Goal: Task Accomplishment & Management: Complete application form

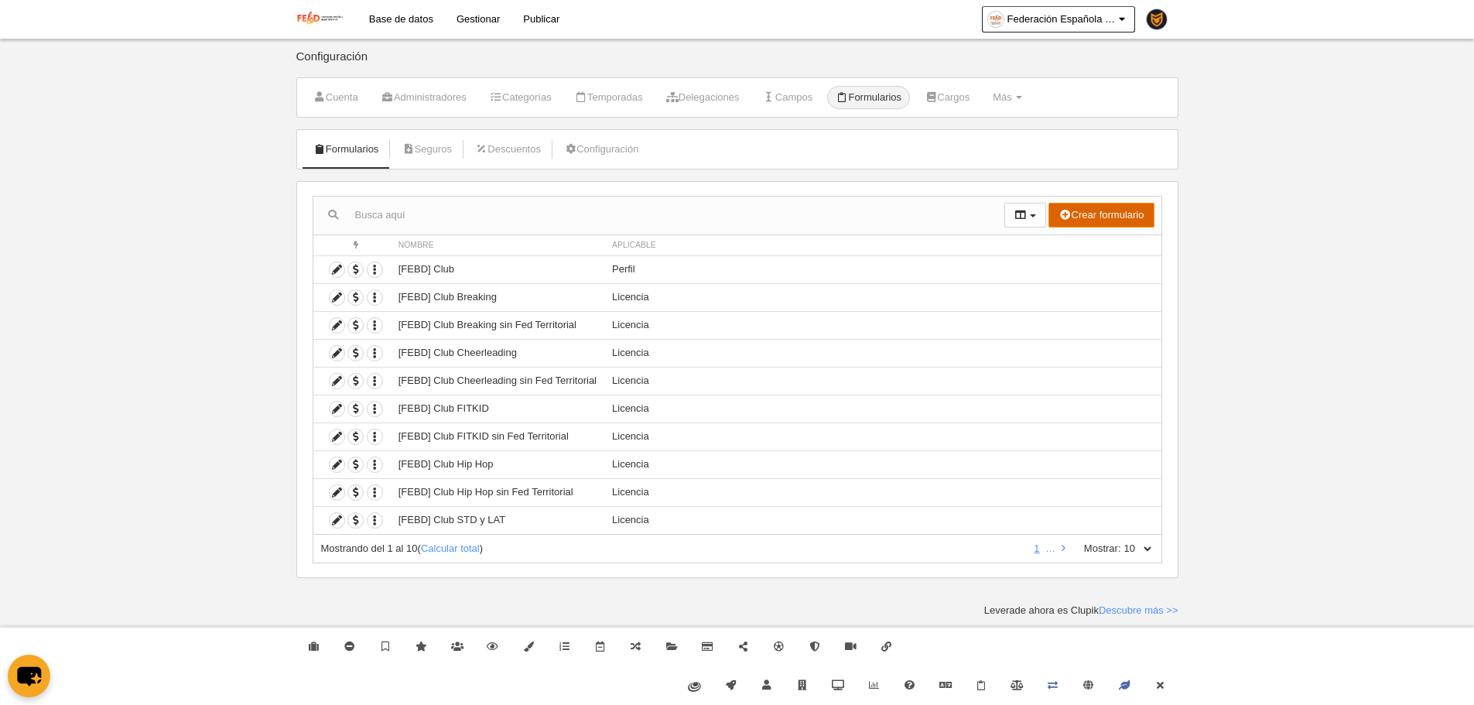
drag, startPoint x: 1090, startPoint y: 211, endPoint x: 1077, endPoint y: 204, distance: 14.9
click at [1087, 210] on button "Crear formulario" at bounding box center [1100, 215] width 105 height 25
click at [1086, 238] on link "Perfil" at bounding box center [1092, 246] width 122 height 25
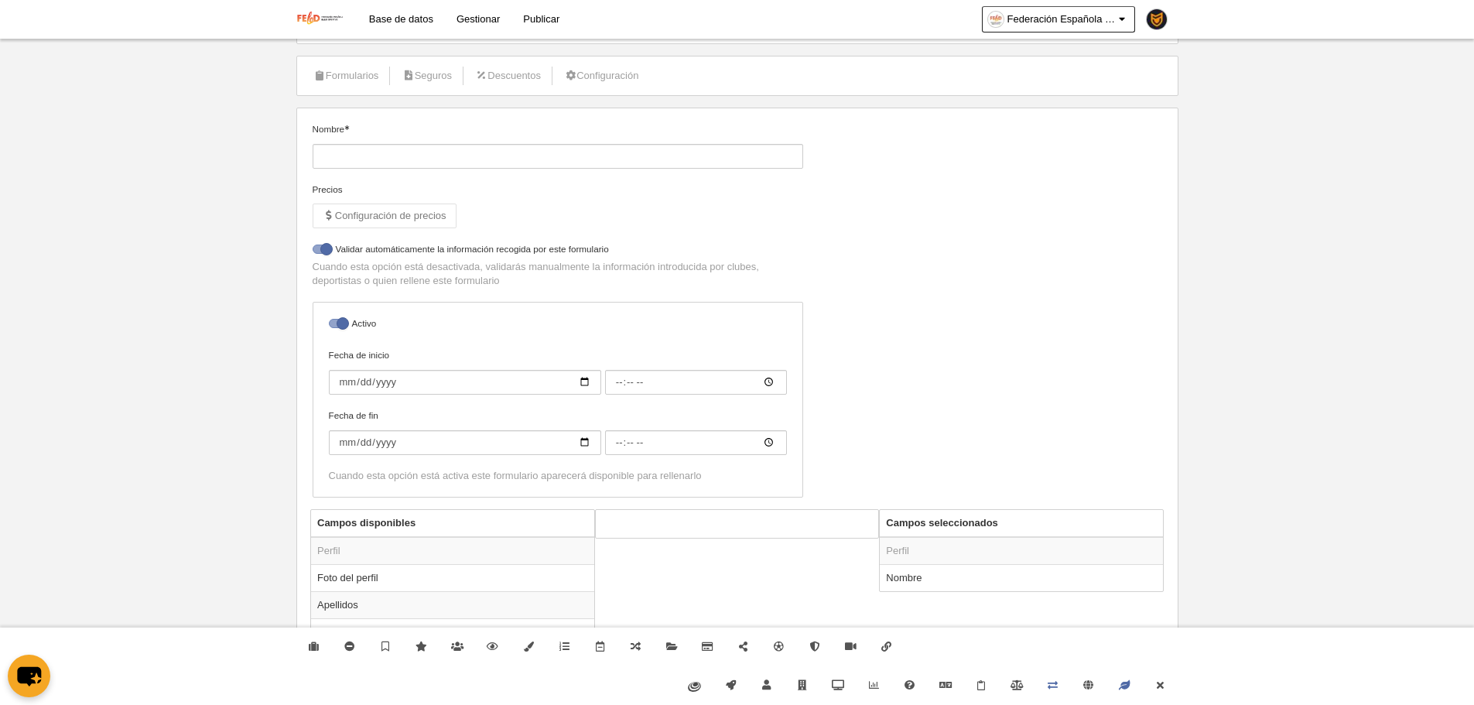
scroll to position [77, 0]
click at [434, 169] on div "Nombre" at bounding box center [557, 148] width 502 height 60
click at [417, 162] on input "Nombre" at bounding box center [558, 152] width 491 height 25
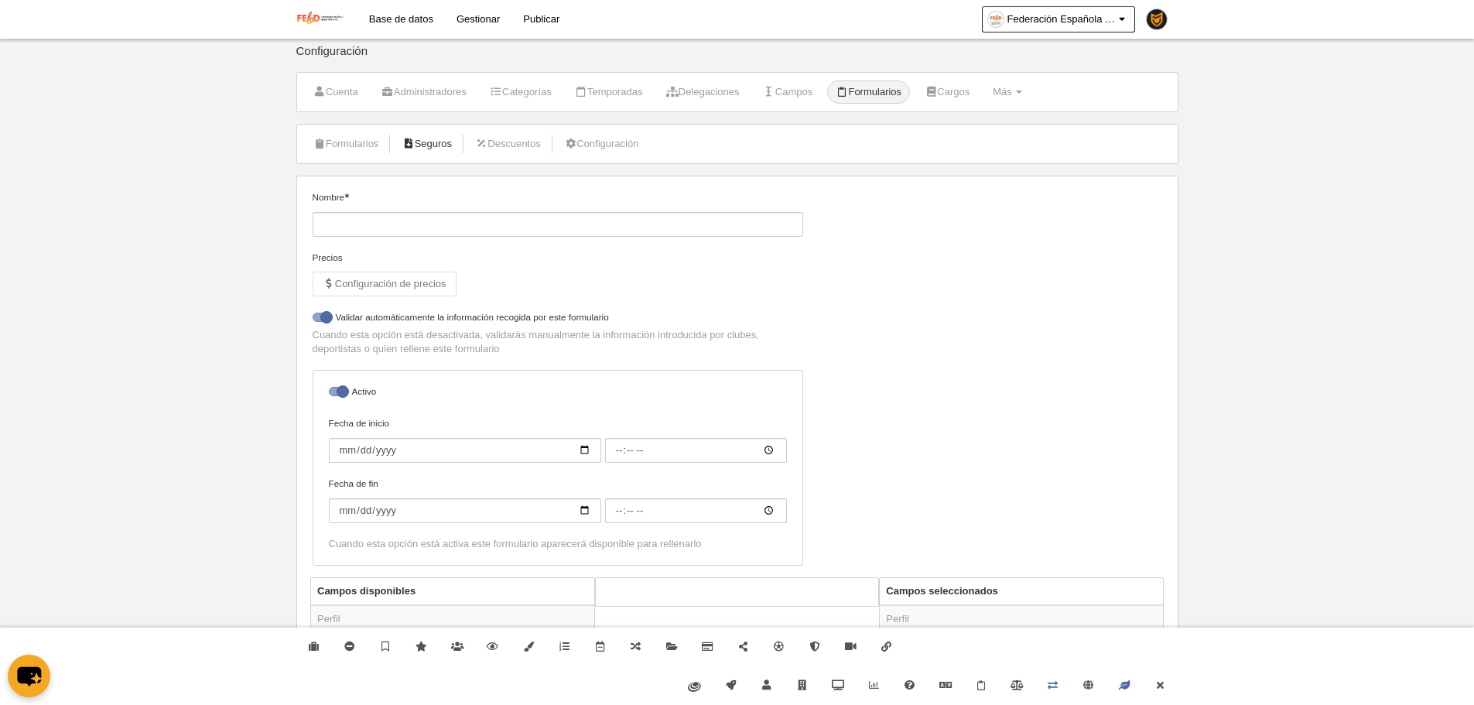
scroll to position [0, 0]
click at [419, 234] on input "Nombre" at bounding box center [558, 229] width 491 height 25
click at [494, 224] on input "[FEBD]" at bounding box center [558, 229] width 491 height 25
paste input "Registo Português”"
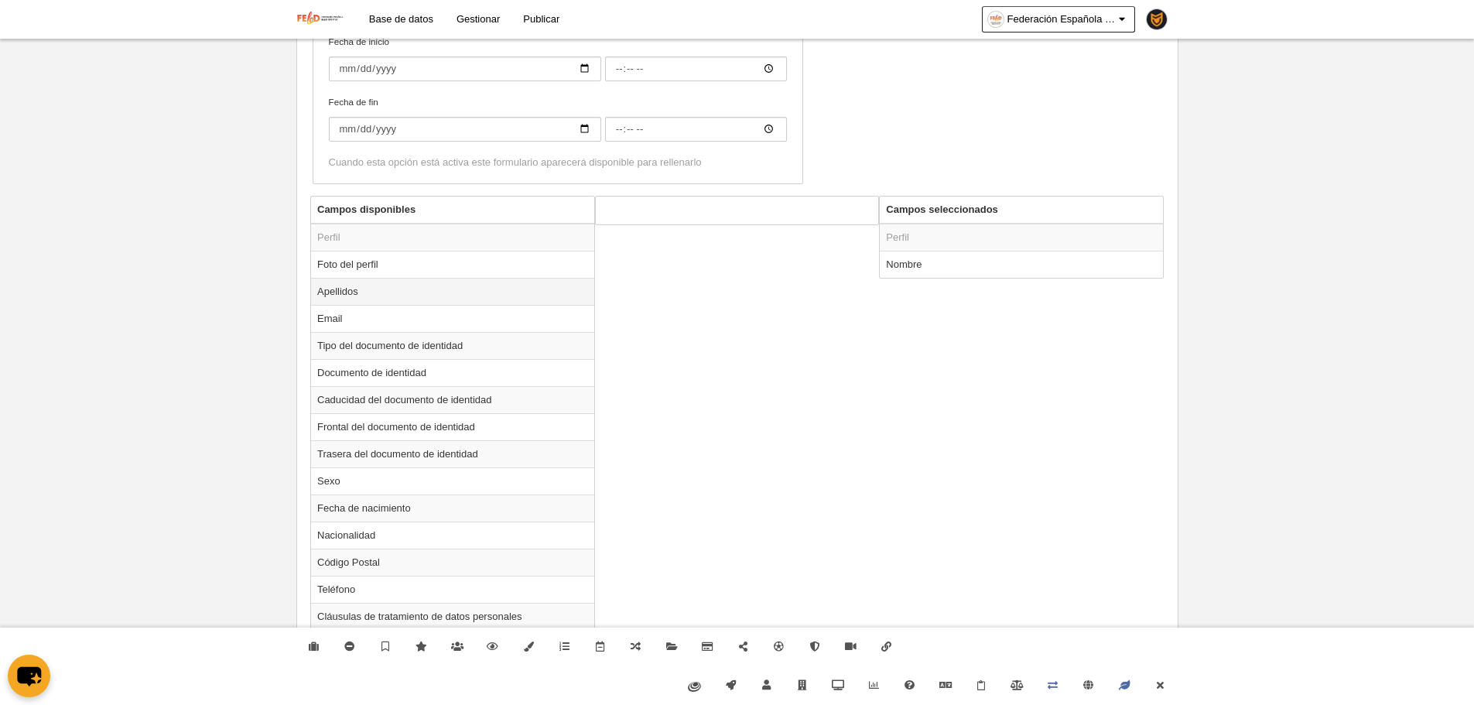
type input "[FEBD] Registo Português"
click at [391, 290] on td "Apellidos" at bounding box center [452, 291] width 283 height 27
click at [813, 286] on button "Añadir" at bounding box center [825, 278] width 88 height 25
radio input "false"
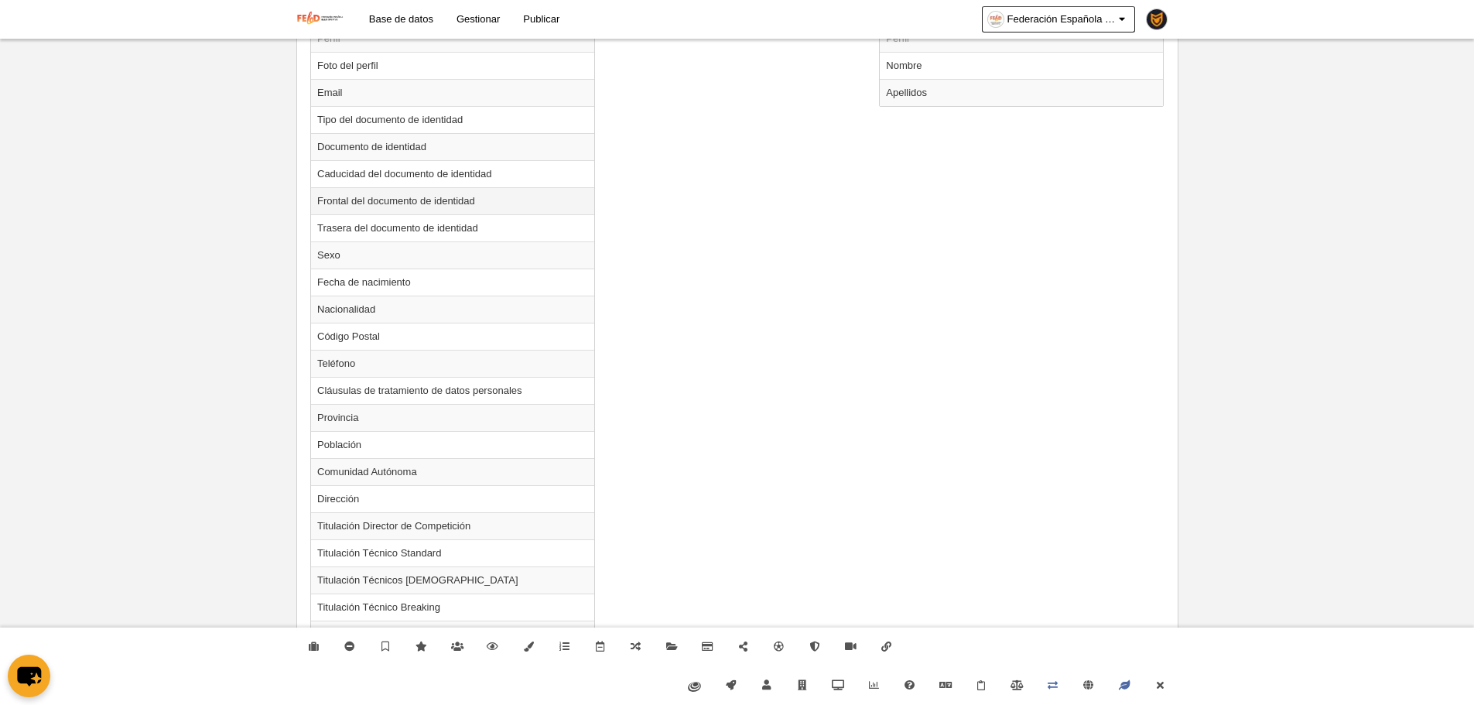
scroll to position [619, 0]
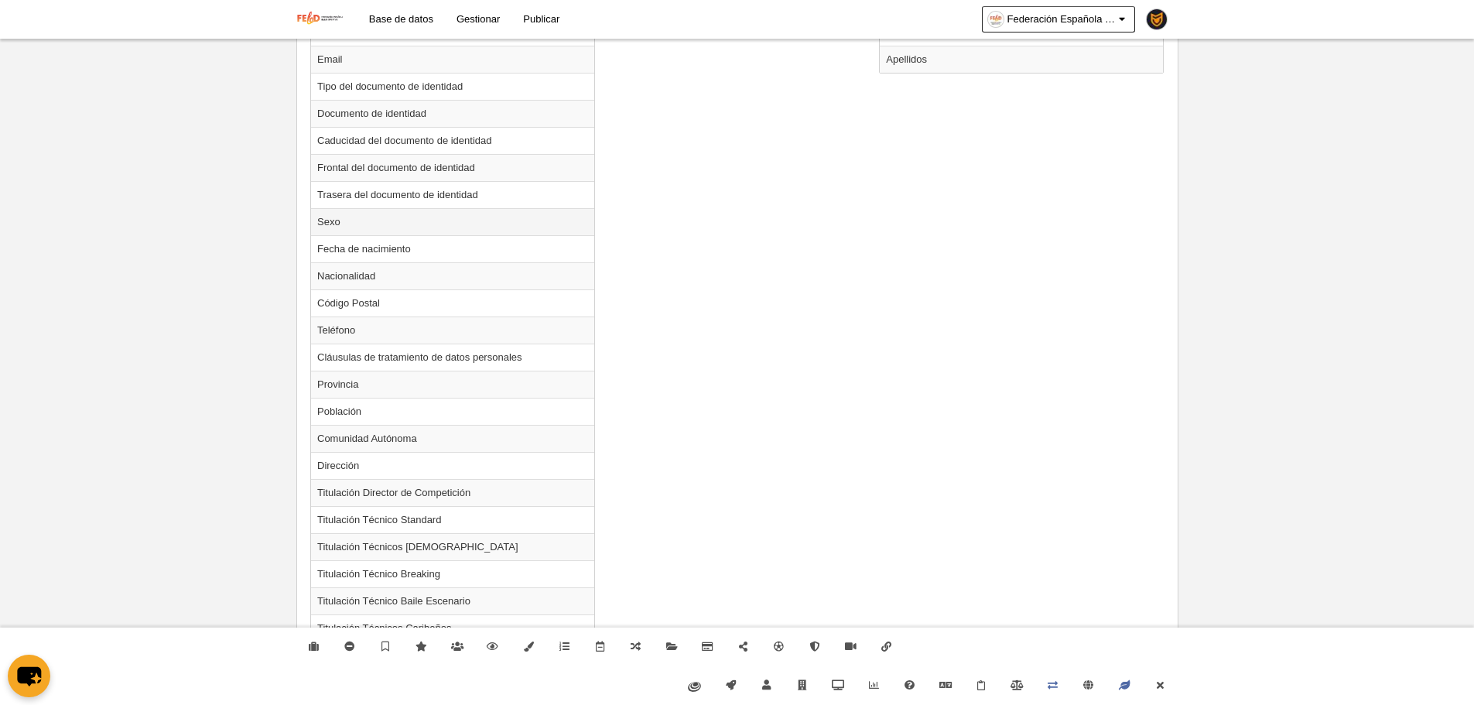
click at [405, 230] on td "Sexo" at bounding box center [452, 221] width 283 height 27
radio input "true"
select select
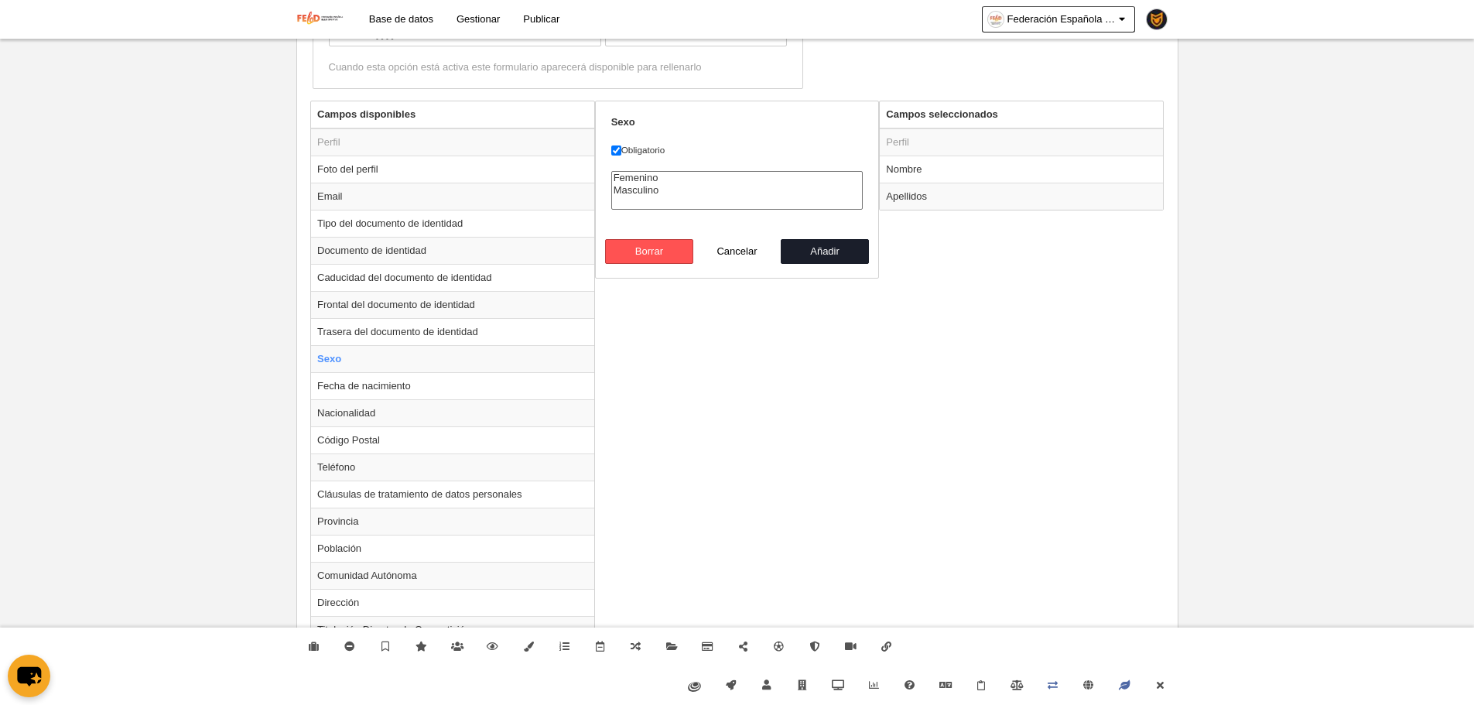
scroll to position [464, 0]
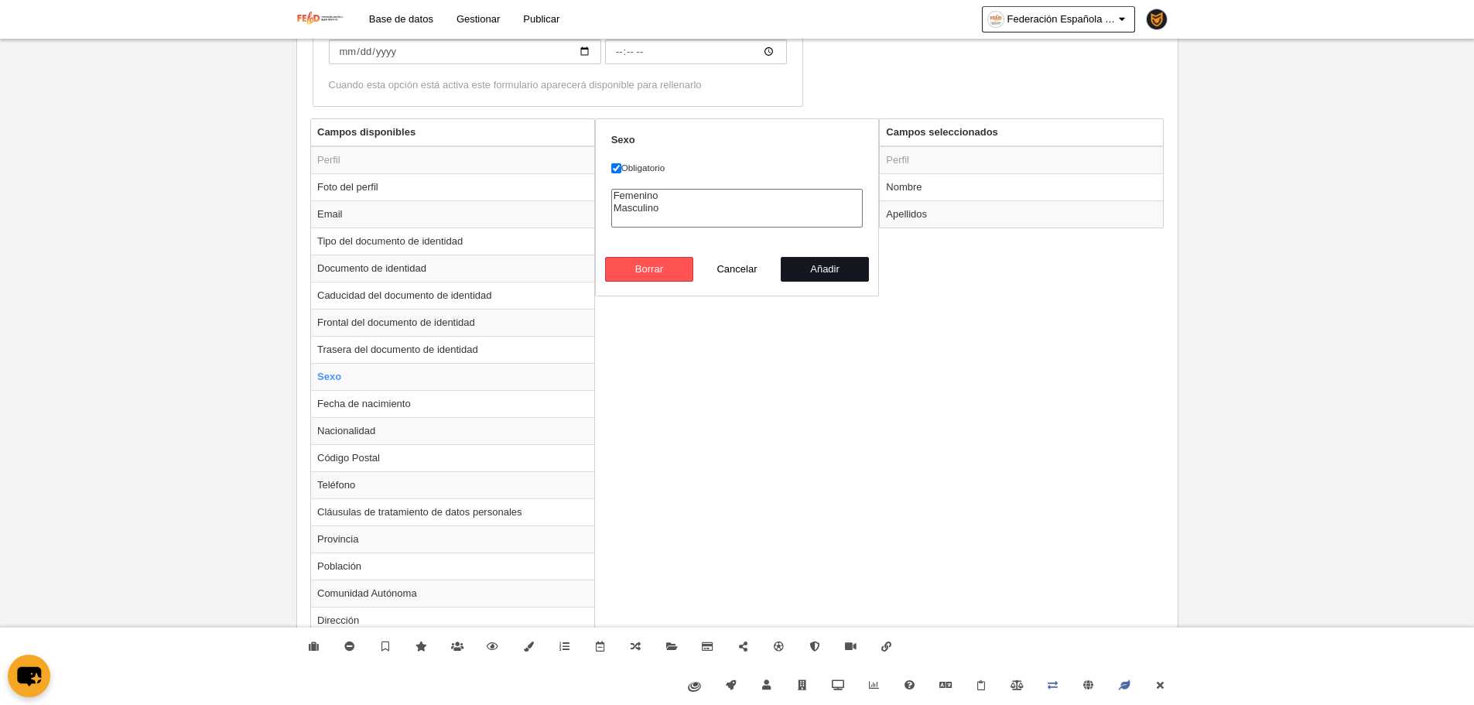
click at [843, 281] on button "Añadir" at bounding box center [825, 269] width 88 height 25
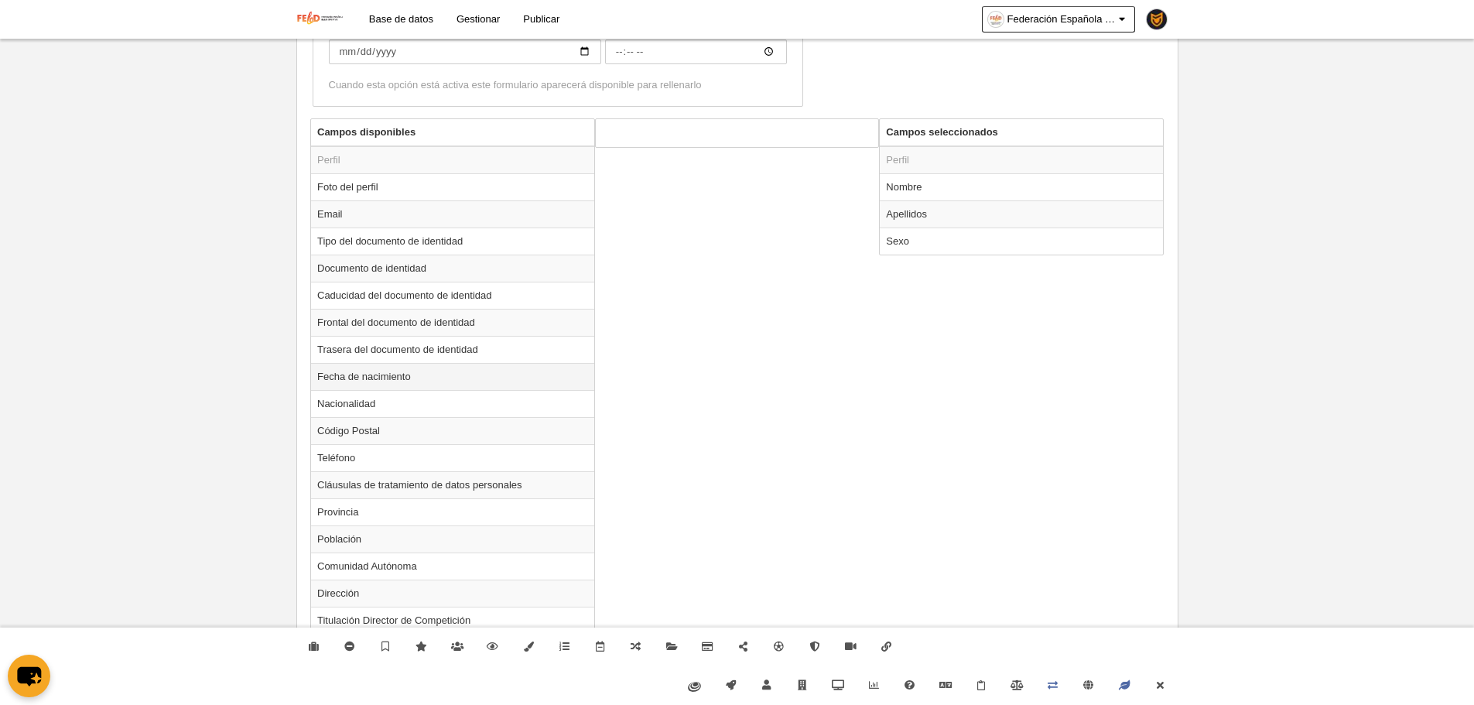
click at [364, 379] on td "Fecha de nacimiento" at bounding box center [452, 376] width 283 height 27
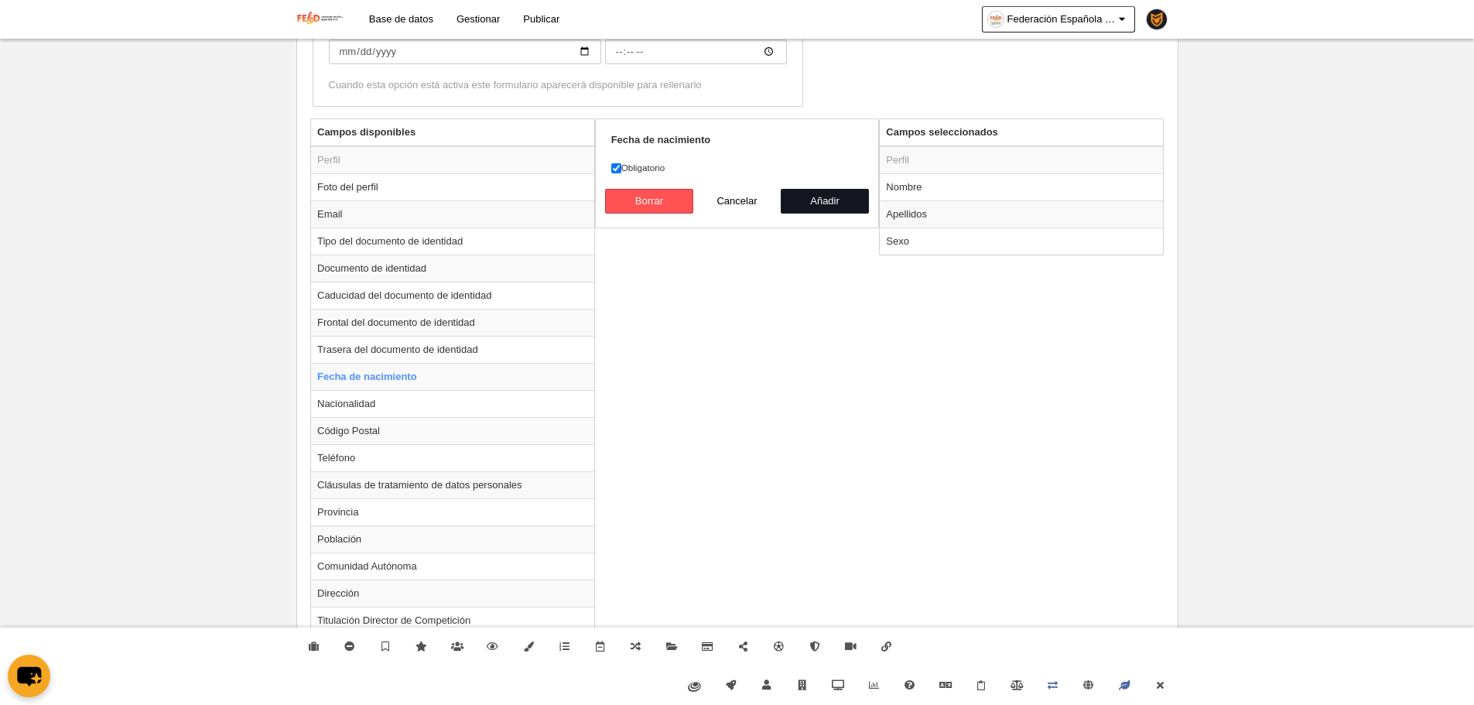
click at [824, 206] on button "Añadir" at bounding box center [825, 201] width 88 height 25
radio input "false"
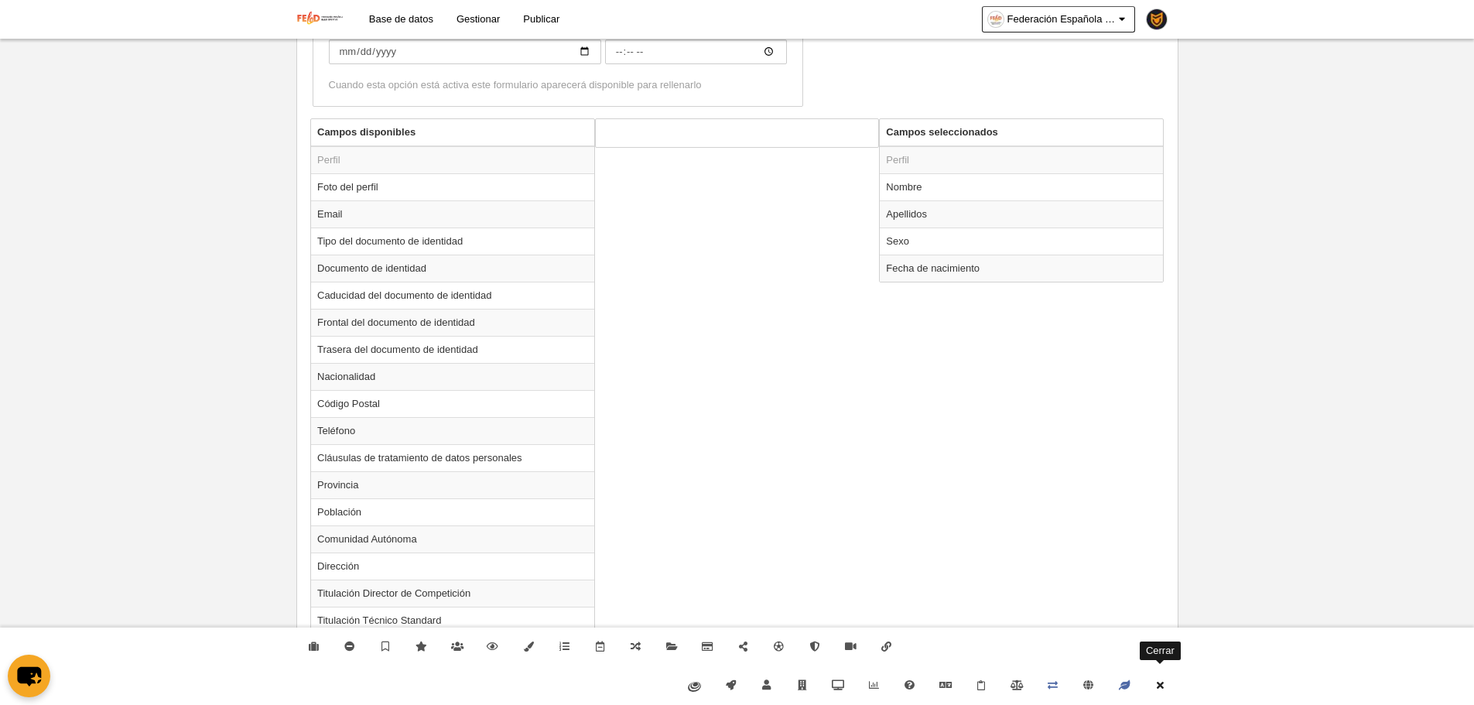
click at [1159, 689] on icon at bounding box center [1160, 685] width 12 height 10
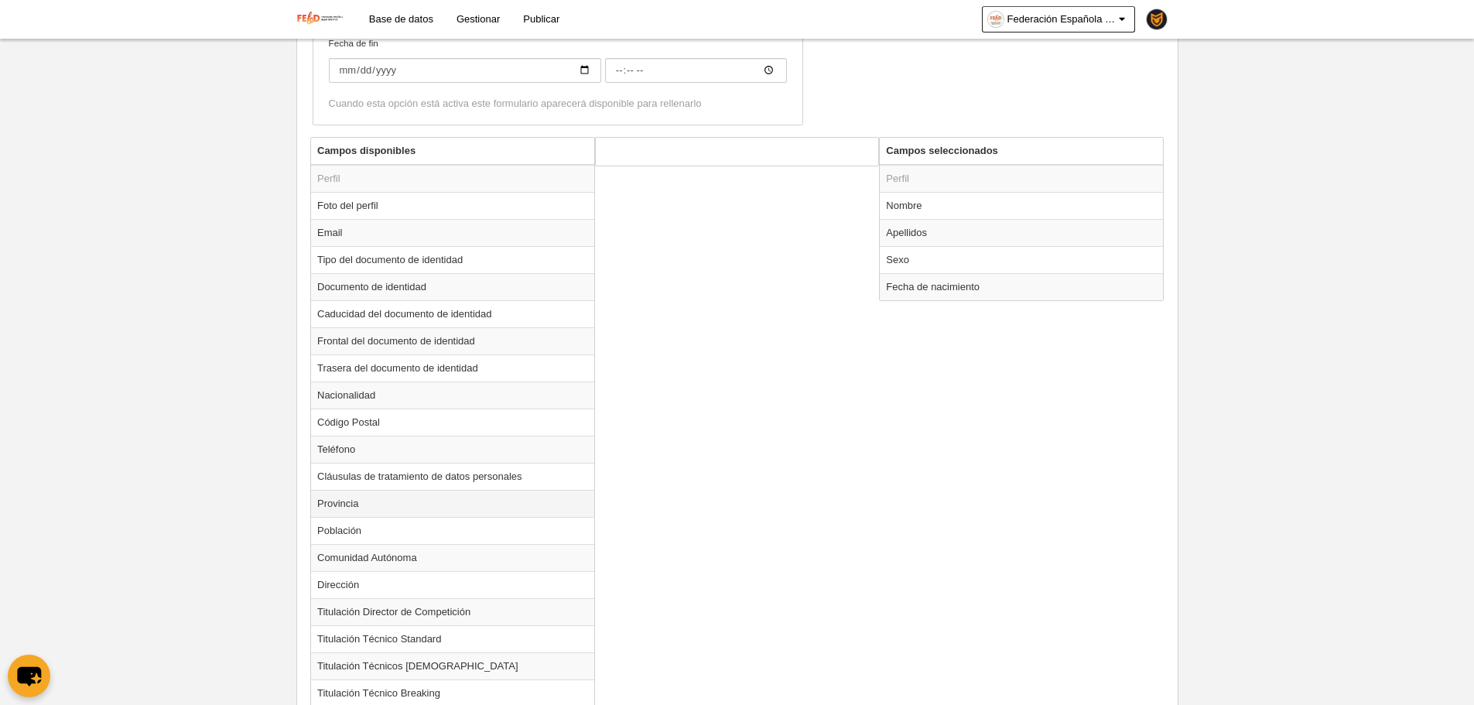
scroll to position [442, 0]
click at [392, 241] on td "Email" at bounding box center [452, 236] width 283 height 27
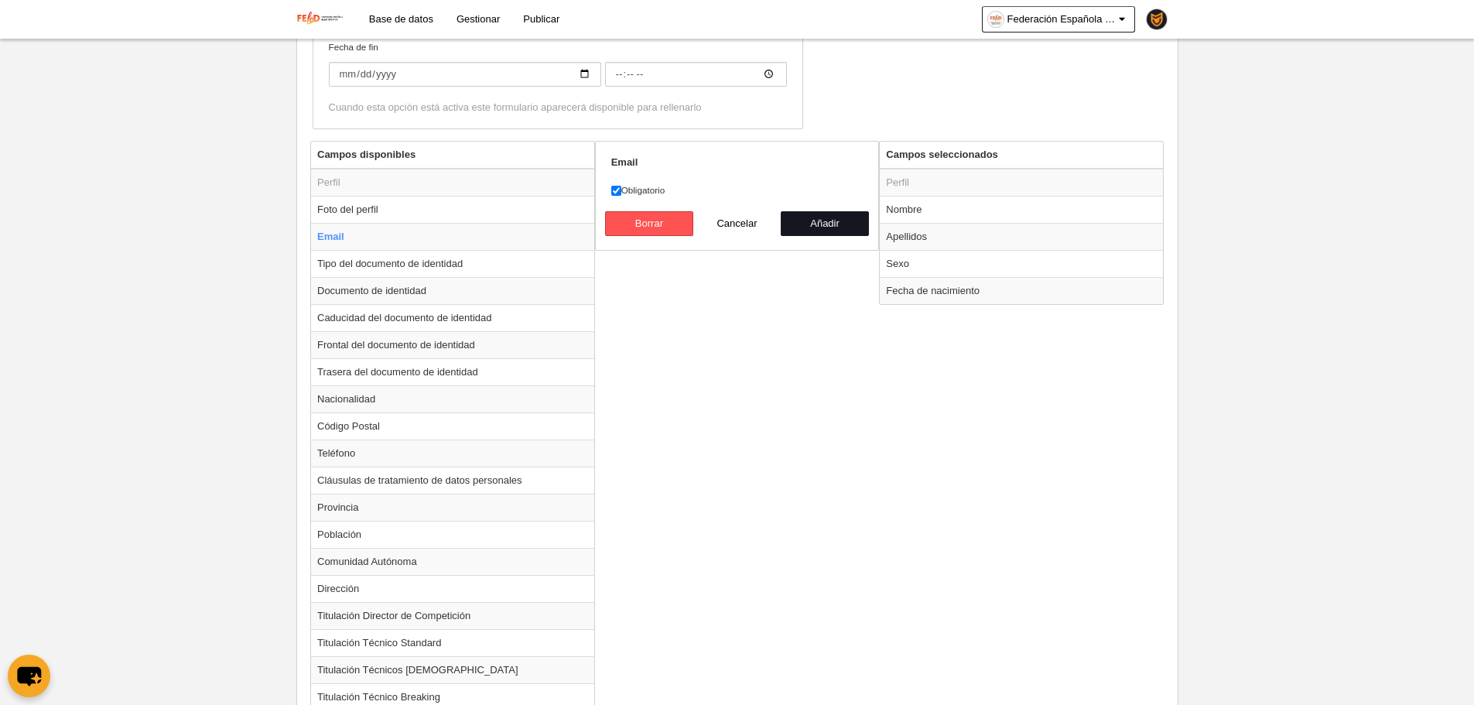
click at [833, 227] on button "Añadir" at bounding box center [825, 223] width 88 height 25
radio input "false"
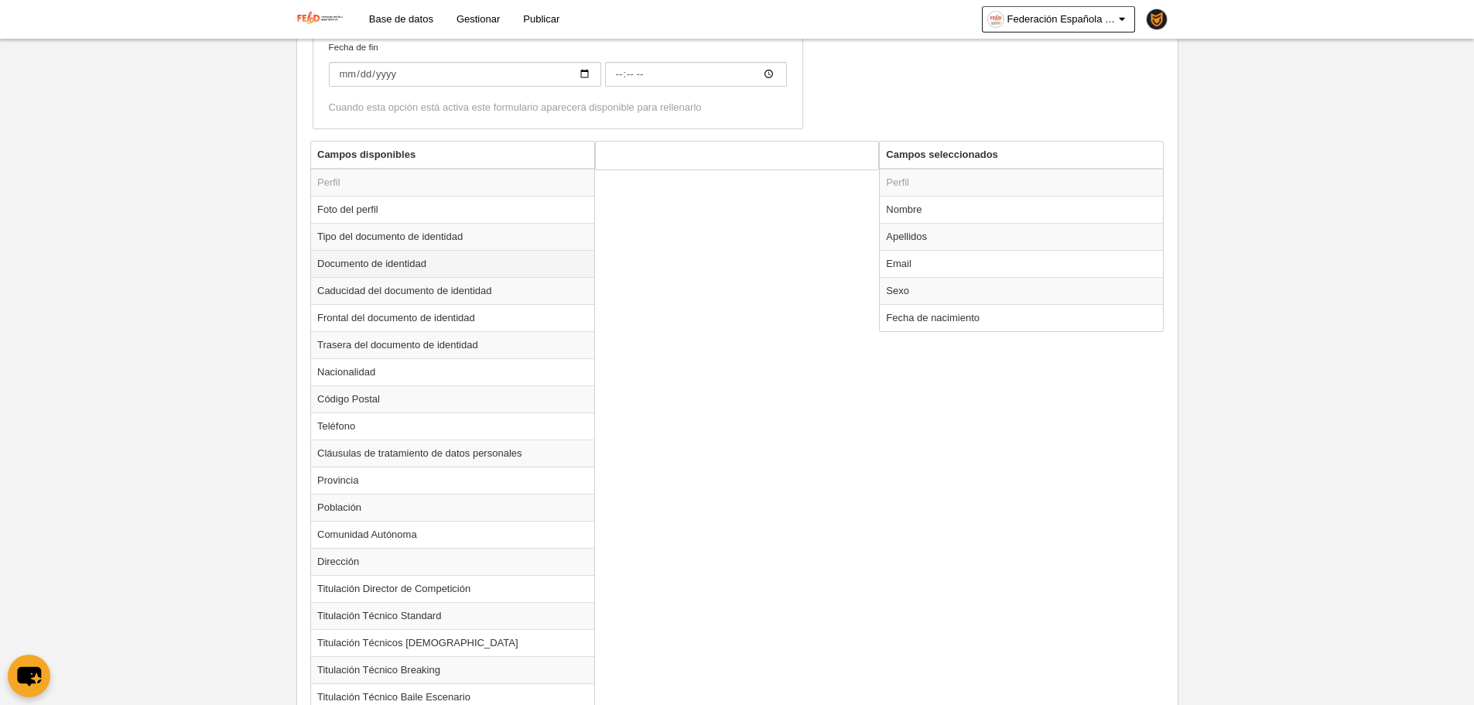
click at [505, 268] on td "Documento de identidad" at bounding box center [452, 263] width 283 height 27
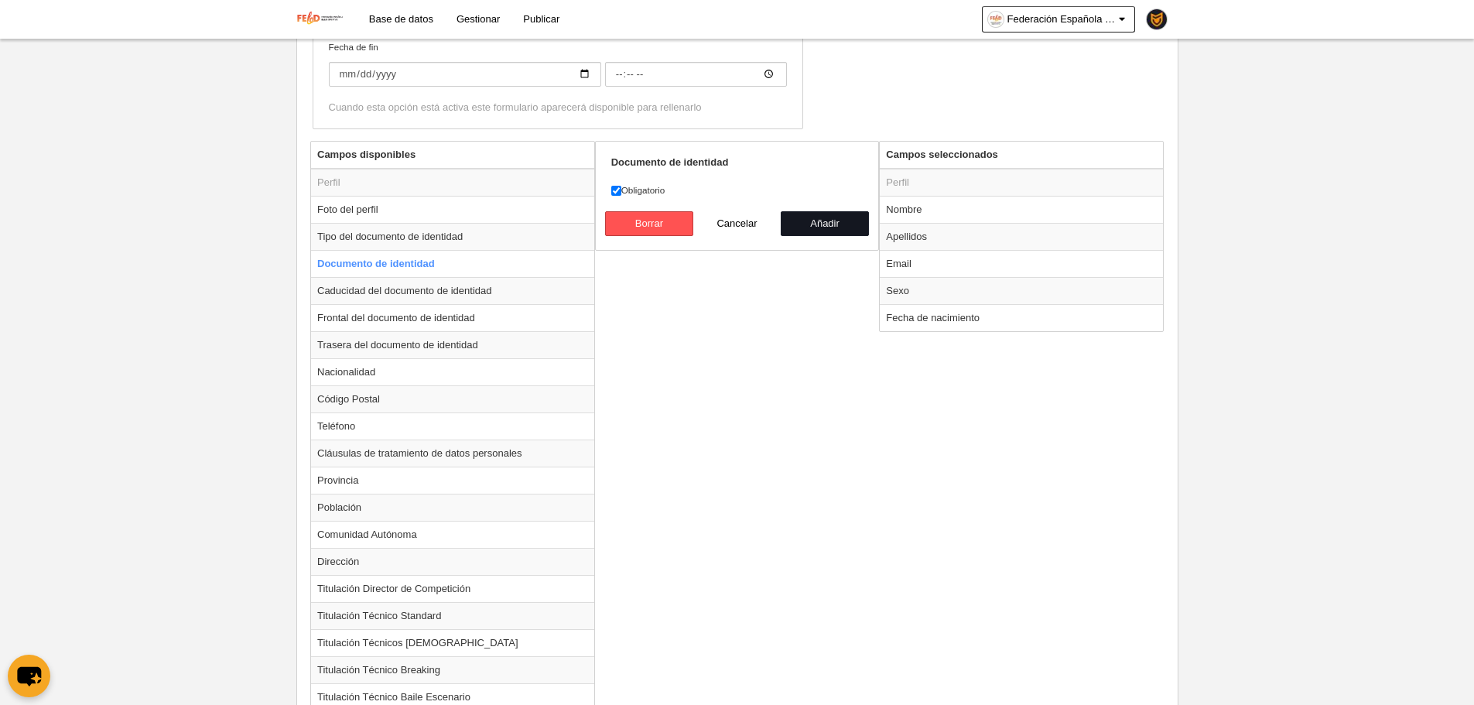
click at [861, 227] on button "Añadir" at bounding box center [825, 223] width 88 height 25
radio input "false"
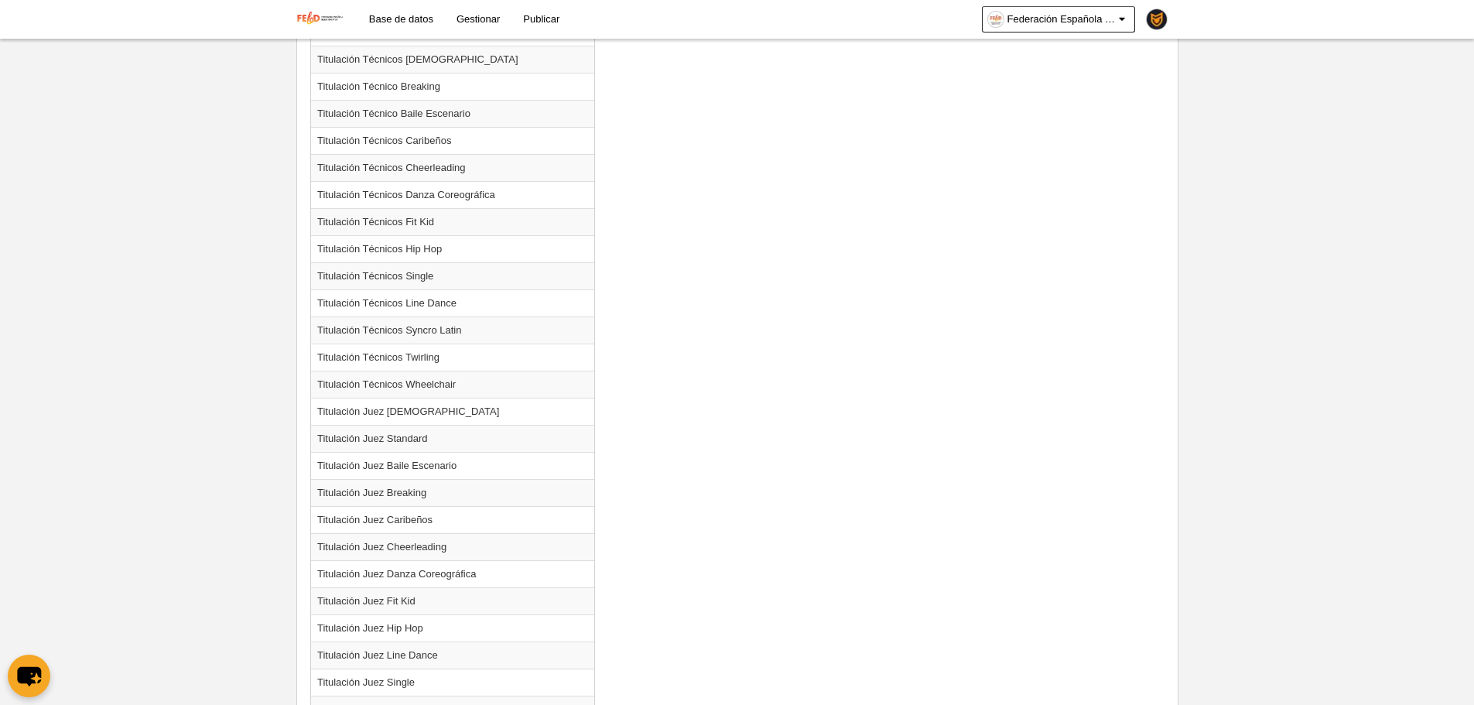
scroll to position [1161, 0]
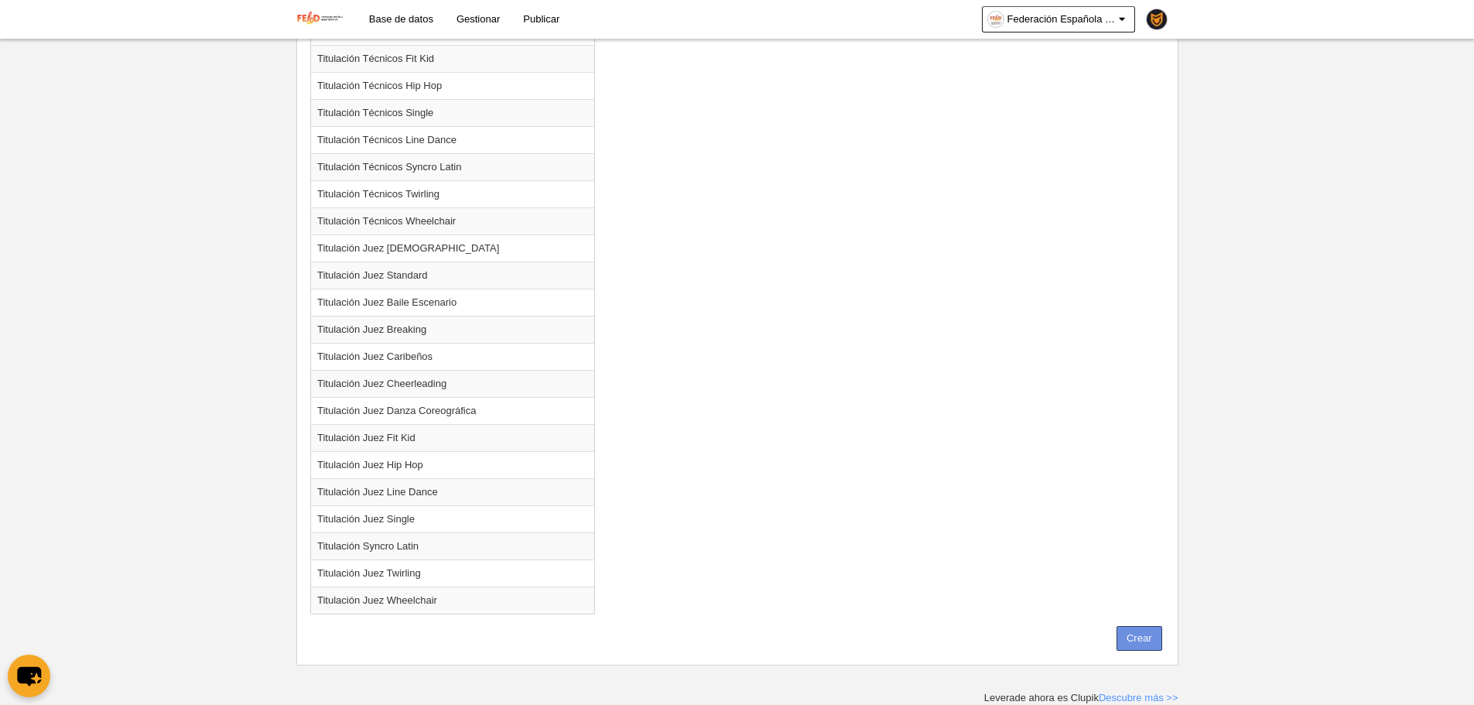
click at [1132, 627] on button "Crear" at bounding box center [1139, 638] width 46 height 25
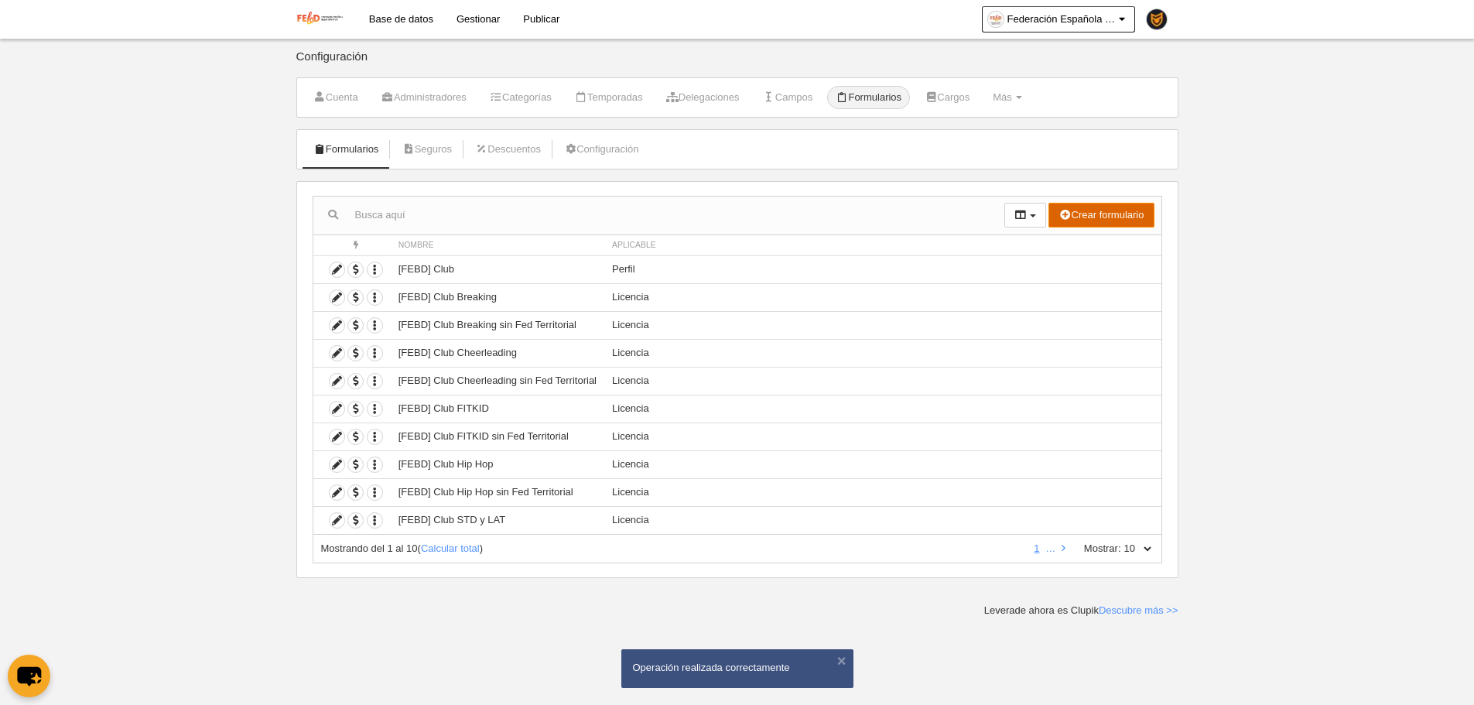
click at [1085, 222] on button "Crear formulario" at bounding box center [1100, 215] width 105 height 25
click at [1074, 269] on span "Licencia" at bounding box center [1072, 271] width 50 height 12
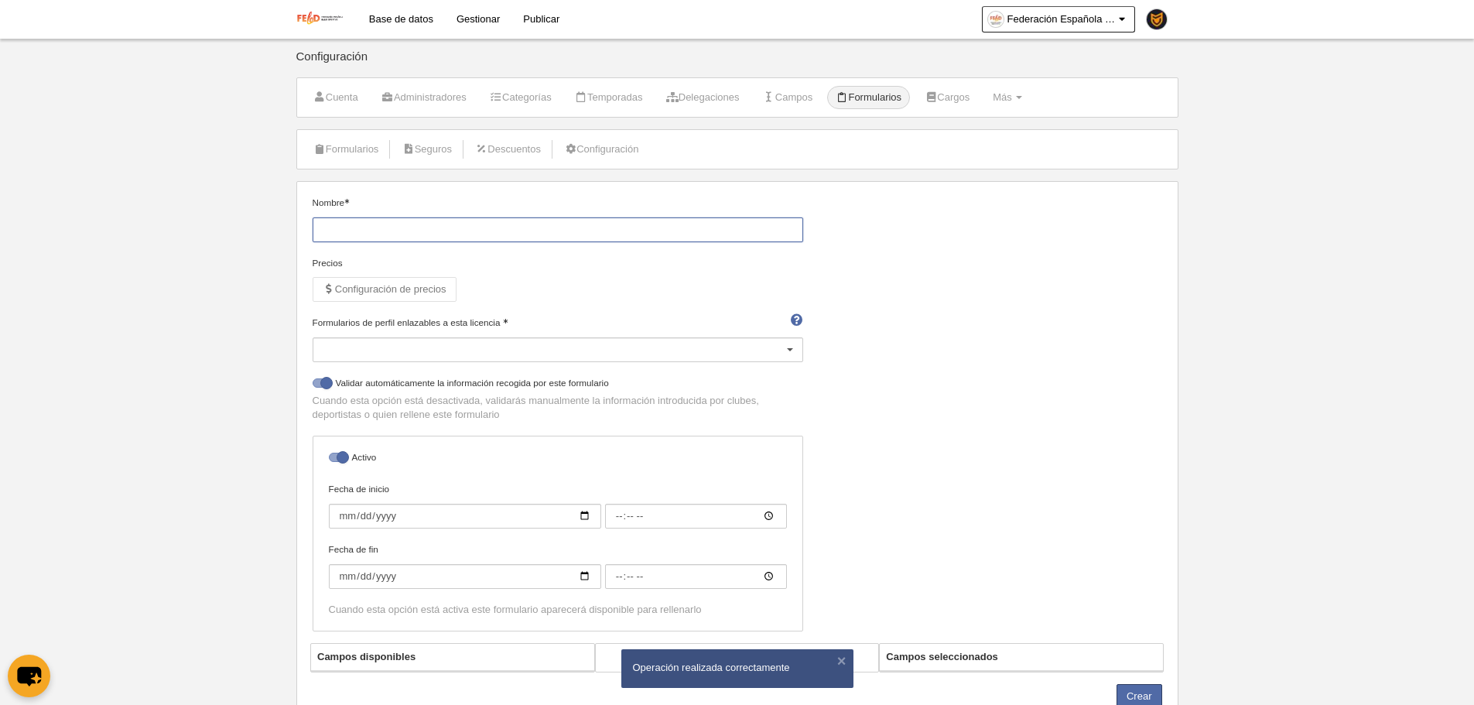
click at [393, 235] on input "Nombre" at bounding box center [558, 229] width 491 height 25
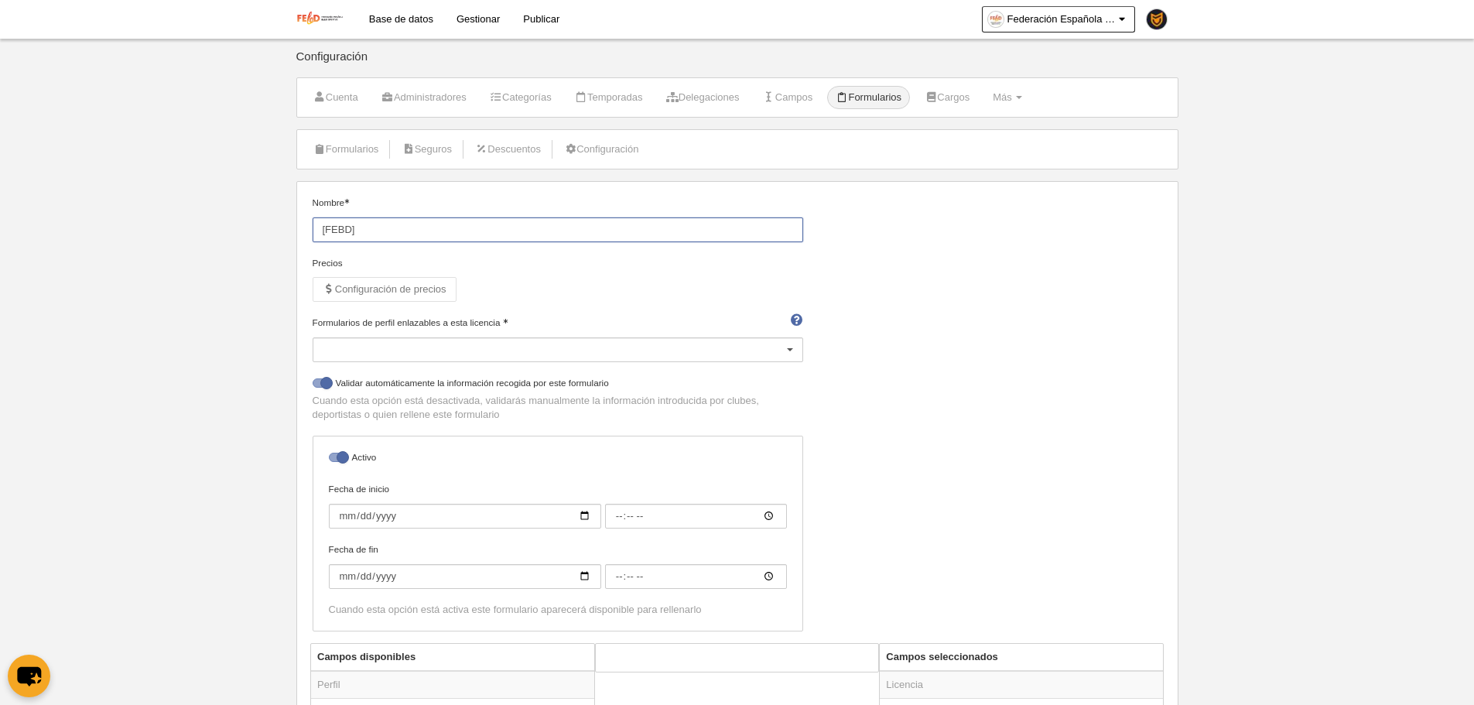
paste input "Registo Português”"
type input "[FEBD] Registo Português"
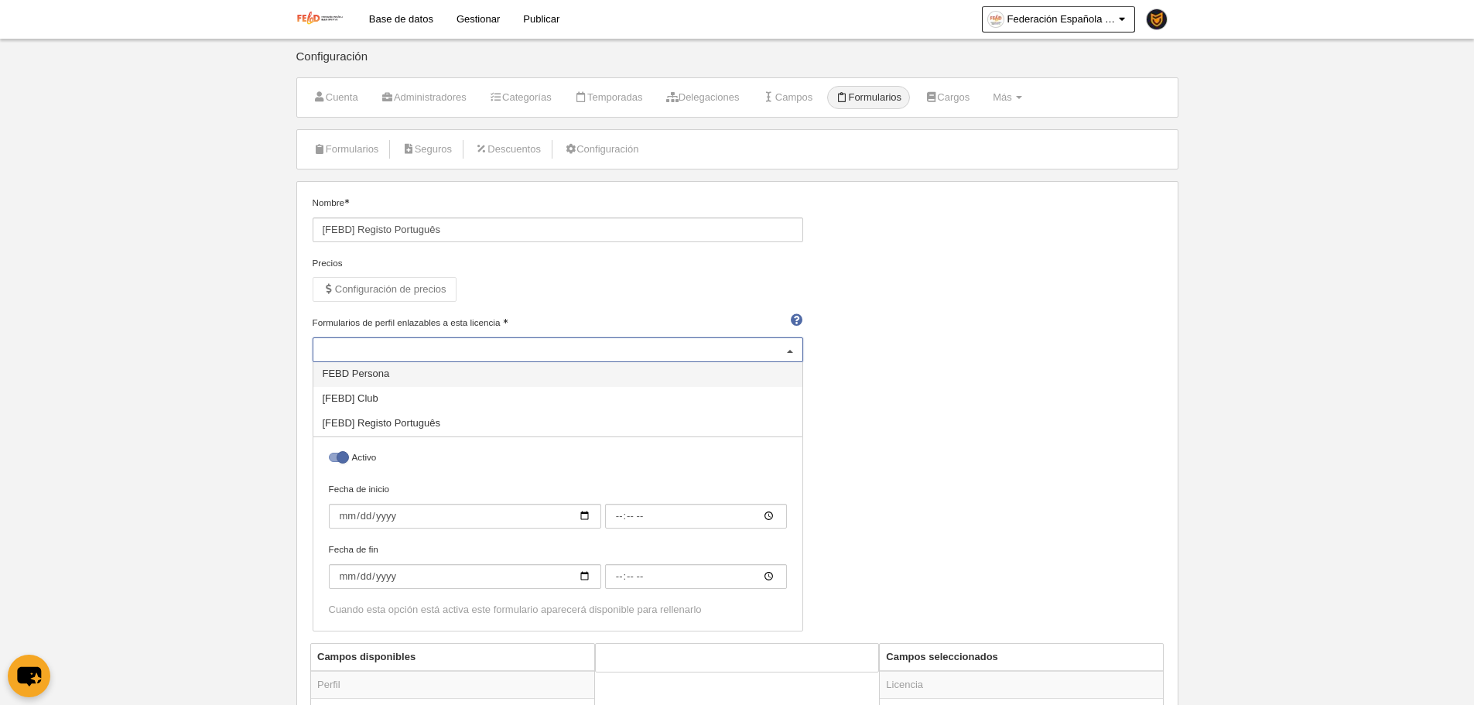
click at [484, 356] on div at bounding box center [558, 349] width 491 height 25
click at [395, 427] on span "[FEBD] Registo Português" at bounding box center [382, 423] width 118 height 12
select select "selected"
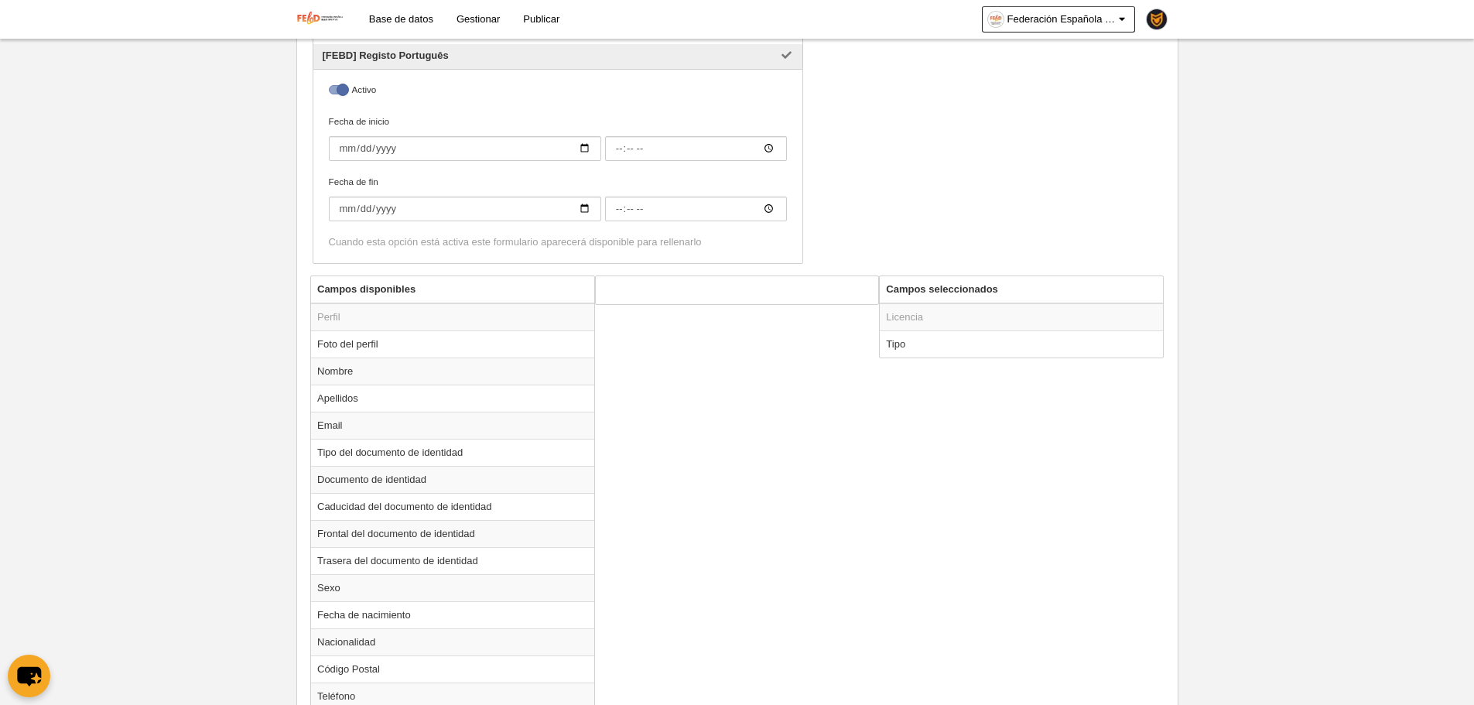
scroll to position [387, 0]
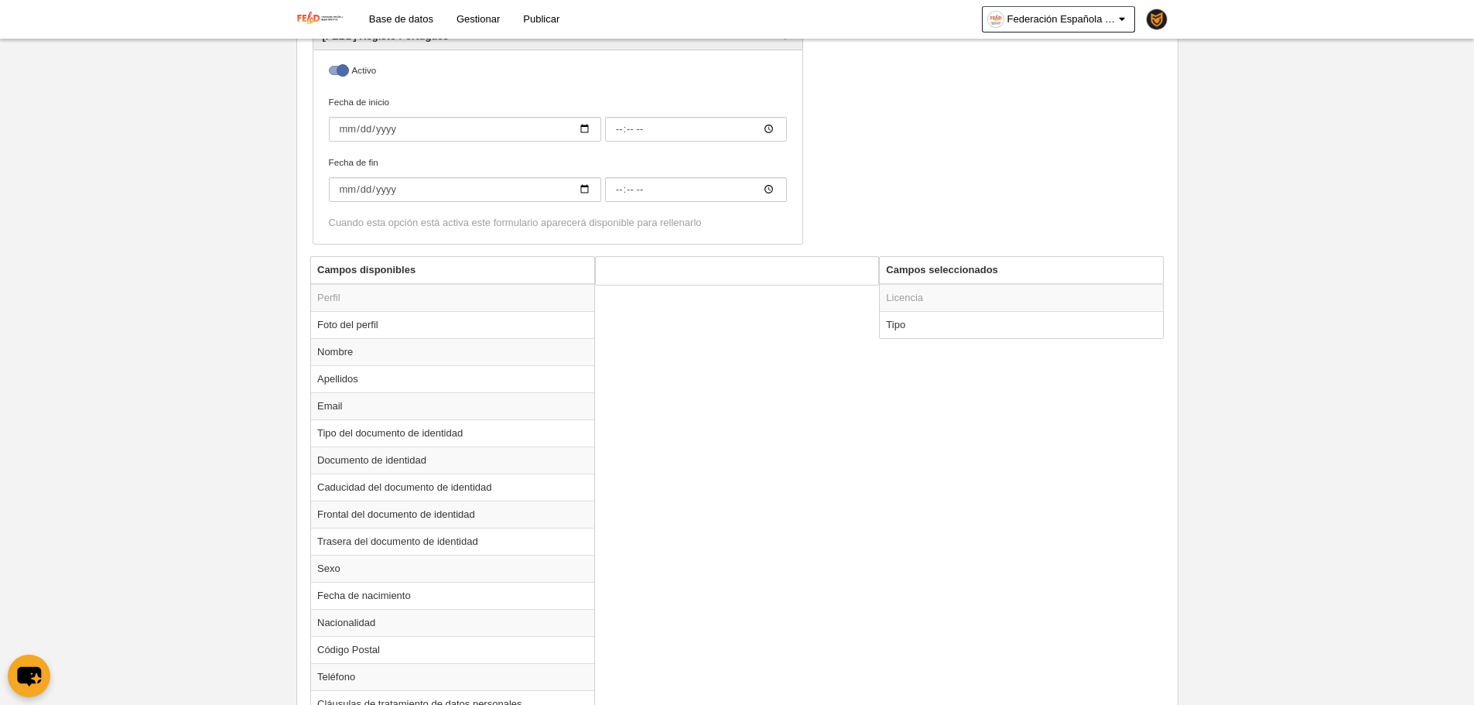
click at [980, 323] on td "Tipo" at bounding box center [1021, 324] width 283 height 27
radio input "true"
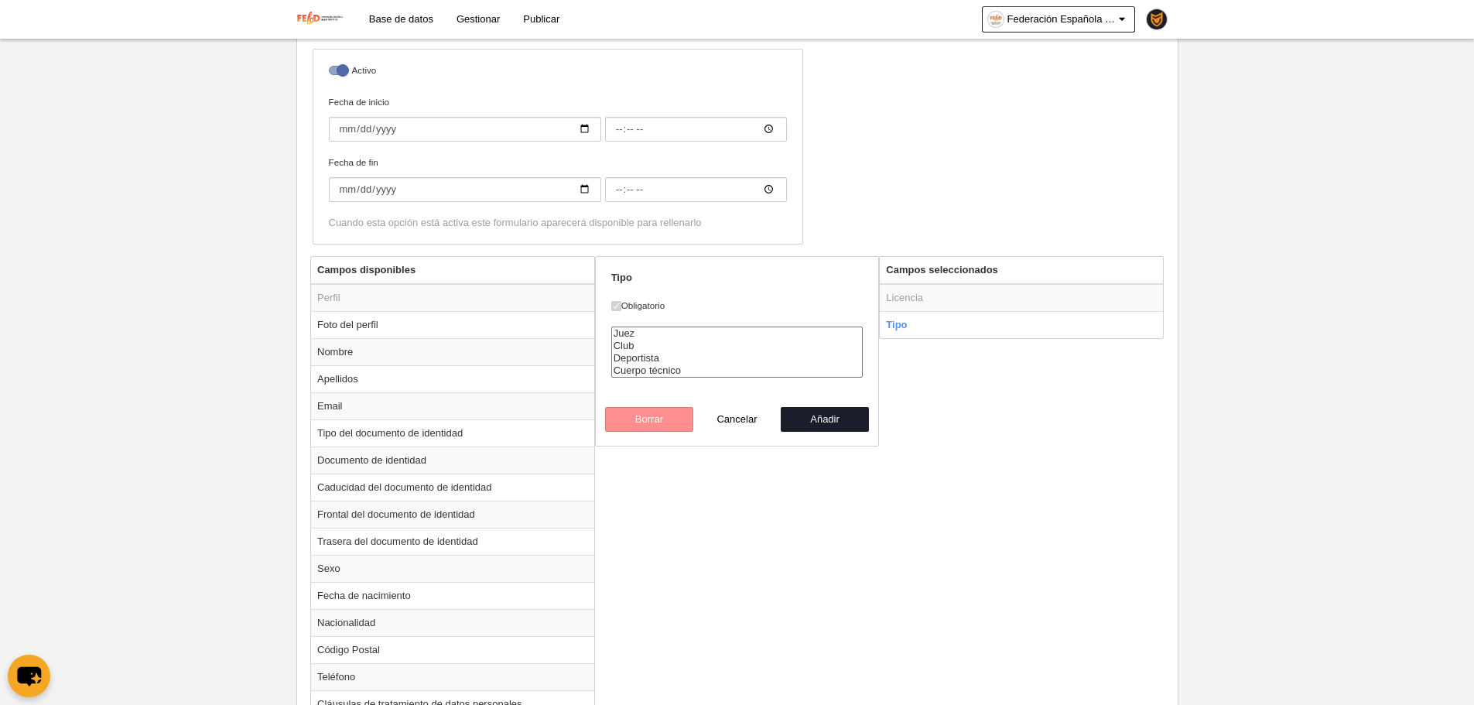
select select "player"
click at [624, 354] on option "Deportista" at bounding box center [737, 358] width 251 height 12
click at [826, 424] on button "Añadir" at bounding box center [825, 419] width 88 height 25
radio input "false"
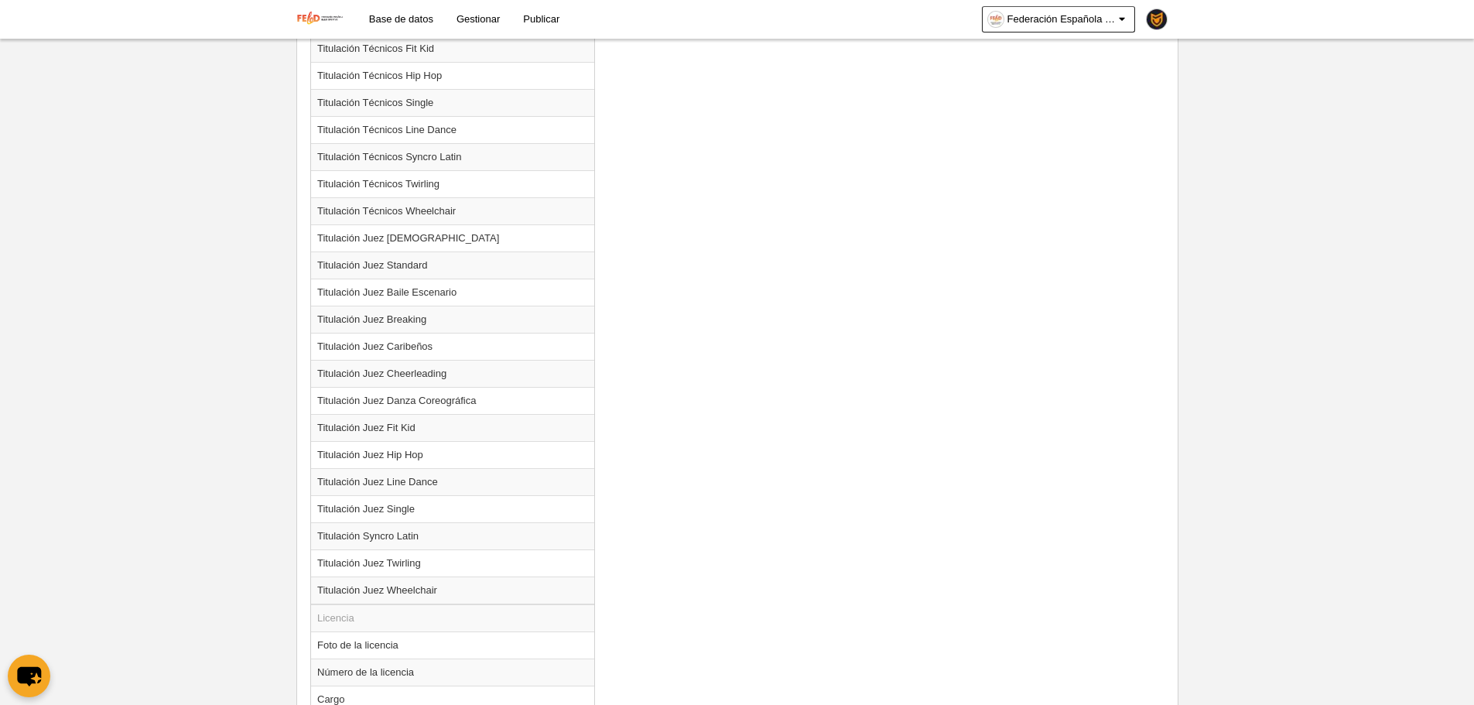
scroll to position [1702, 0]
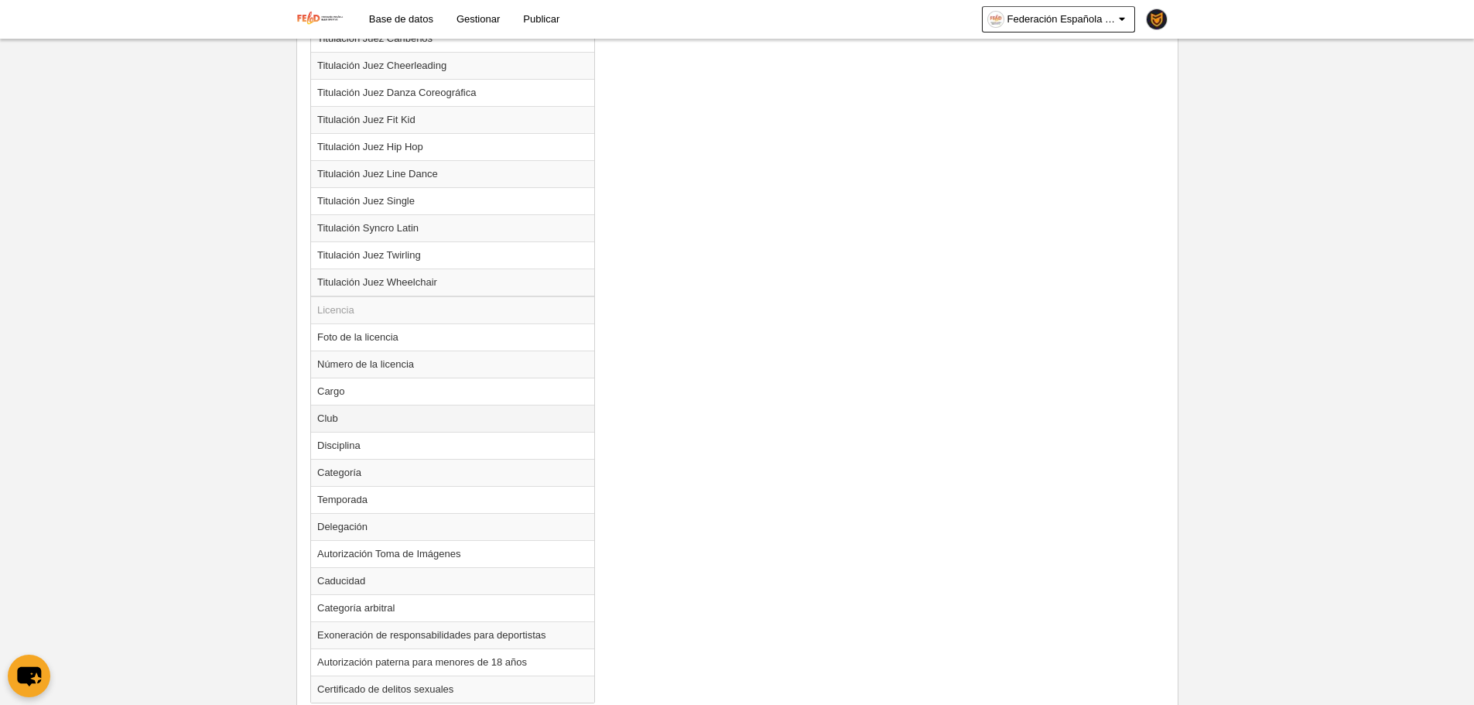
click at [370, 415] on td "Club" at bounding box center [452, 418] width 283 height 27
radio input "true"
select select
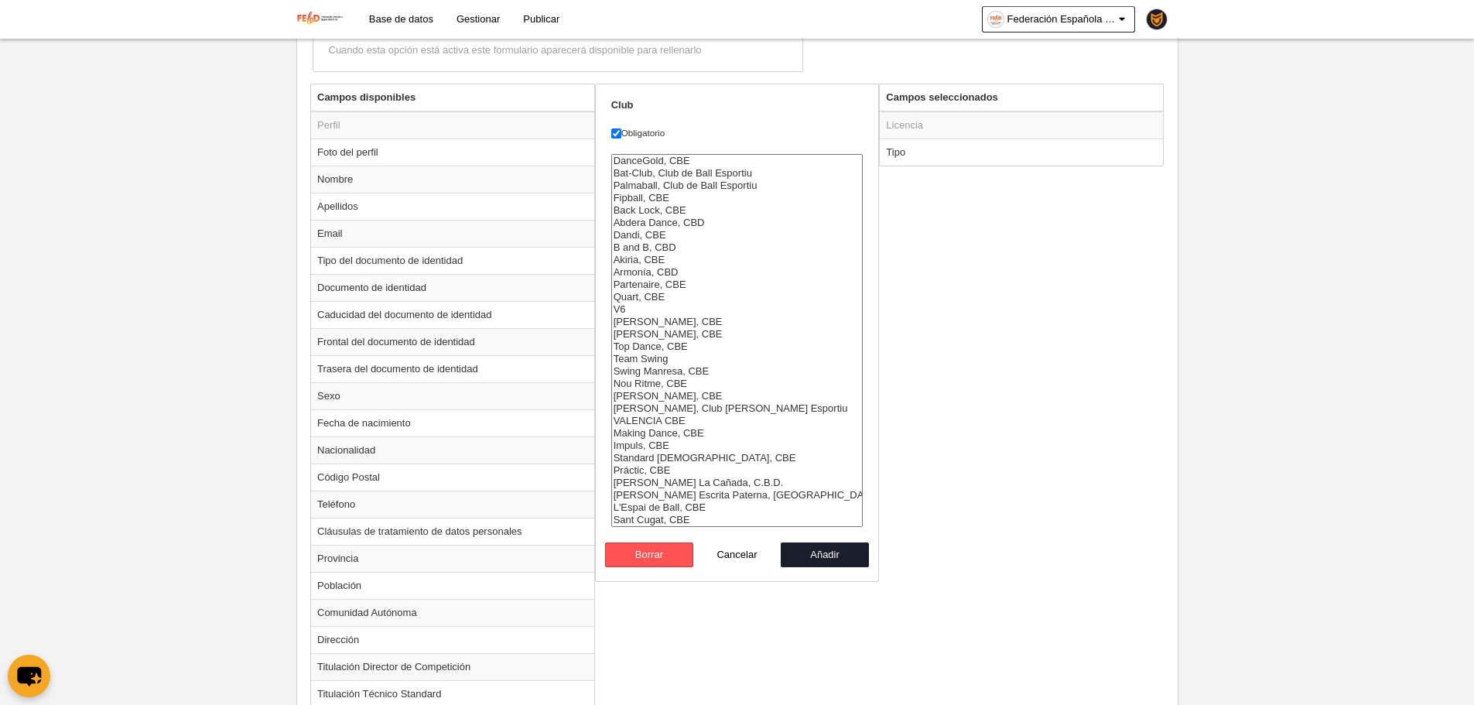
scroll to position [542, 0]
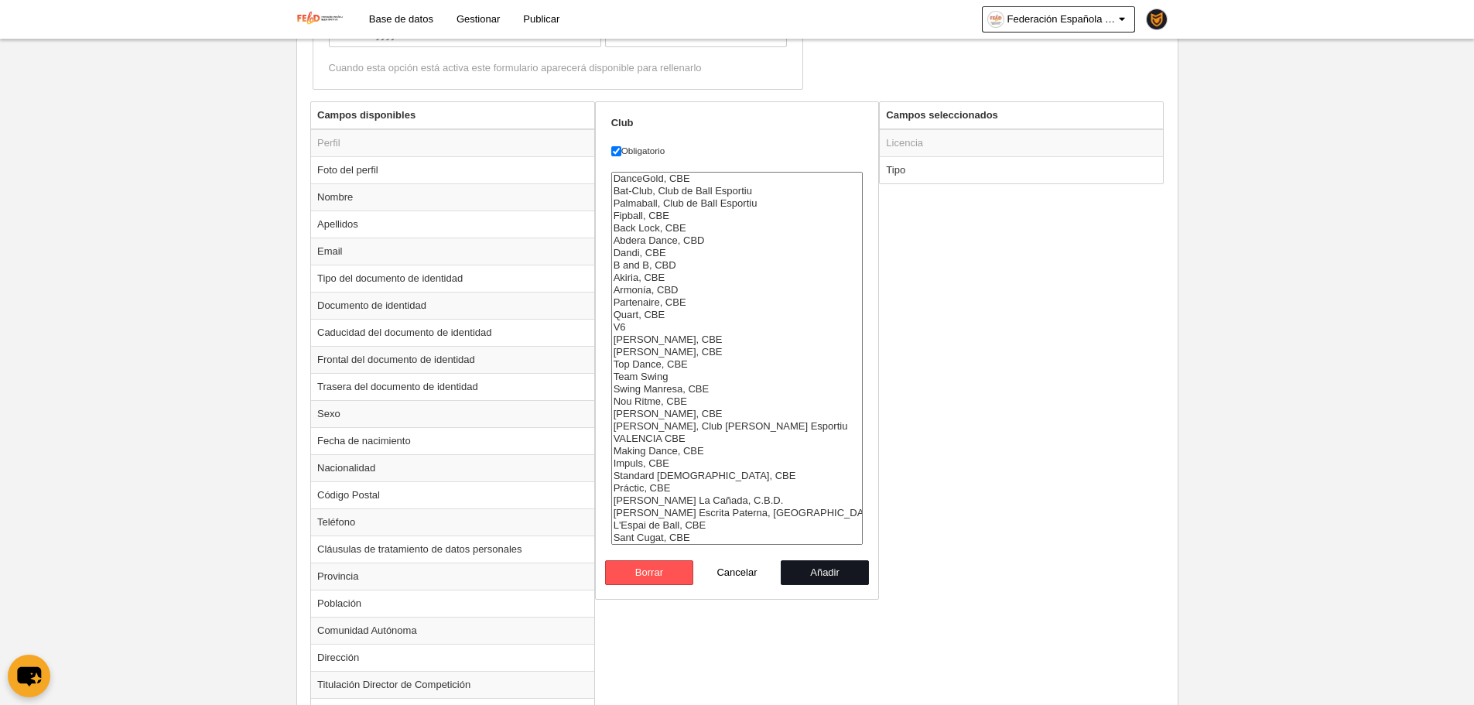
click at [818, 573] on button "Añadir" at bounding box center [825, 572] width 88 height 25
radio input "false"
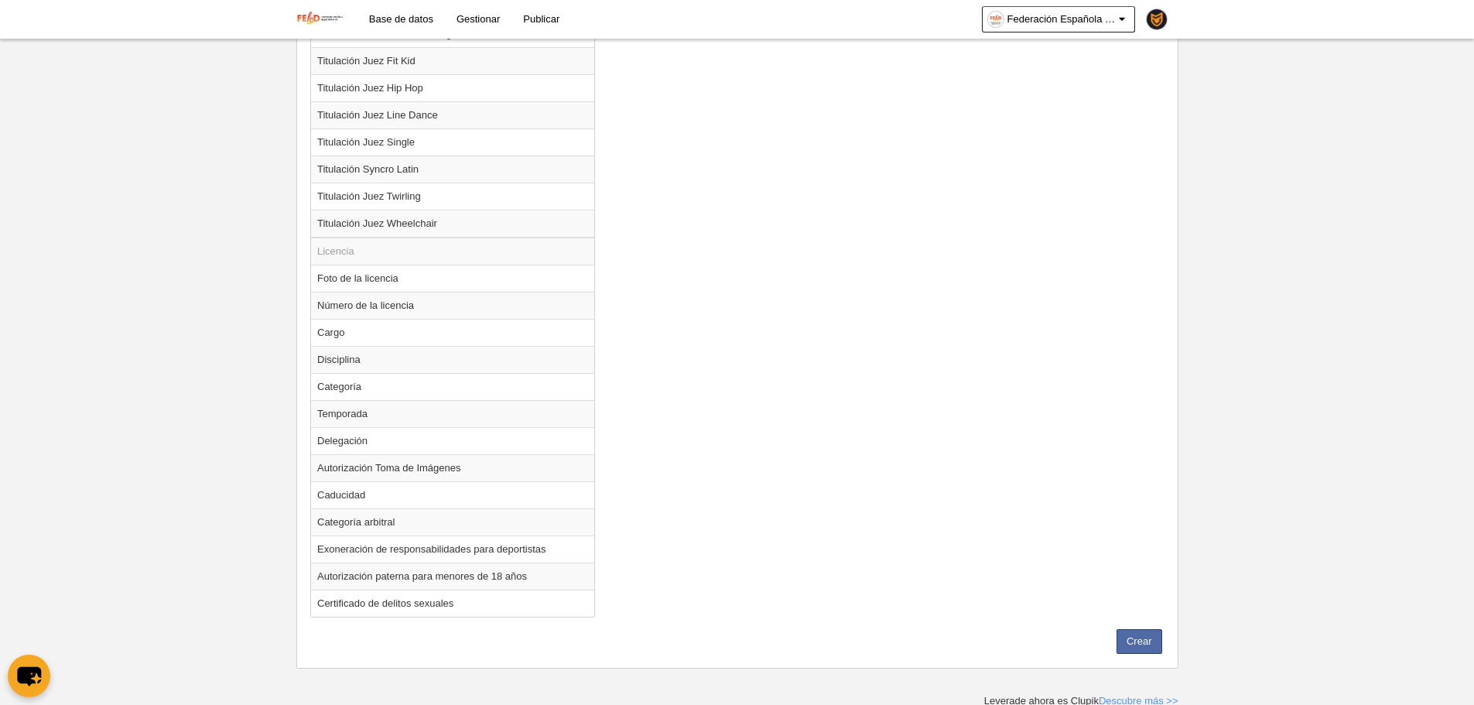
scroll to position [1764, 0]
click at [1151, 641] on button "Crear" at bounding box center [1139, 638] width 46 height 25
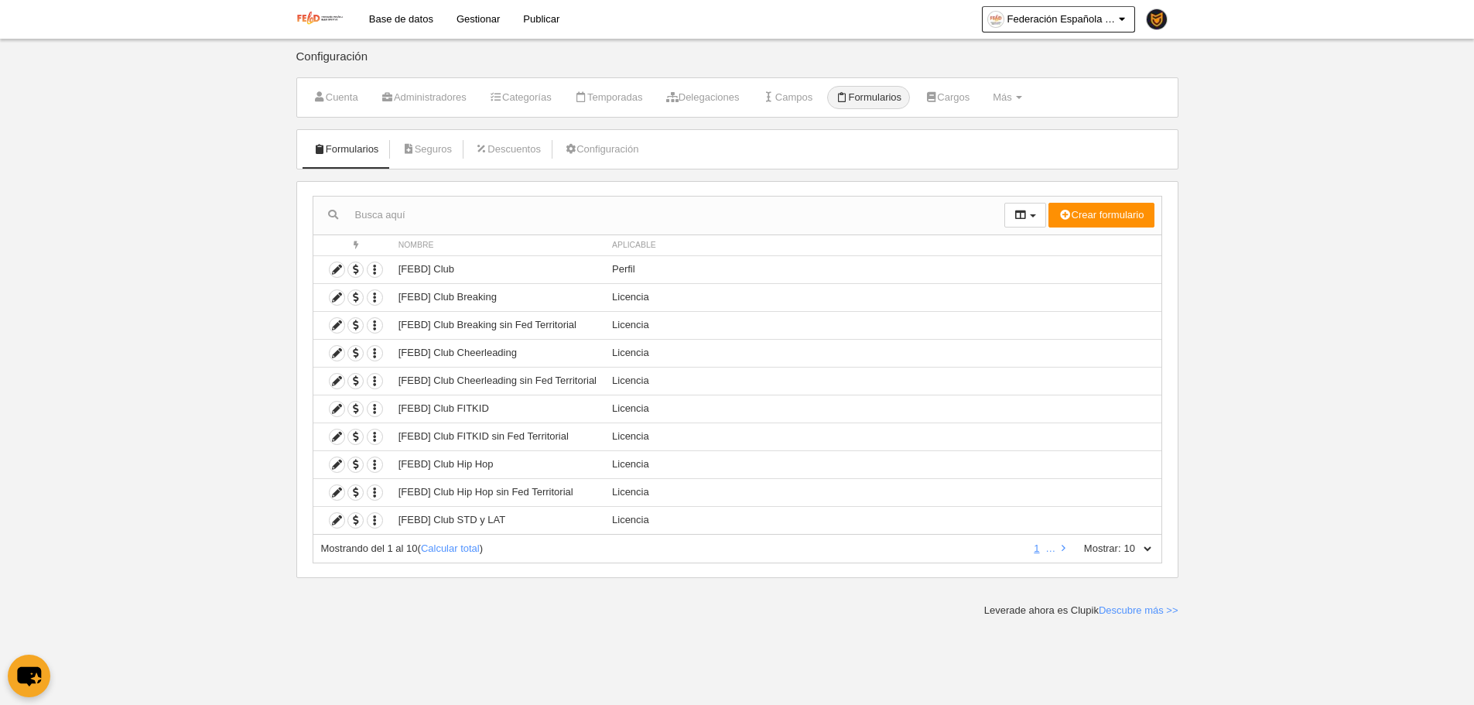
drag, startPoint x: 1140, startPoint y: 561, endPoint x: 1144, endPoint y: 553, distance: 8.7
click at [1140, 561] on div "Mostrando del 1 al 10 ( Calcular total ) 1 … Mostrar: 10 25 50 100 500" at bounding box center [738, 549] width 850 height 29
click at [1144, 553] on select "10 25 50 100 500" at bounding box center [1137, 549] width 32 height 14
select select "500"
click at [1121, 542] on select "10 25 50 100 500" at bounding box center [1137, 549] width 32 height 14
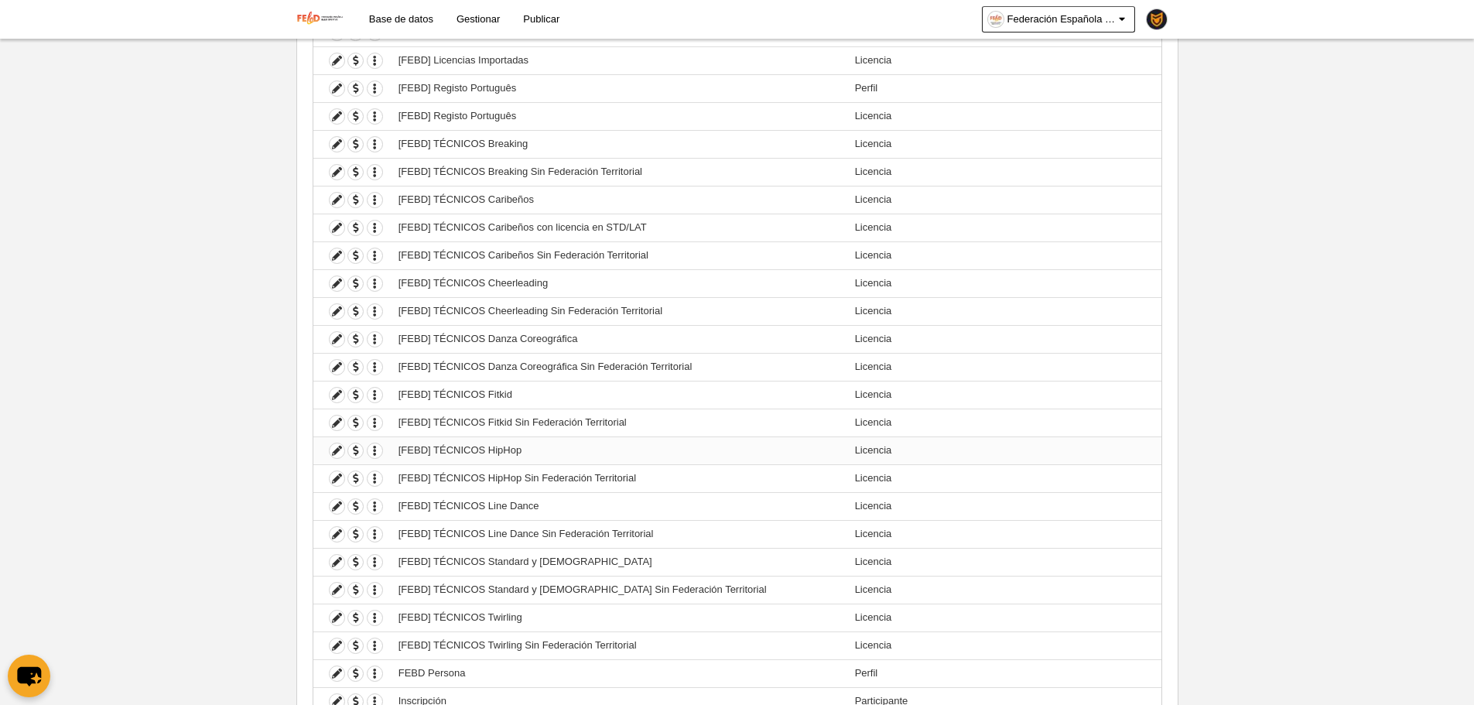
scroll to position [2082, 0]
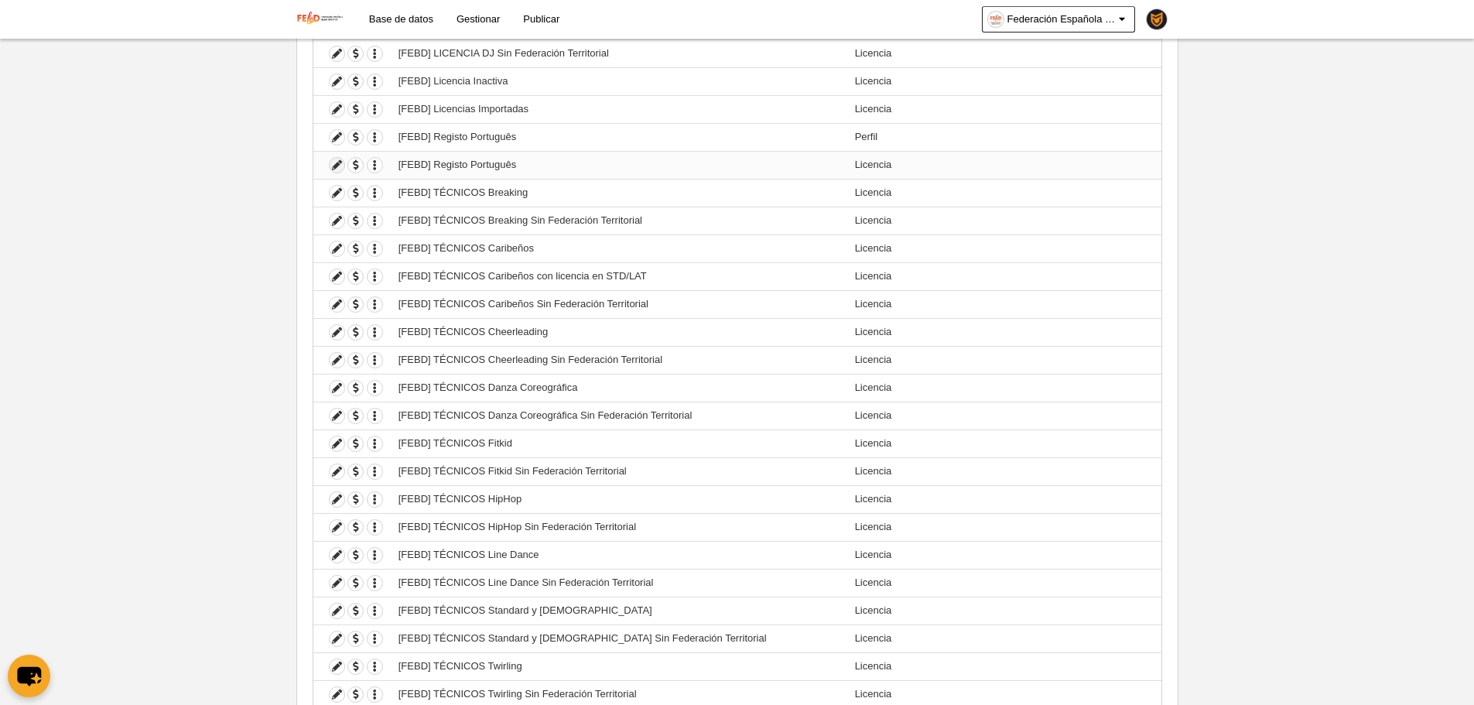
click at [335, 163] on icon at bounding box center [337, 165] width 15 height 15
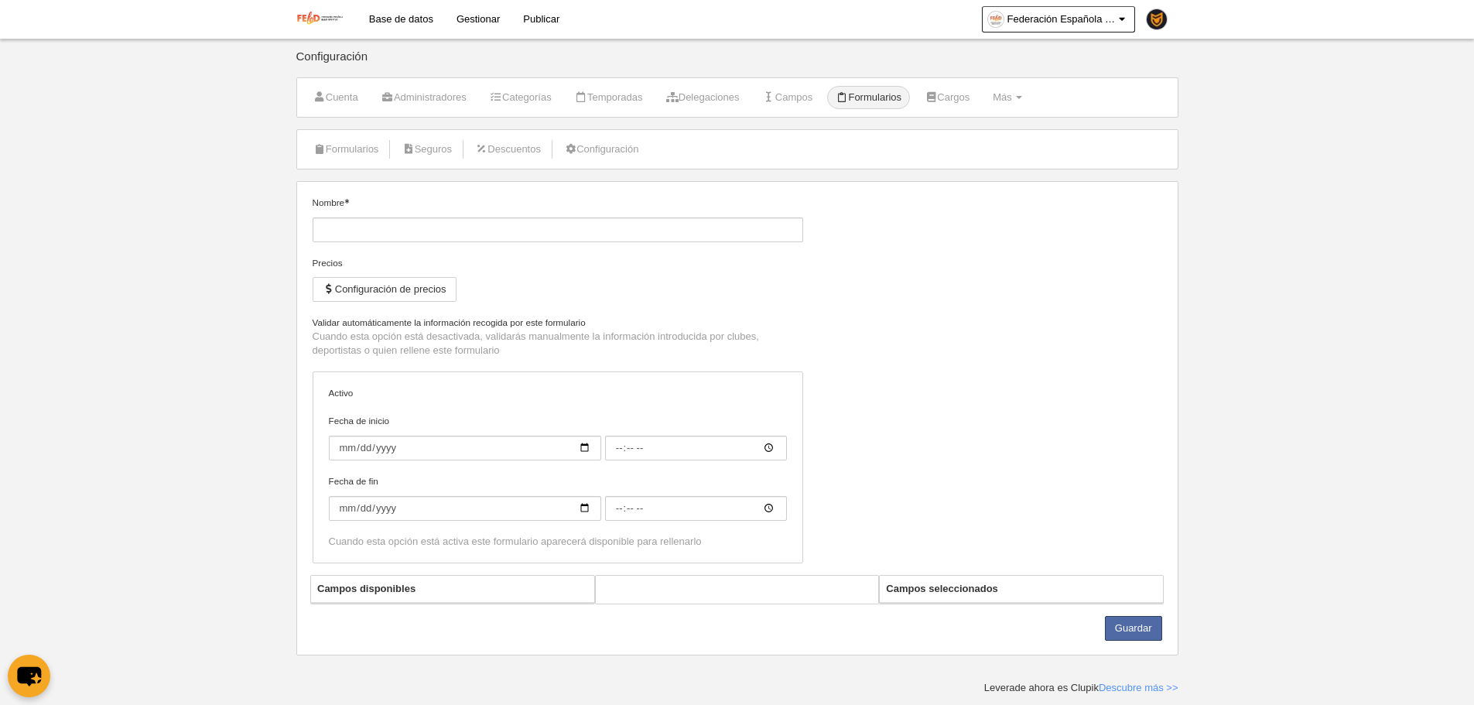
type input "[FEBD] Registo Português"
checkbox input "true"
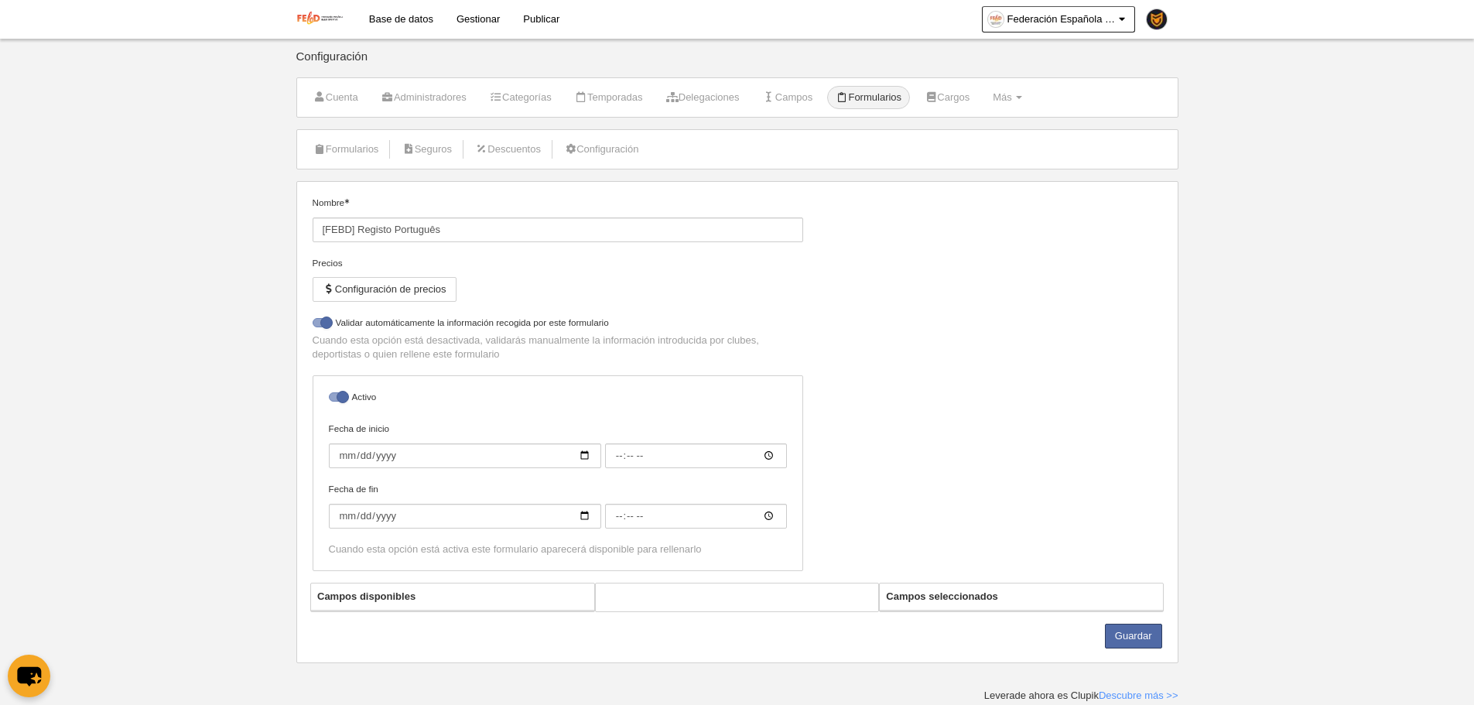
select select "selected"
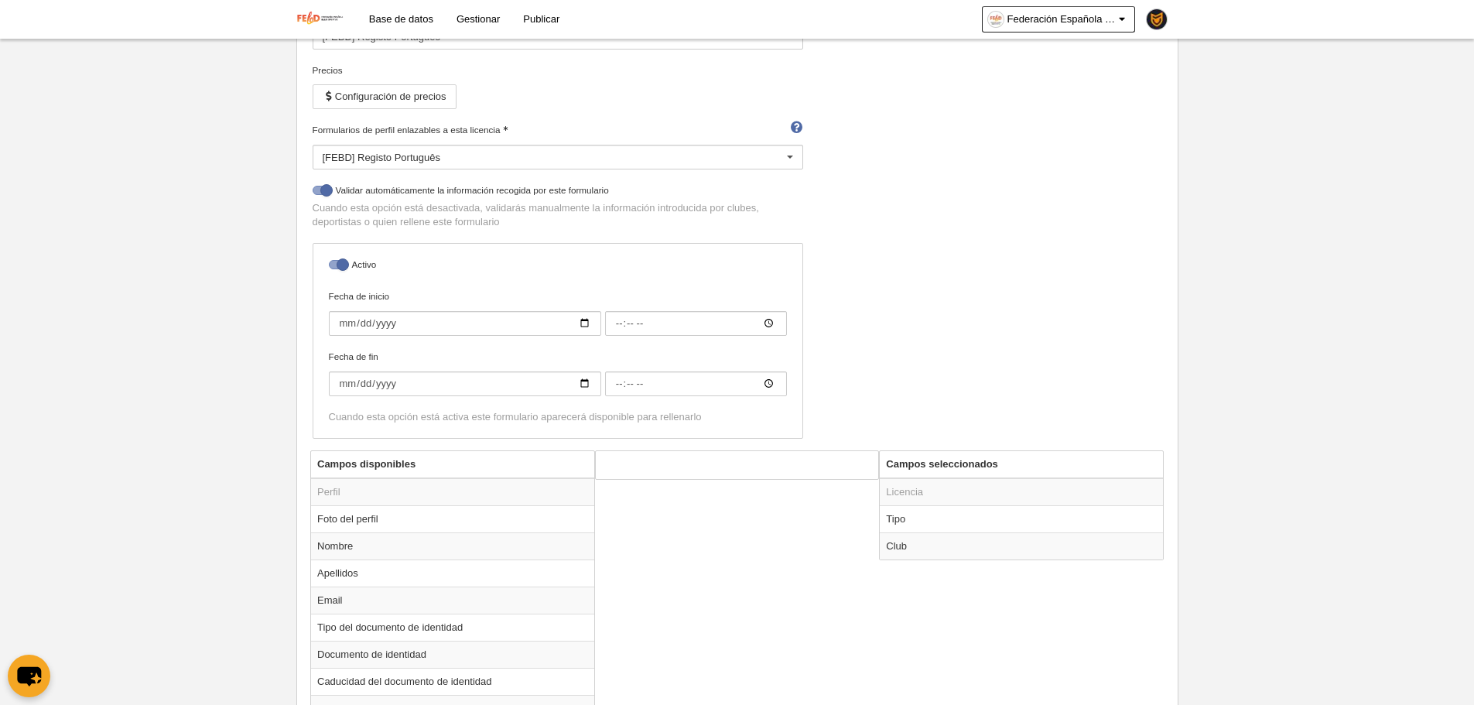
scroll to position [368, 0]
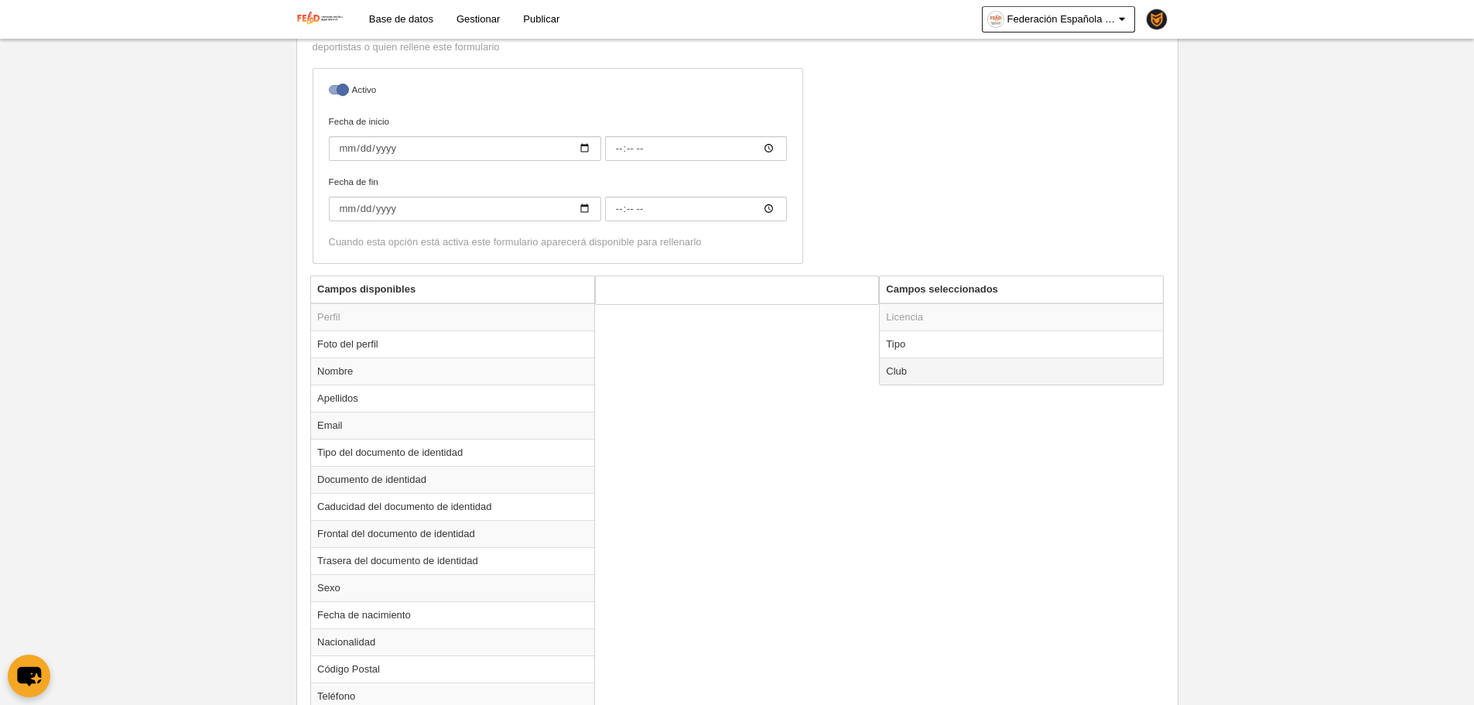
click at [926, 372] on td "Club" at bounding box center [1021, 370] width 283 height 27
radio input "true"
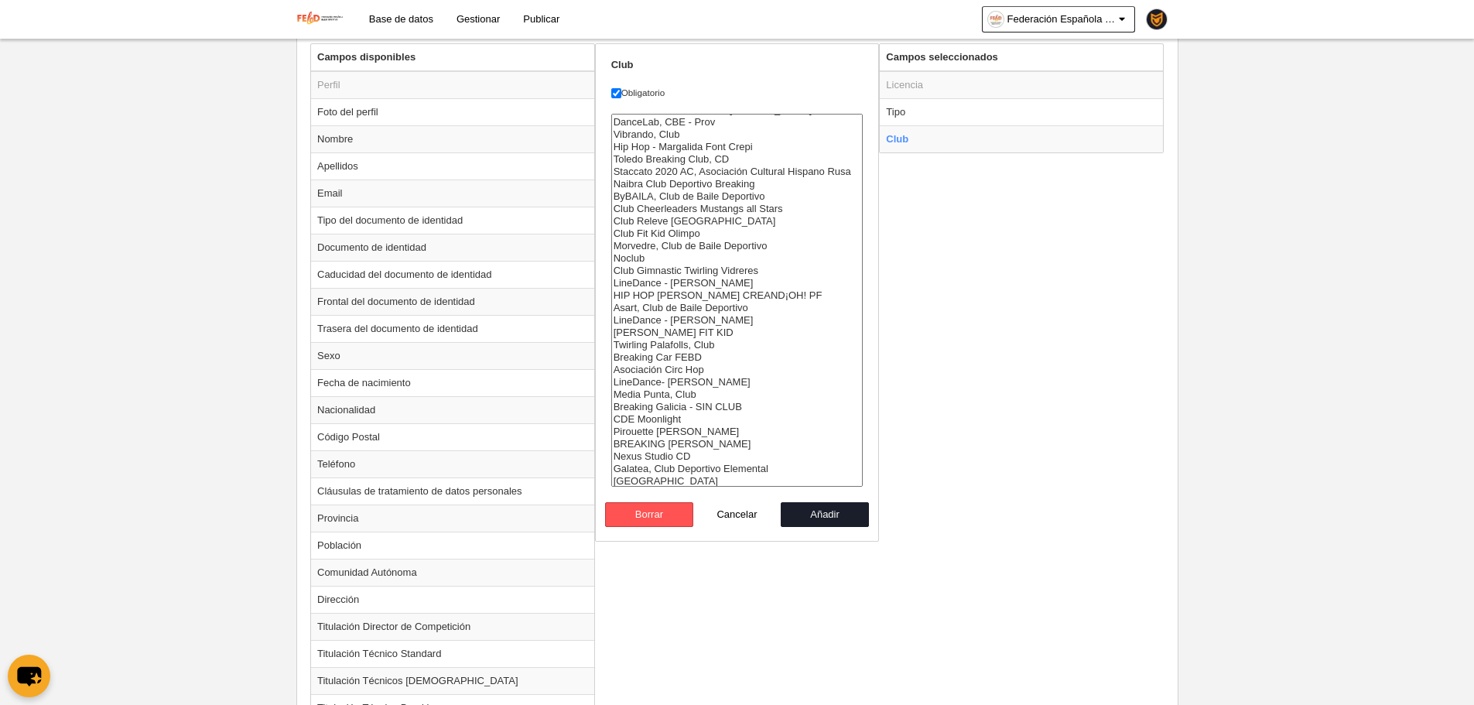
scroll to position [5398, 0]
select select "9833255"
click at [665, 480] on option "[GEOGRAPHIC_DATA]" at bounding box center [737, 480] width 251 height 12
click at [860, 517] on button "Añadir" at bounding box center [825, 514] width 88 height 25
radio input "false"
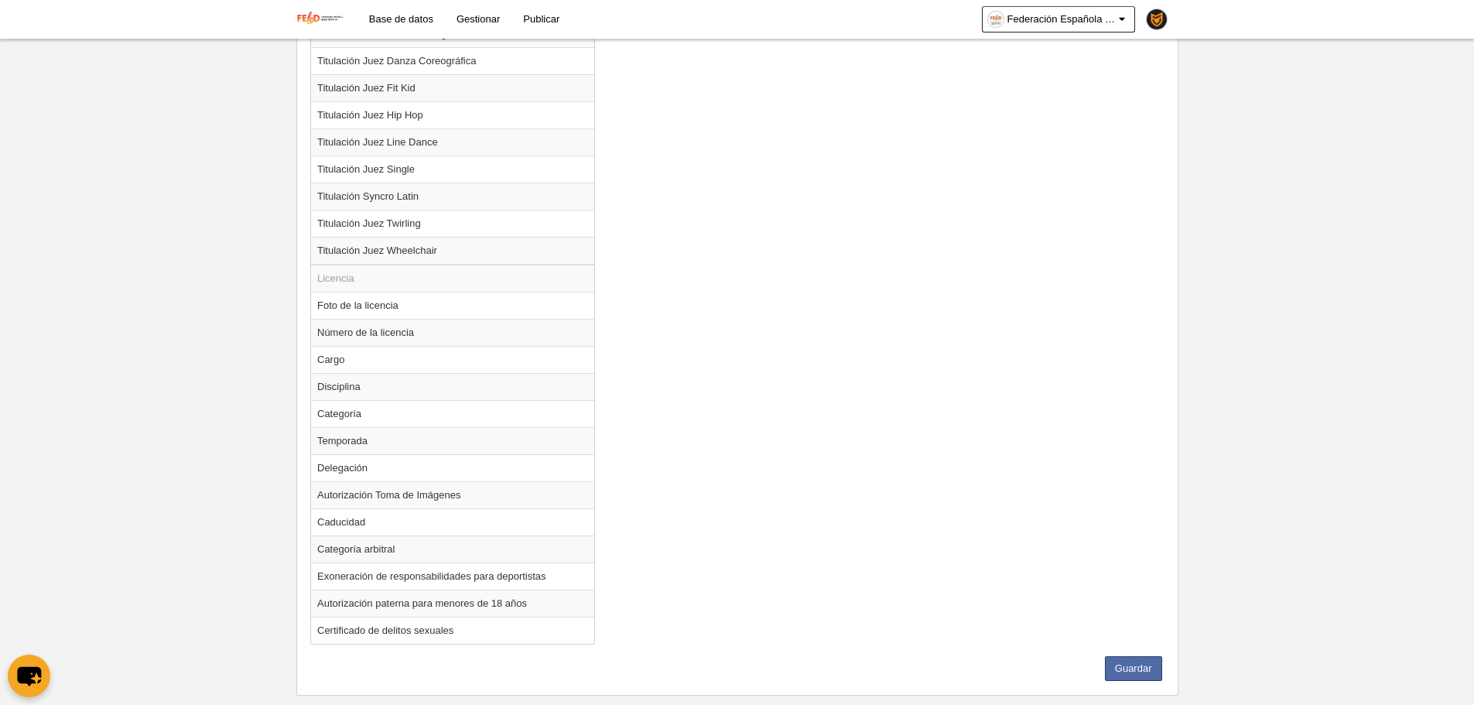
scroll to position [1764, 0]
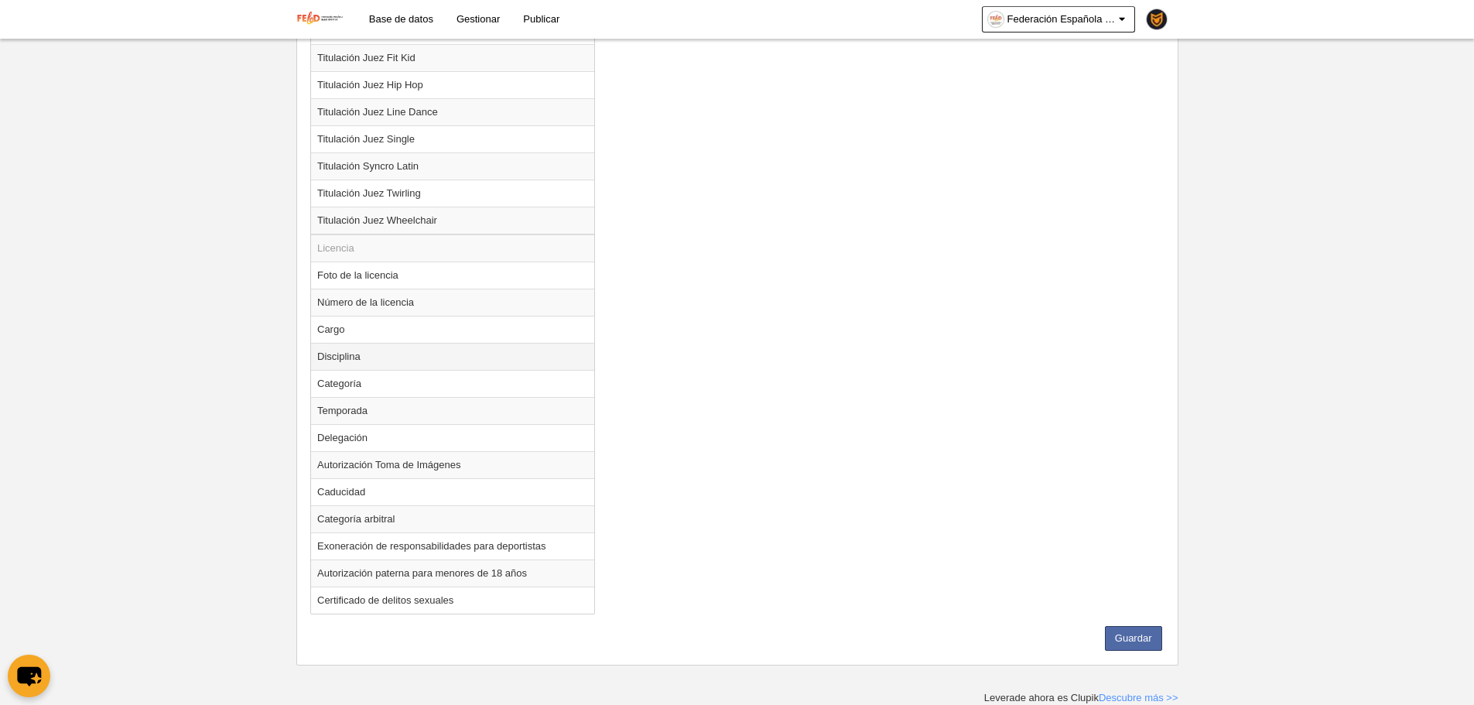
click at [465, 368] on td "Disciplina" at bounding box center [452, 356] width 283 height 27
radio input "true"
select select
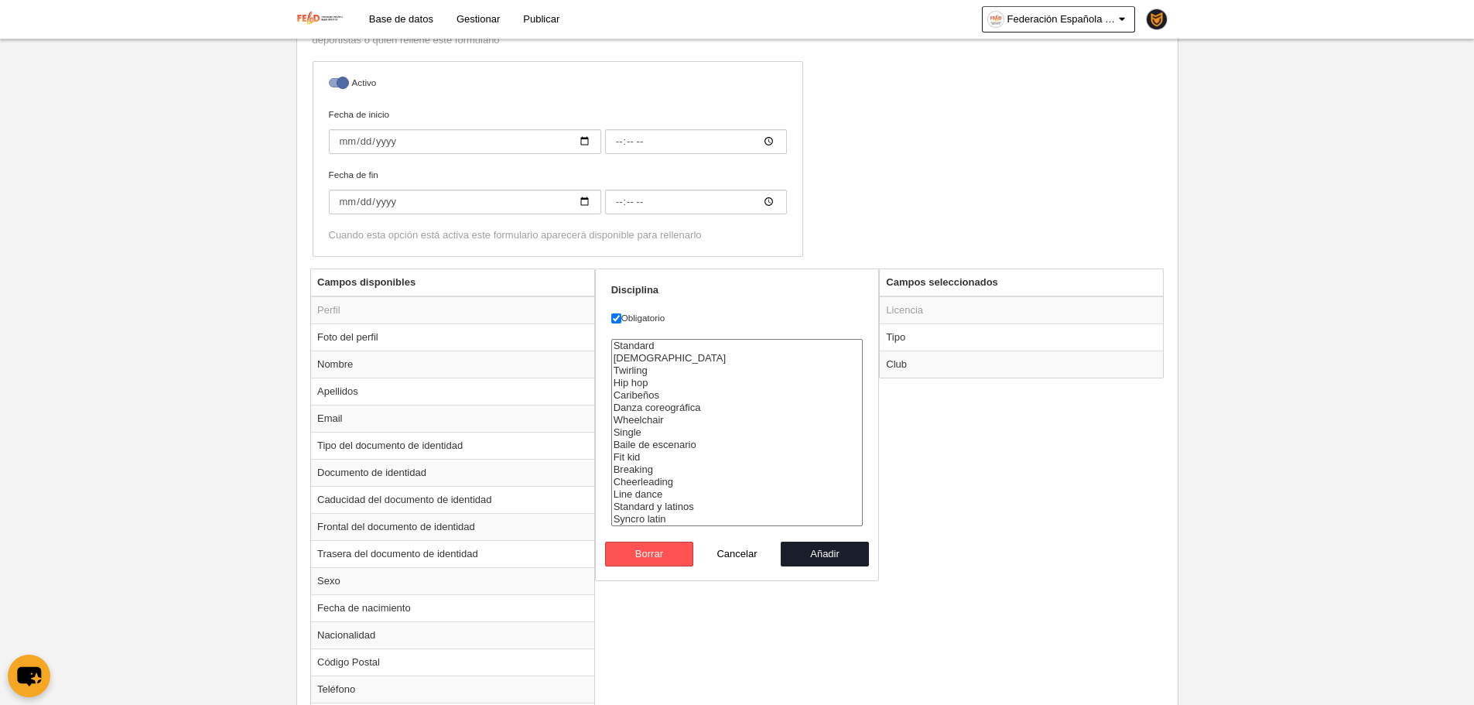
scroll to position [371, 0]
click at [834, 552] on button "Añadir" at bounding box center [825, 557] width 88 height 25
radio input "false"
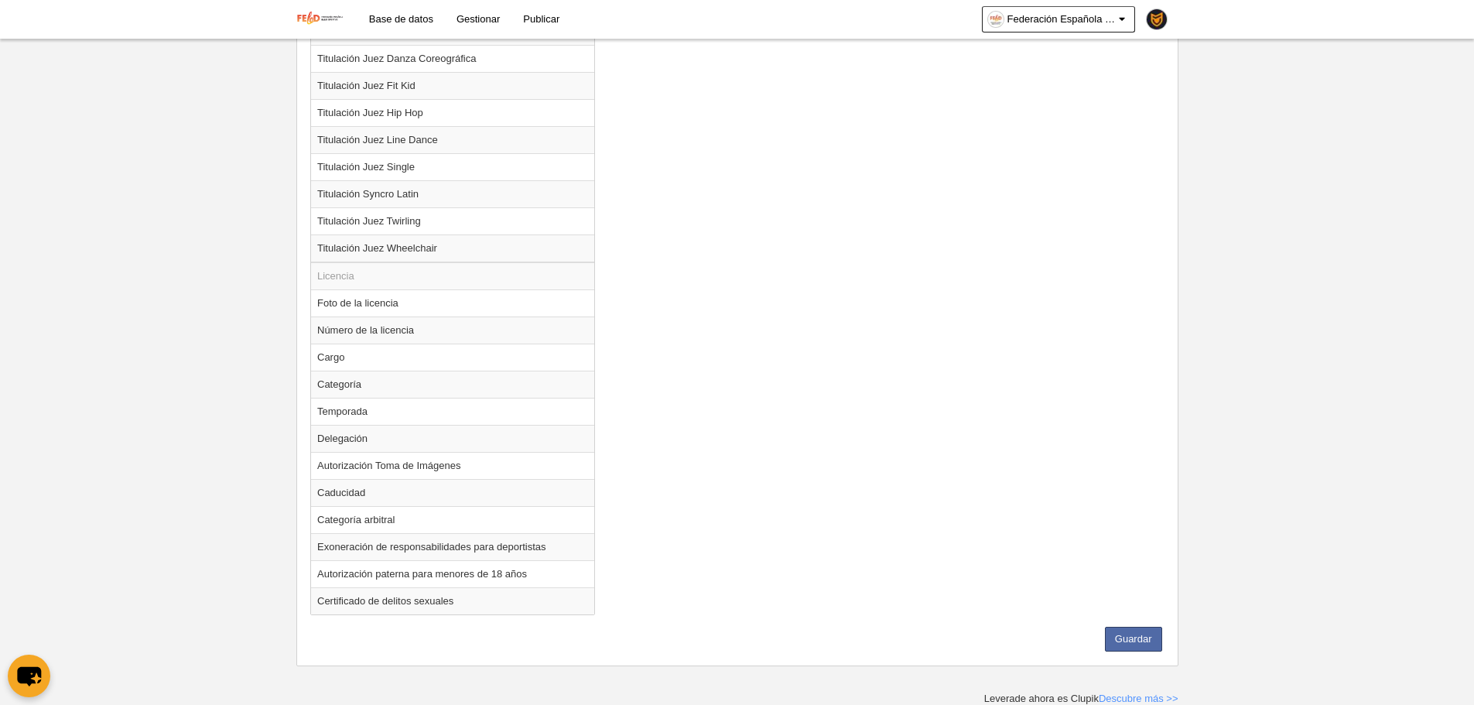
scroll to position [1737, 0]
click at [1142, 645] on button "Guardar" at bounding box center [1133, 638] width 57 height 25
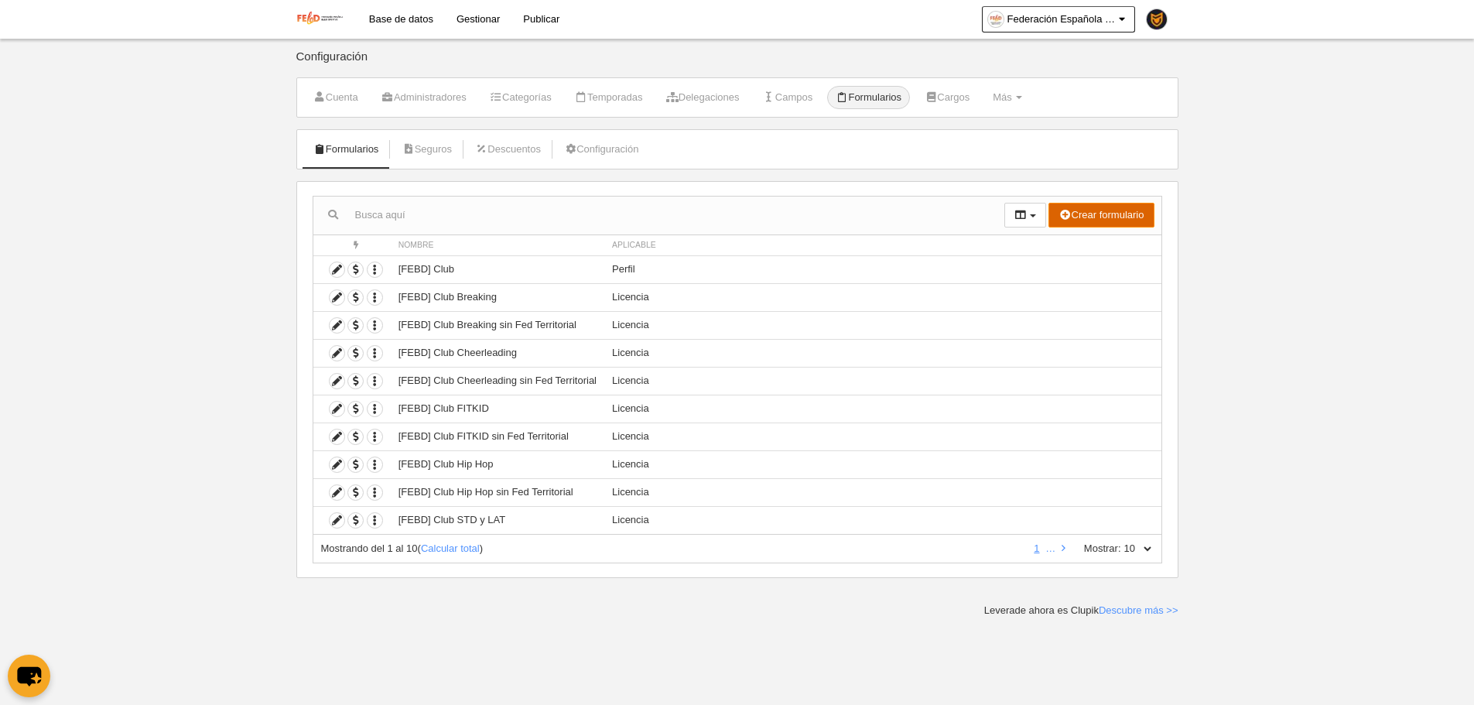
click at [1106, 212] on button "Crear formulario" at bounding box center [1100, 215] width 105 height 25
click at [1092, 291] on span "Participante" at bounding box center [1080, 295] width 66 height 12
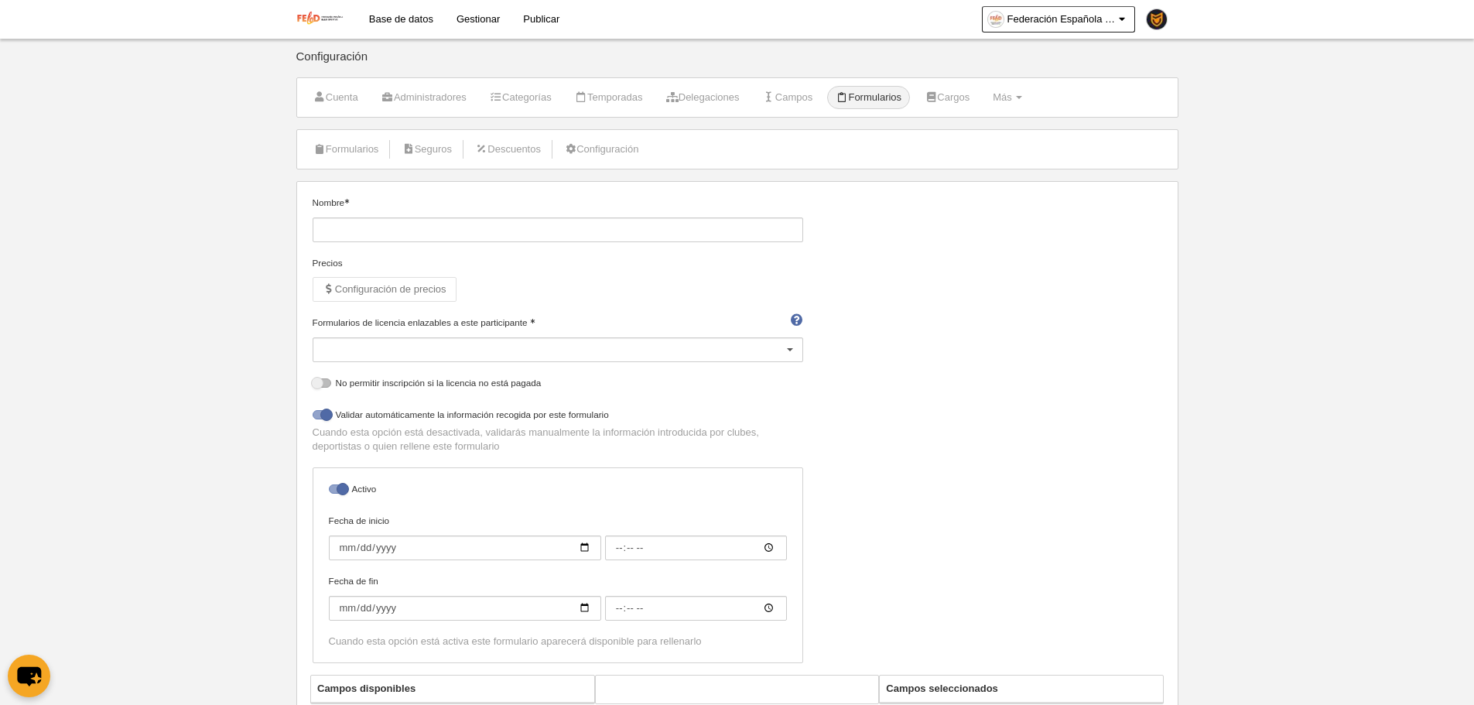
click at [492, 330] on div "Formularios de licencia enlazables a este participante [FEBD] Licencias Importa…" at bounding box center [558, 339] width 491 height 46
click at [504, 345] on div at bounding box center [558, 349] width 491 height 25
click at [756, 276] on div "Precios Configuración de precios" at bounding box center [558, 286] width 491 height 60
click at [333, 143] on link "Formularios" at bounding box center [346, 149] width 83 height 23
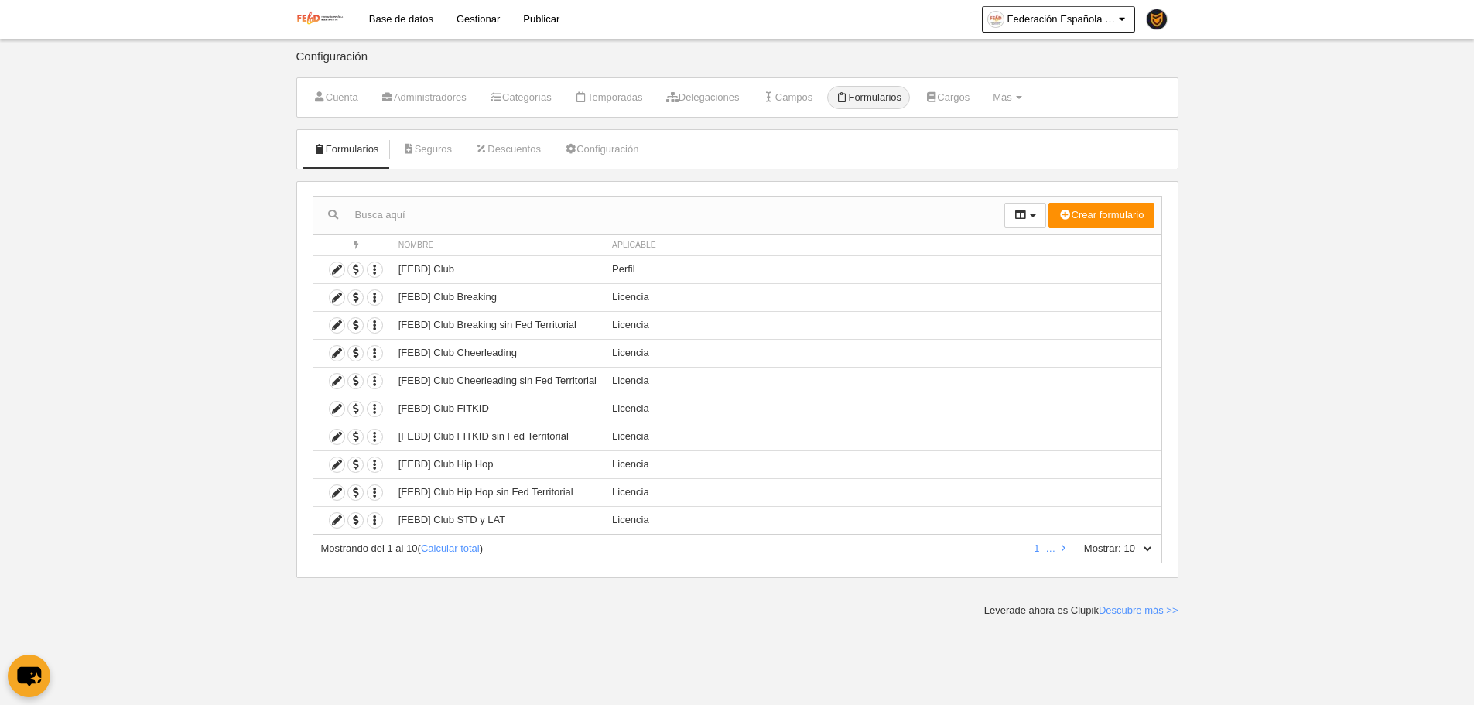
click at [1145, 547] on select "10 25 50 100 500" at bounding box center [1137, 549] width 32 height 14
select select "500"
click at [1121, 542] on select "10 25 50 100 500" at bounding box center [1137, 549] width 32 height 14
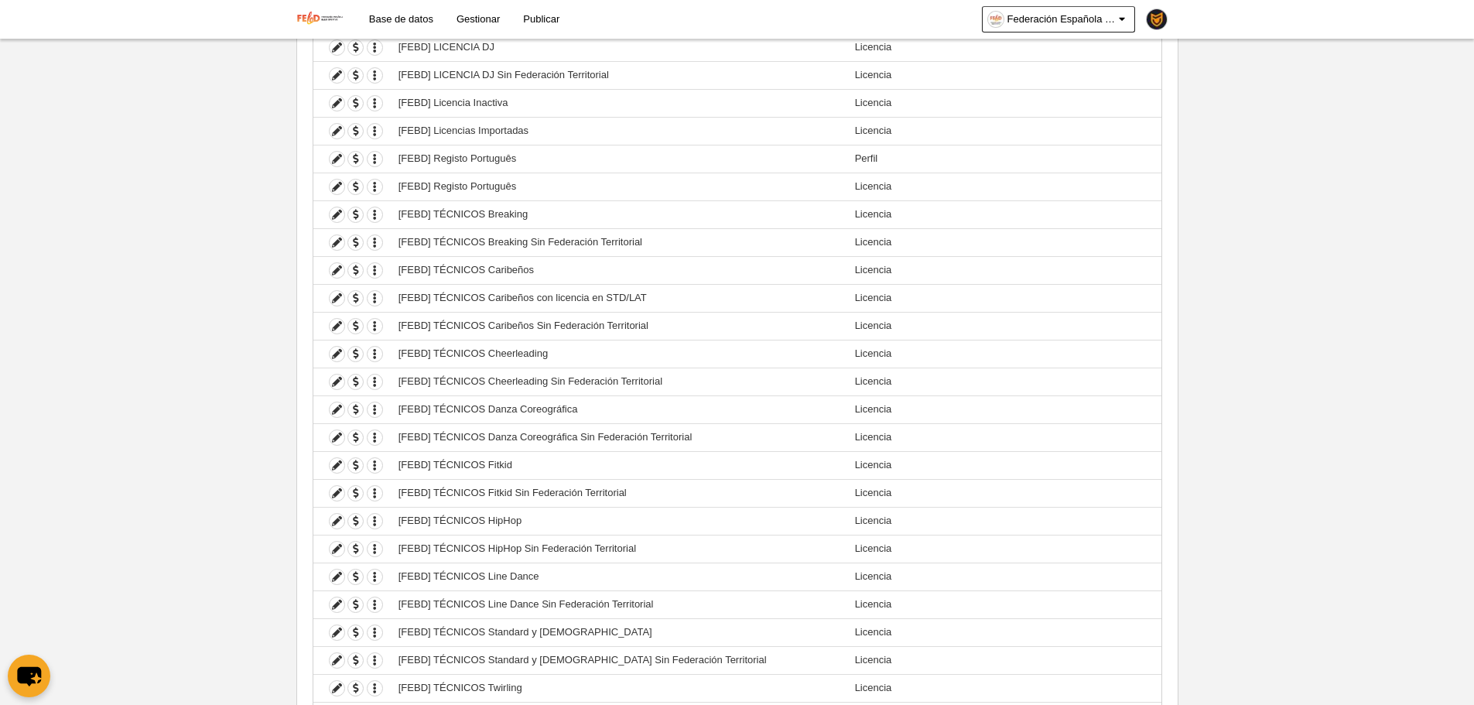
scroll to position [2392, 0]
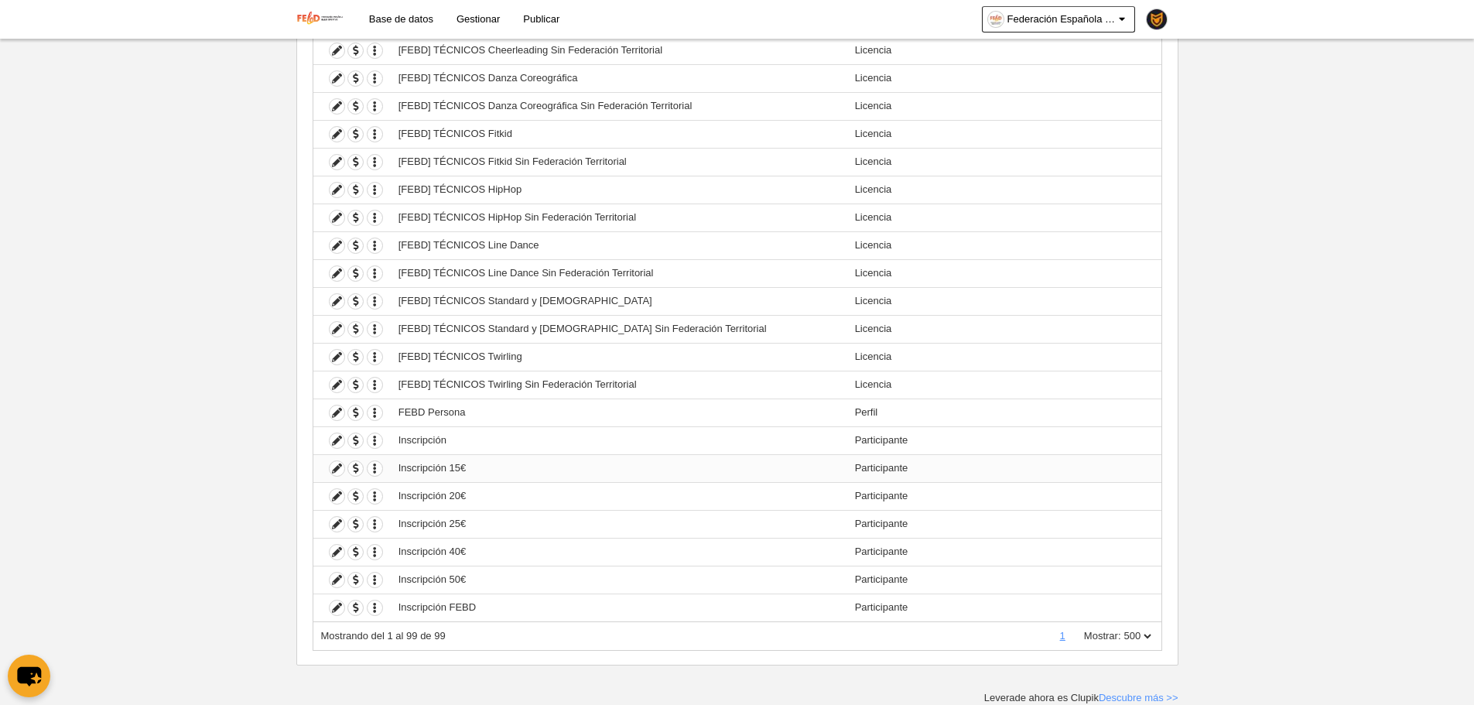
click at [374, 479] on td "Duplicar formulario Borrar formulario" at bounding box center [351, 468] width 77 height 28
click at [374, 469] on icon "button" at bounding box center [375, 468] width 15 height 15
click at [397, 487] on link "Duplicar formulario" at bounding box center [432, 495] width 128 height 25
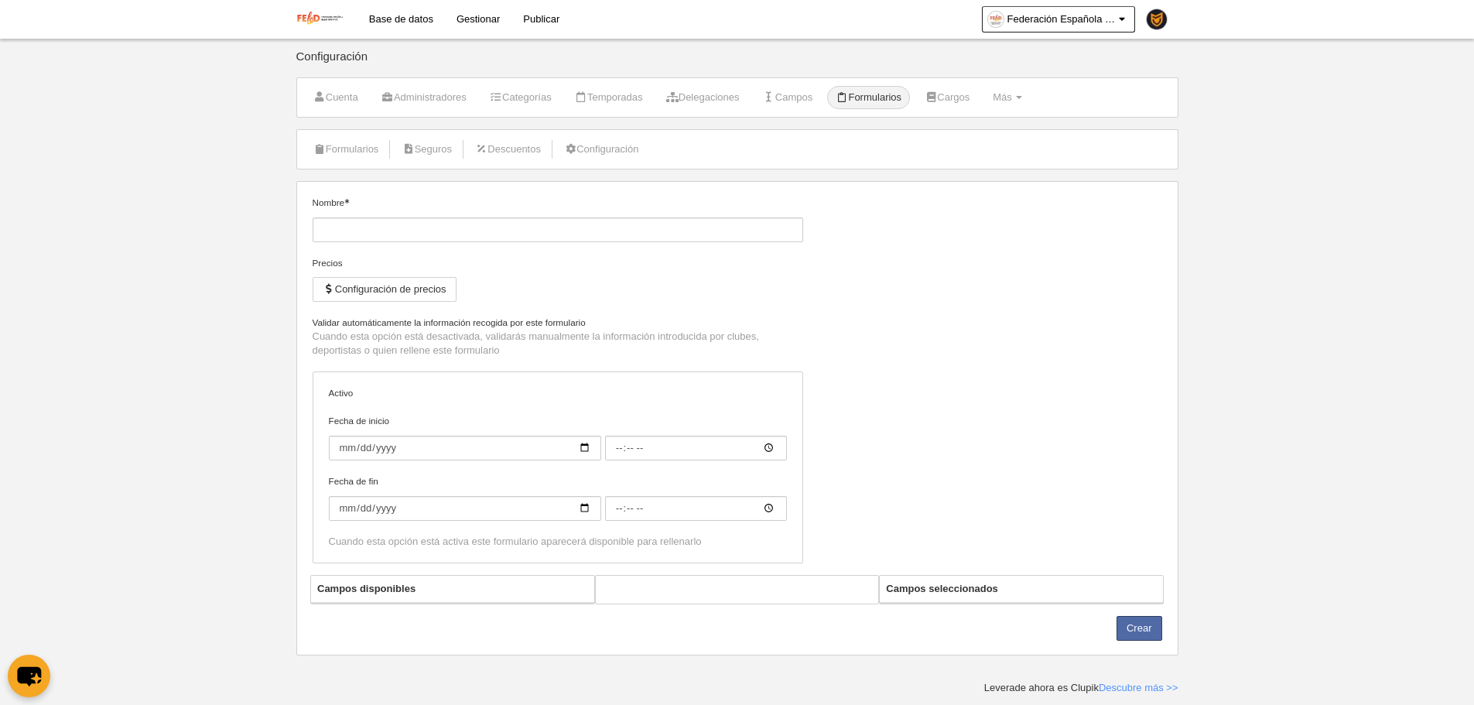
type input "Inscripción 15€ (Copia)"
checkbox input "true"
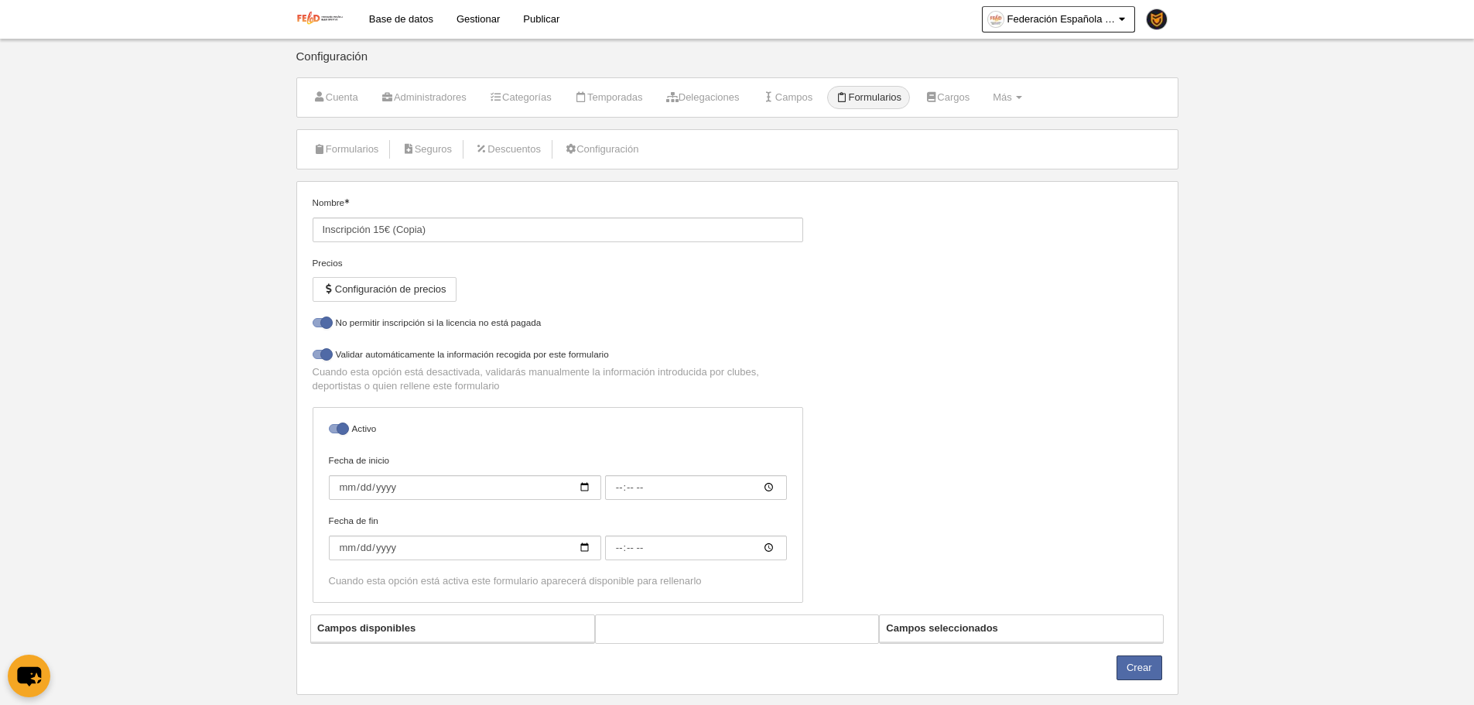
select select "selected"
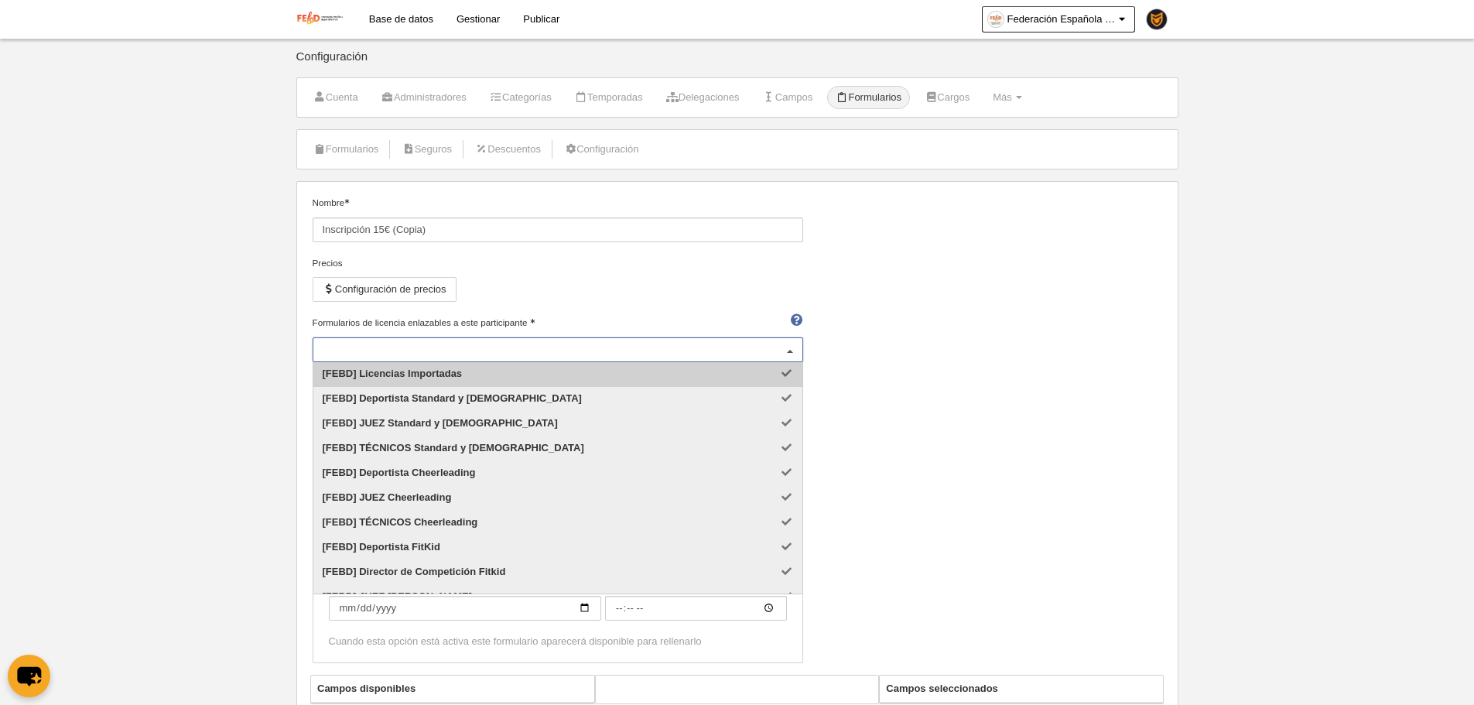
click at [477, 341] on div "[FEBD] Licencias Importadas [FEBD] Deportista Standard y [DEMOGRAPHIC_DATA] [FE…" at bounding box center [558, 349] width 491 height 25
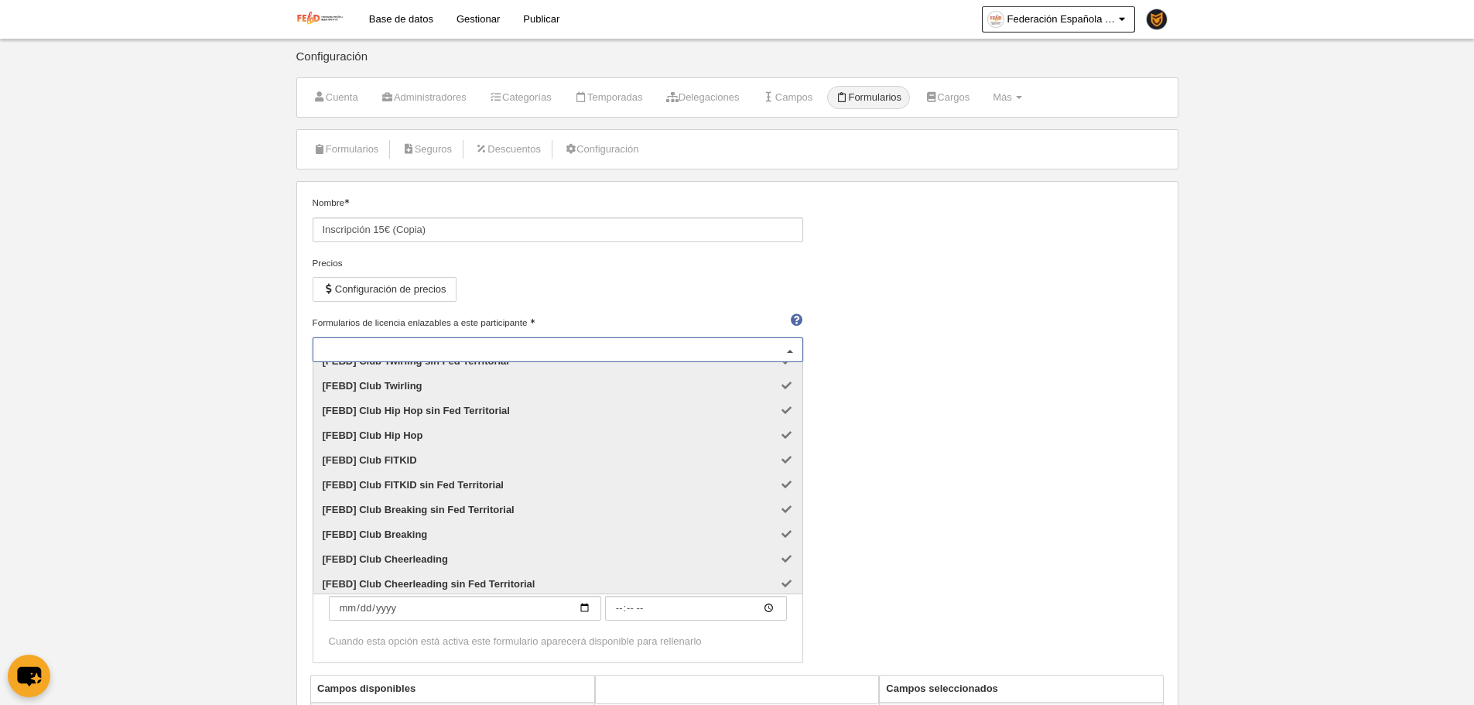
scroll to position [1972, 0]
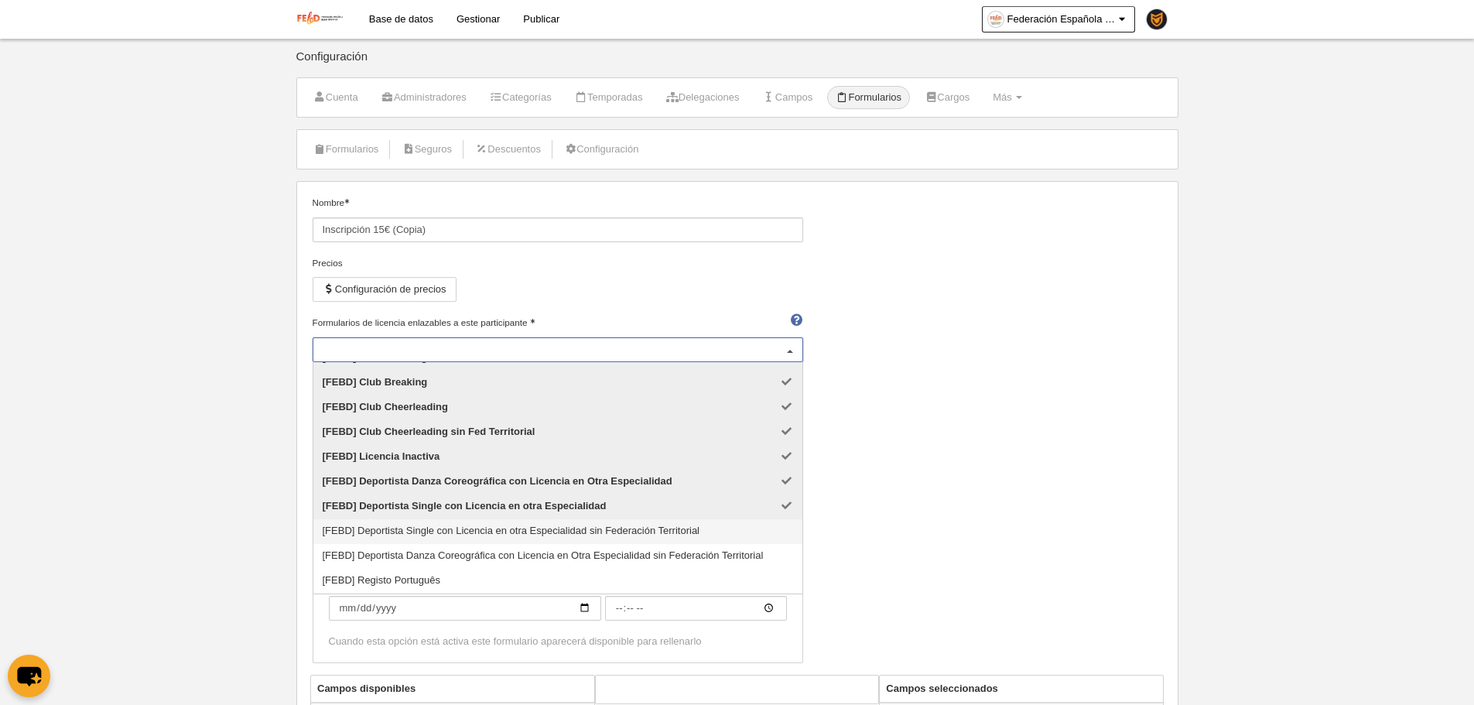
click at [479, 538] on span "[FEBD] Deportista Single con Licencia en otra Especialidad sin Federación Terri…" at bounding box center [557, 531] width 489 height 25
click at [491, 563] on span "[FEBD] Deportista Danza Coreográfica con Licencia en Otra Especialidad sin Fede…" at bounding box center [557, 556] width 489 height 25
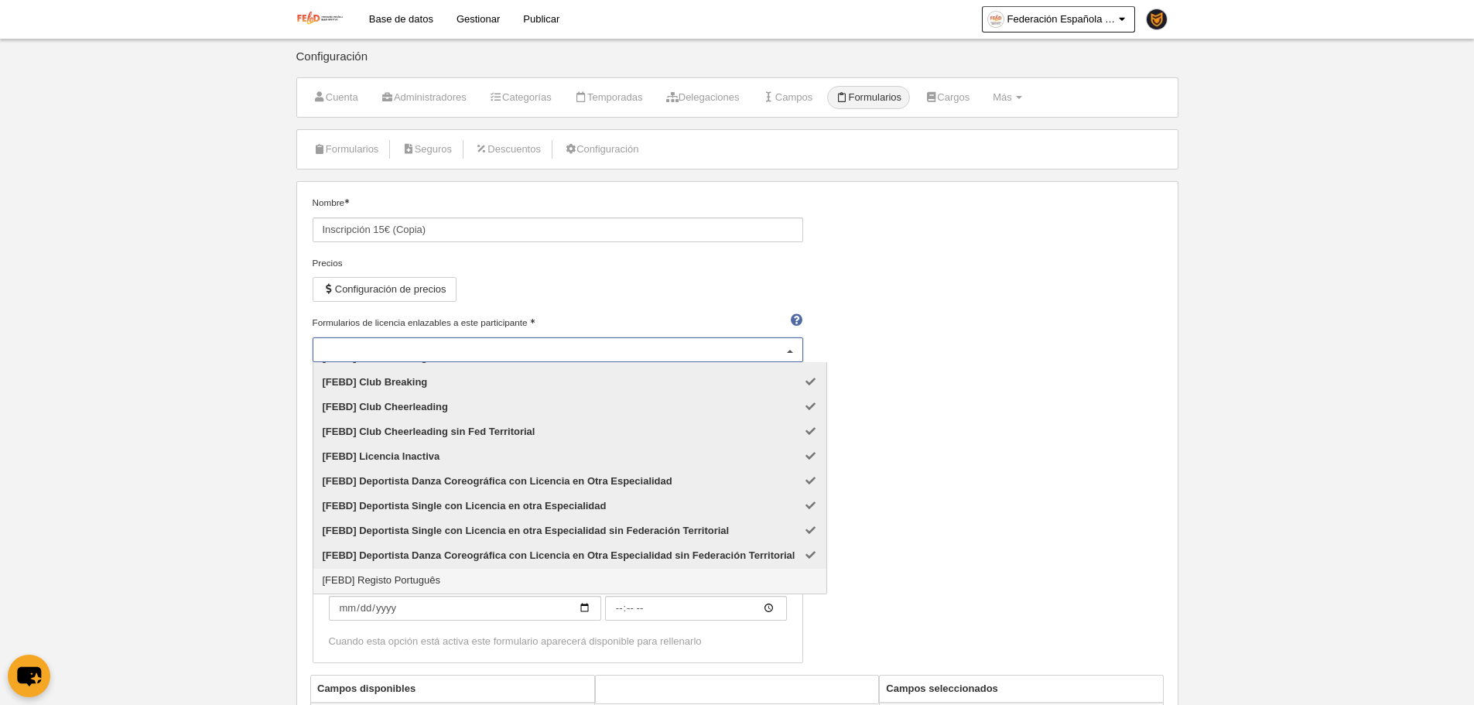
click at [491, 583] on span "[FEBD] Registo Português" at bounding box center [569, 581] width 513 height 25
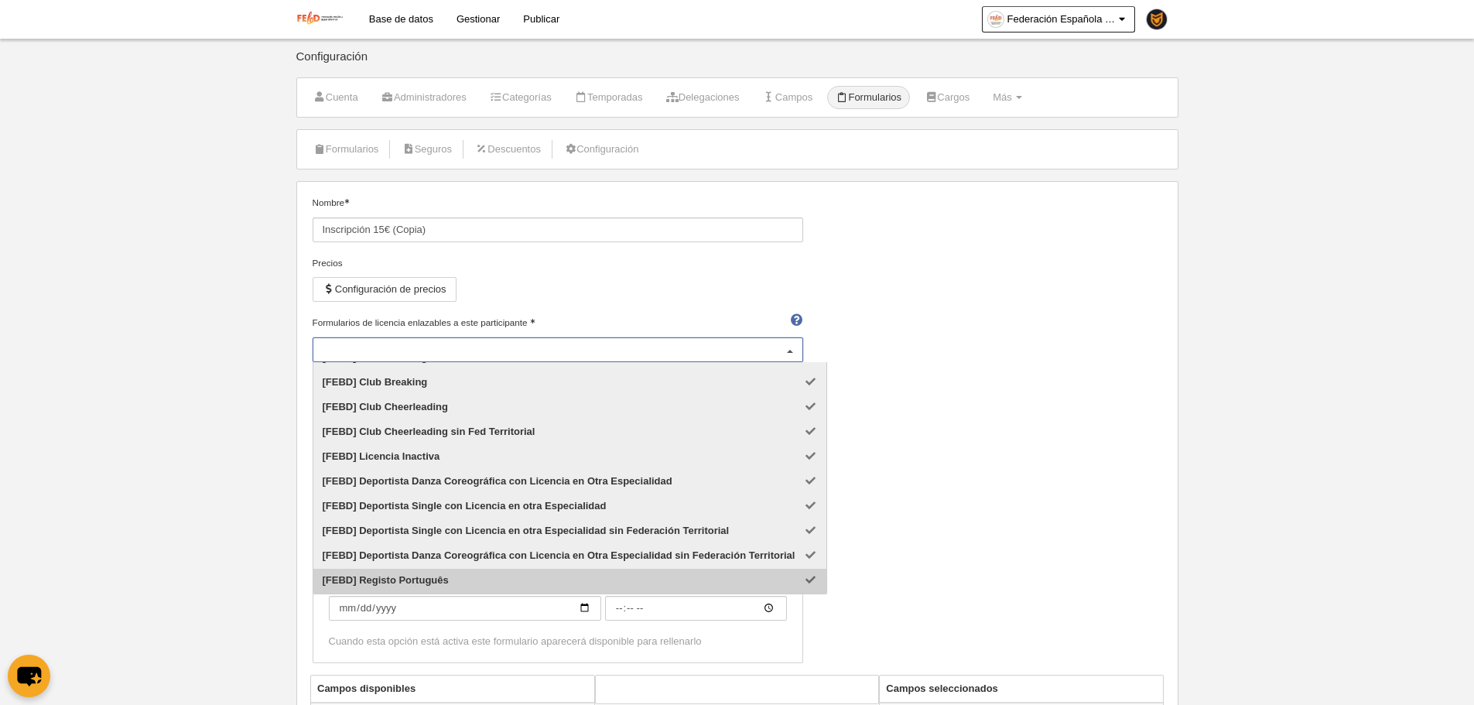
click at [592, 586] on span "[FEBD] Registo Português" at bounding box center [569, 581] width 513 height 25
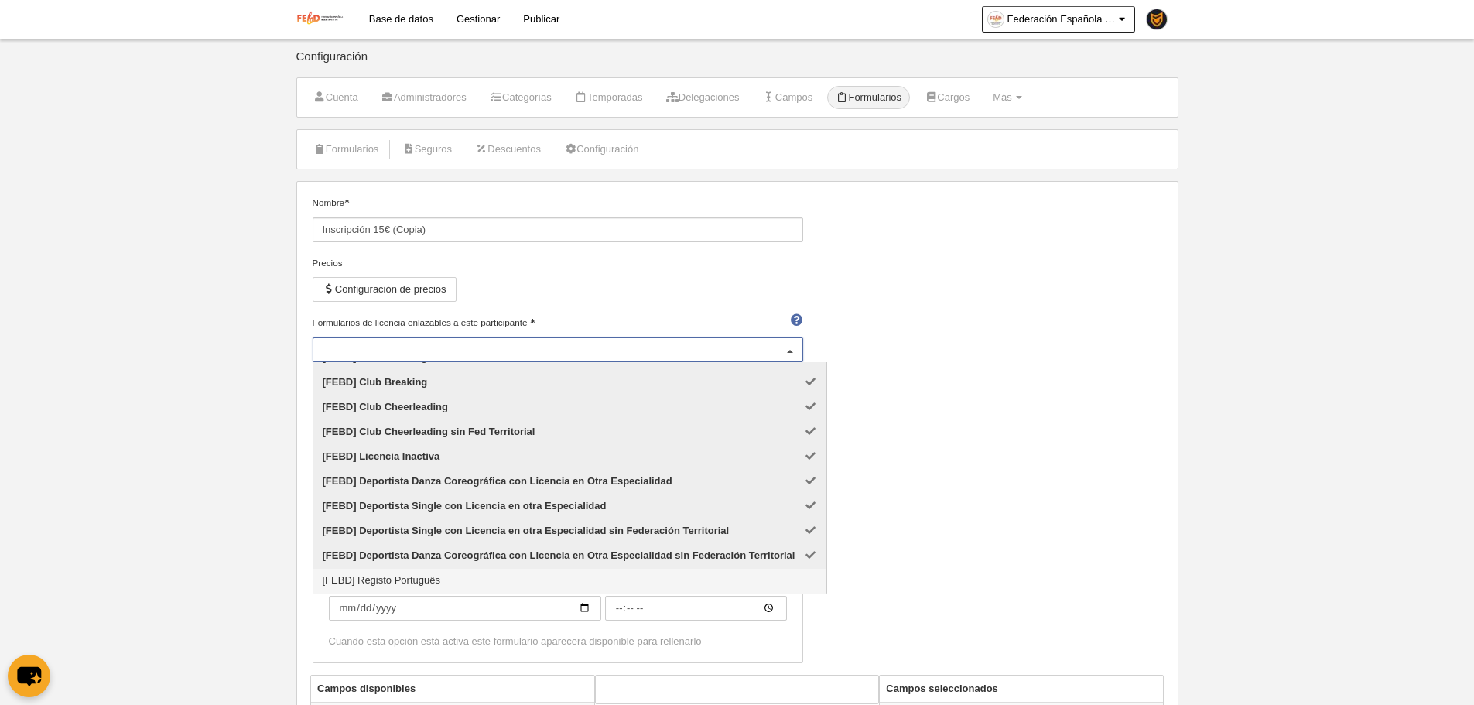
click at [659, 580] on span "[FEBD] Registo Português" at bounding box center [569, 581] width 513 height 25
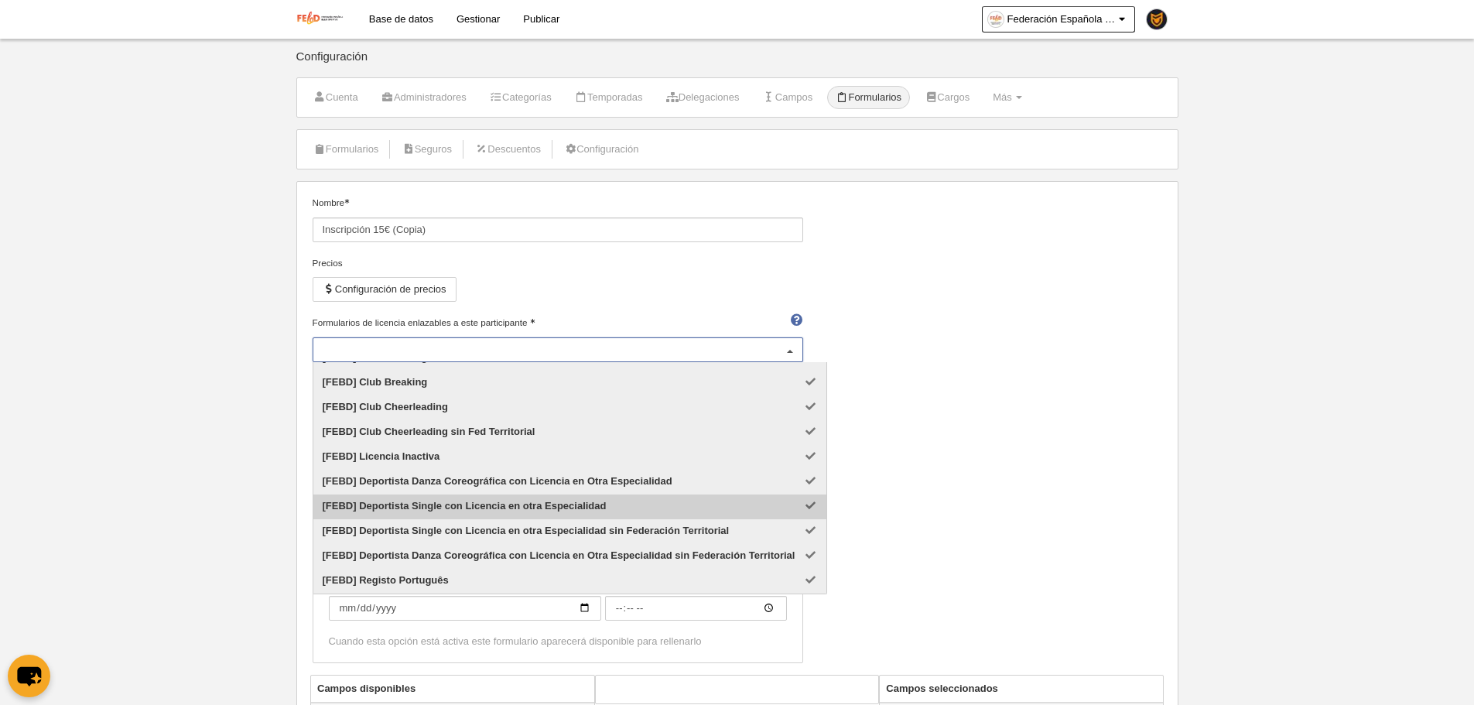
click at [1124, 416] on div "Nombre Inscripción 15€ (Copia) Precios Configuración de precios Formularios de …" at bounding box center [736, 435] width 861 height 479
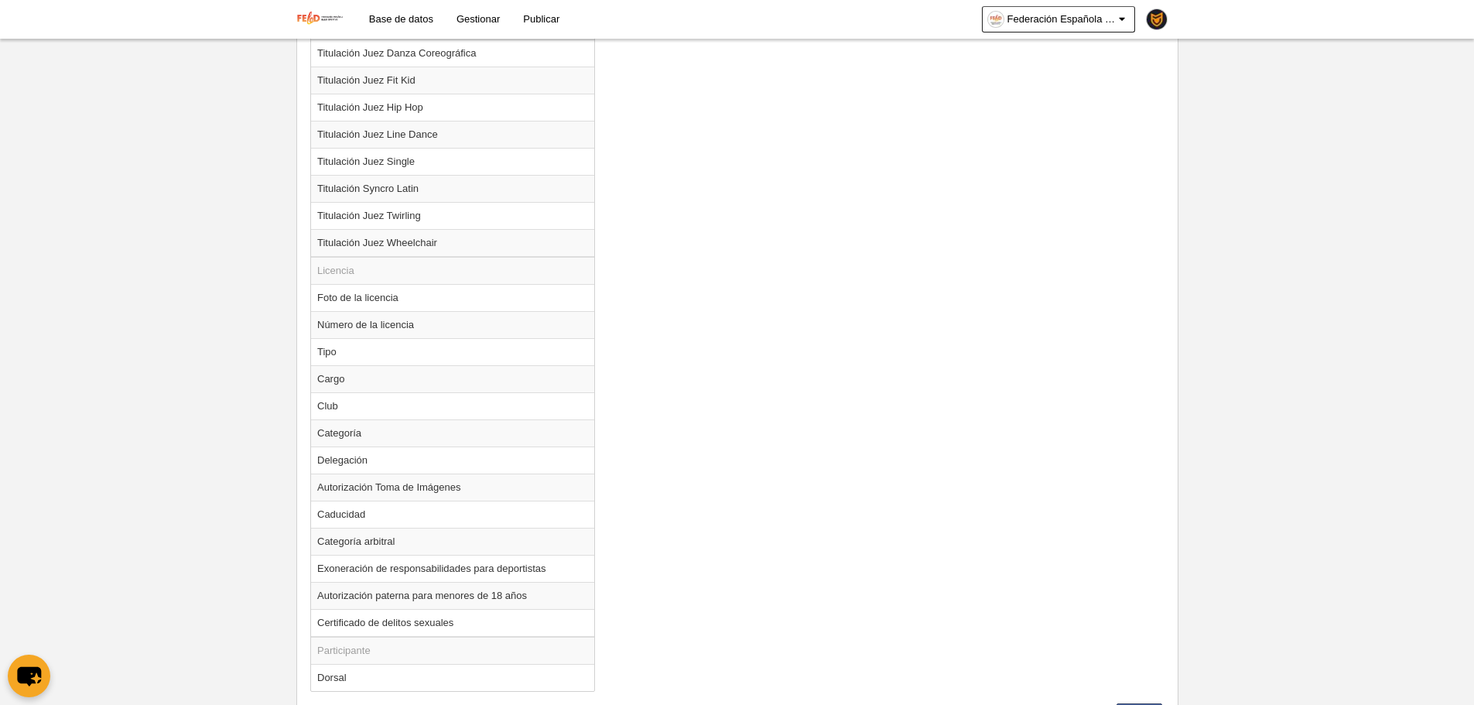
scroll to position [1780, 0]
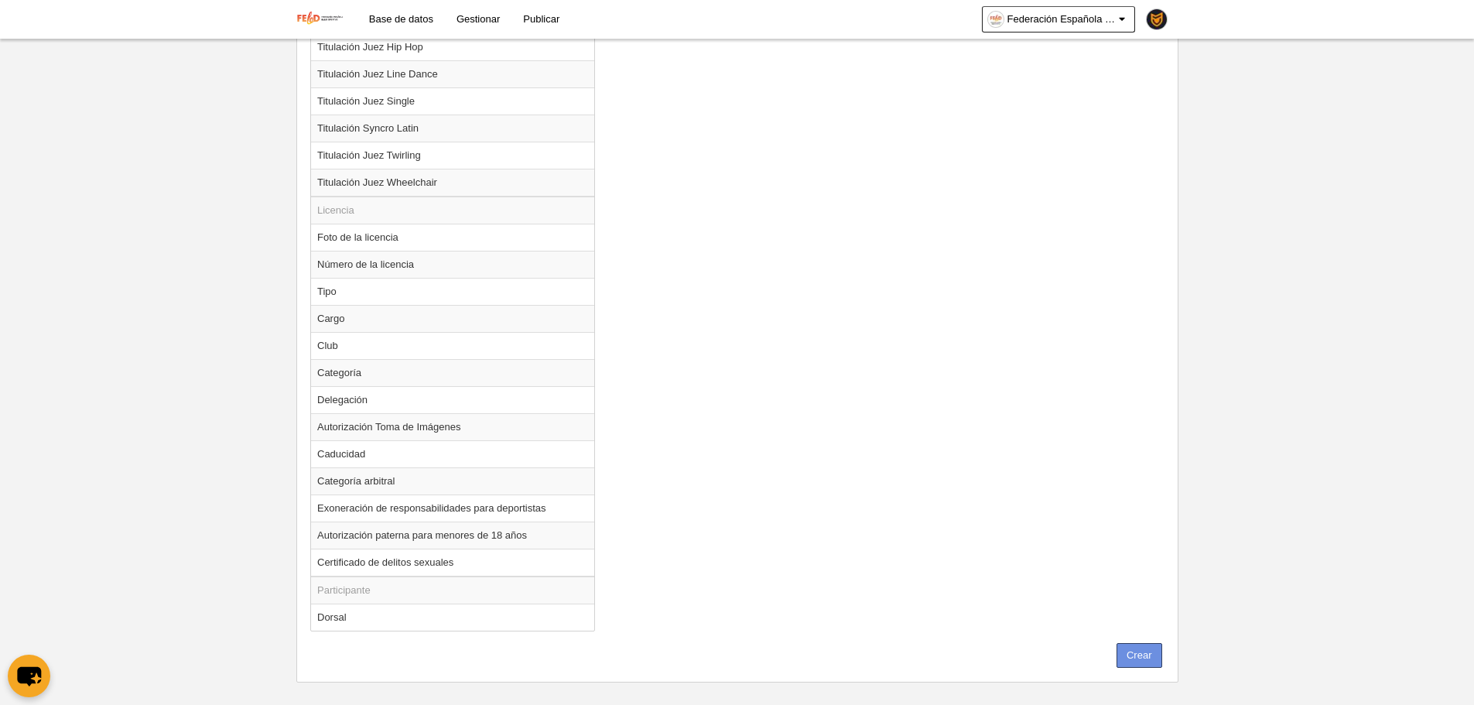
click at [1143, 657] on button "Crear" at bounding box center [1139, 655] width 46 height 25
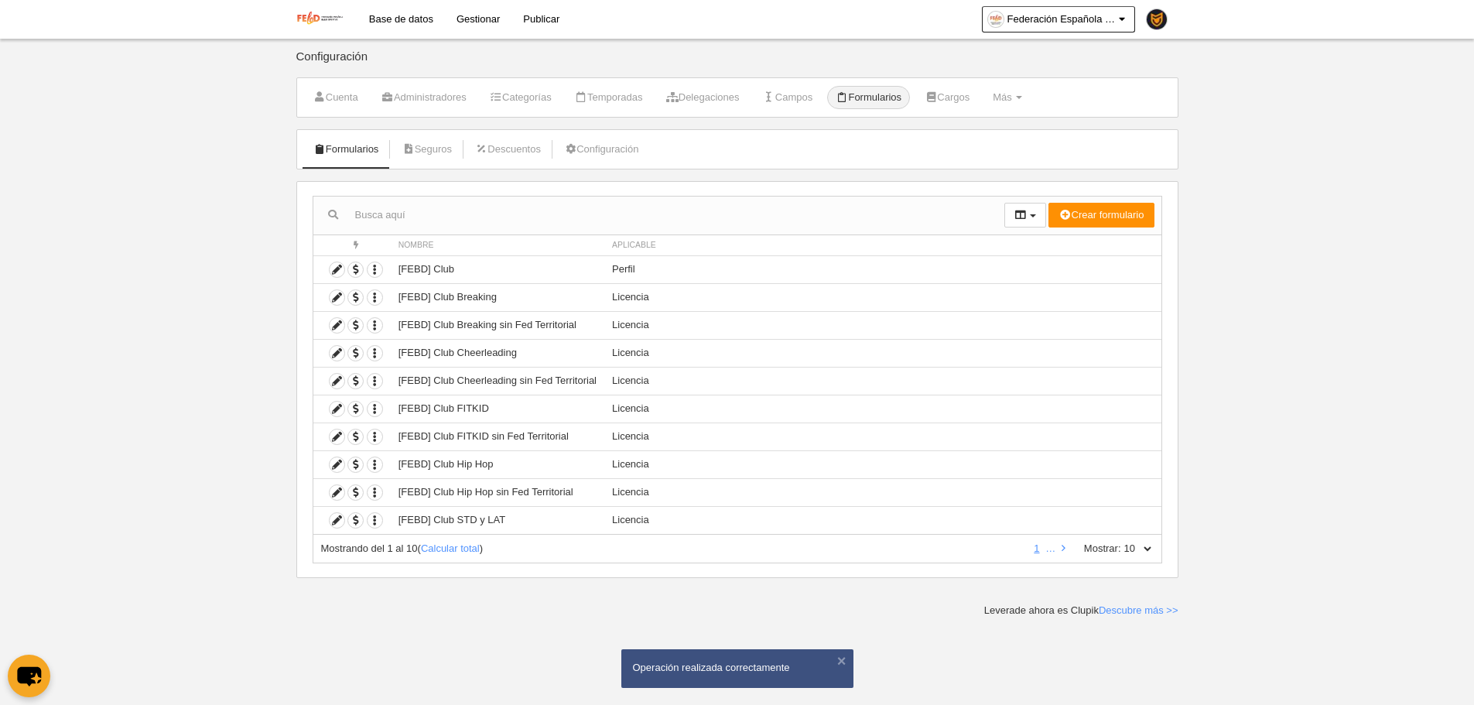
click at [1145, 553] on select "10 25 50 100 500" at bounding box center [1137, 549] width 32 height 14
select select "500"
click at [1121, 542] on select "10 25 50 100 500" at bounding box center [1137, 549] width 32 height 14
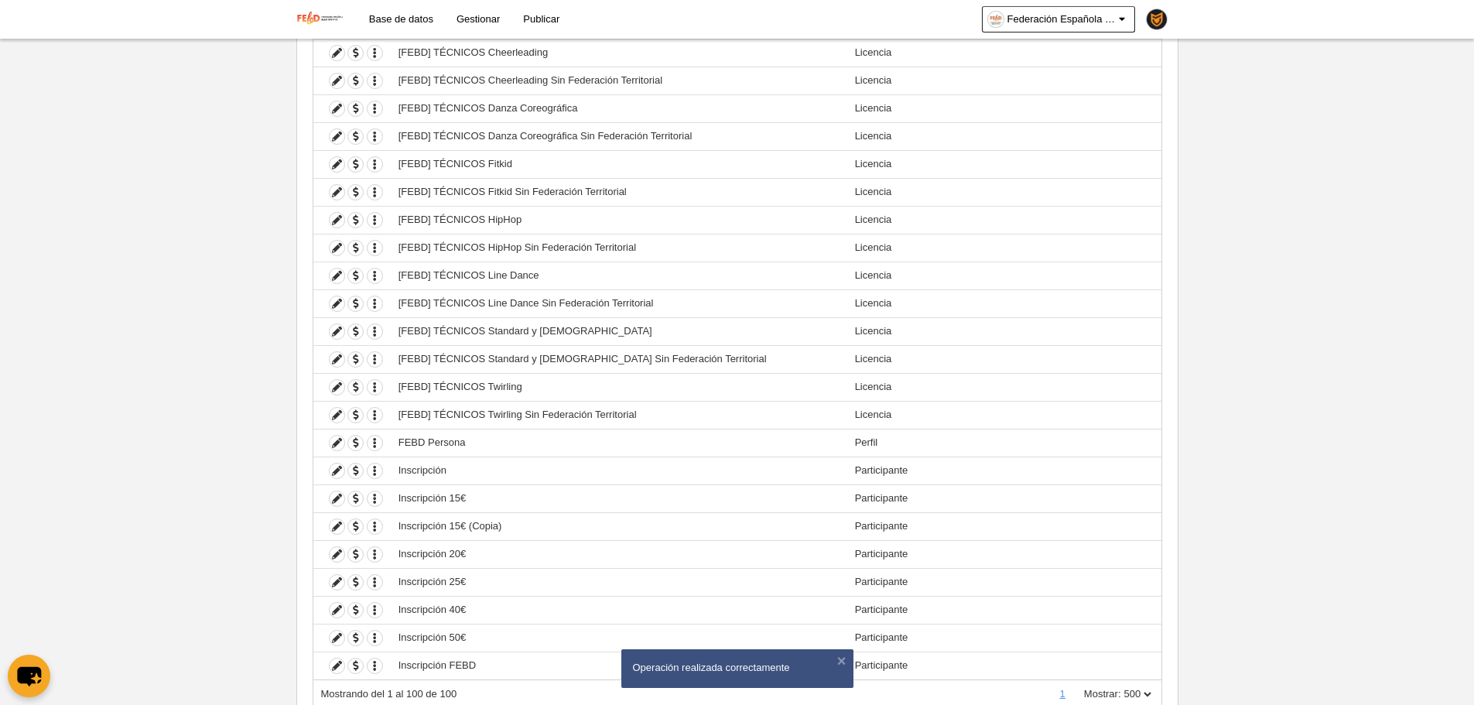
scroll to position [2419, 0]
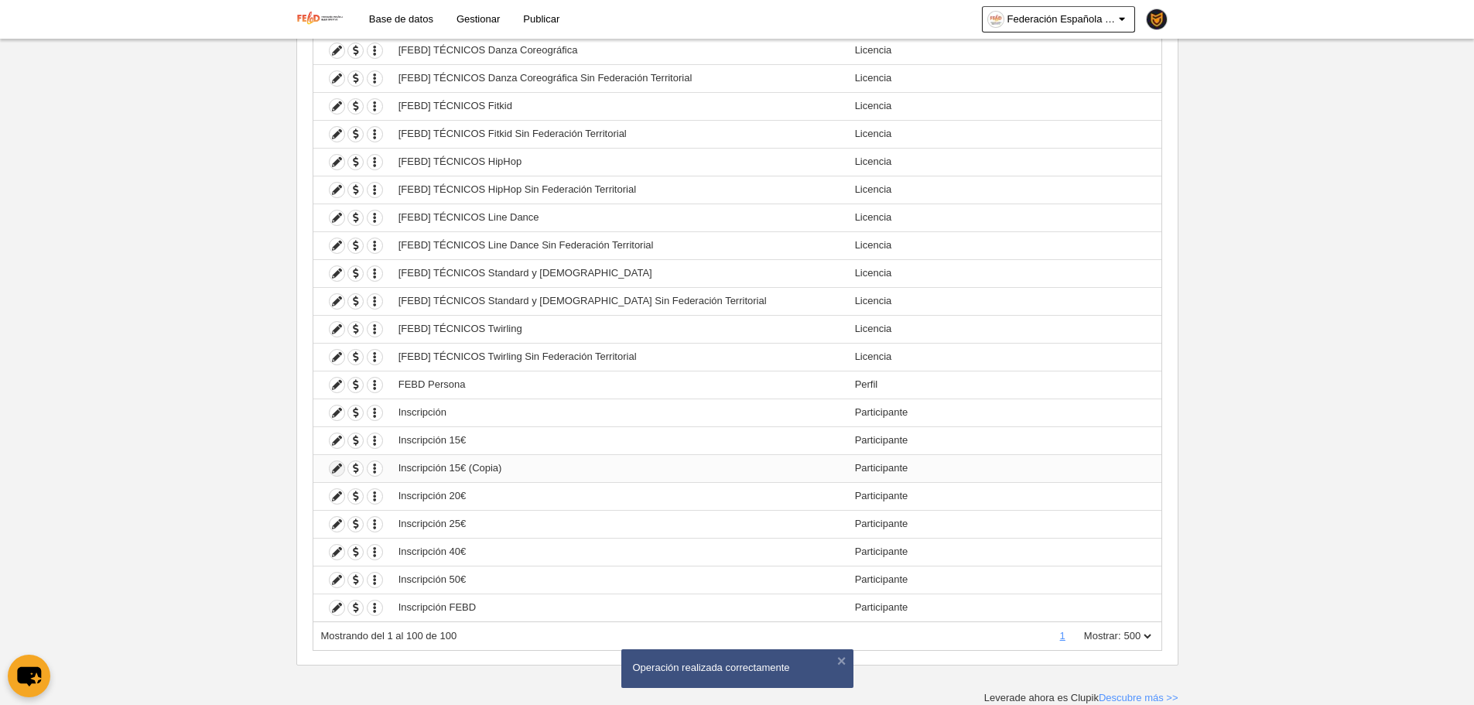
click at [330, 468] on icon at bounding box center [337, 468] width 15 height 15
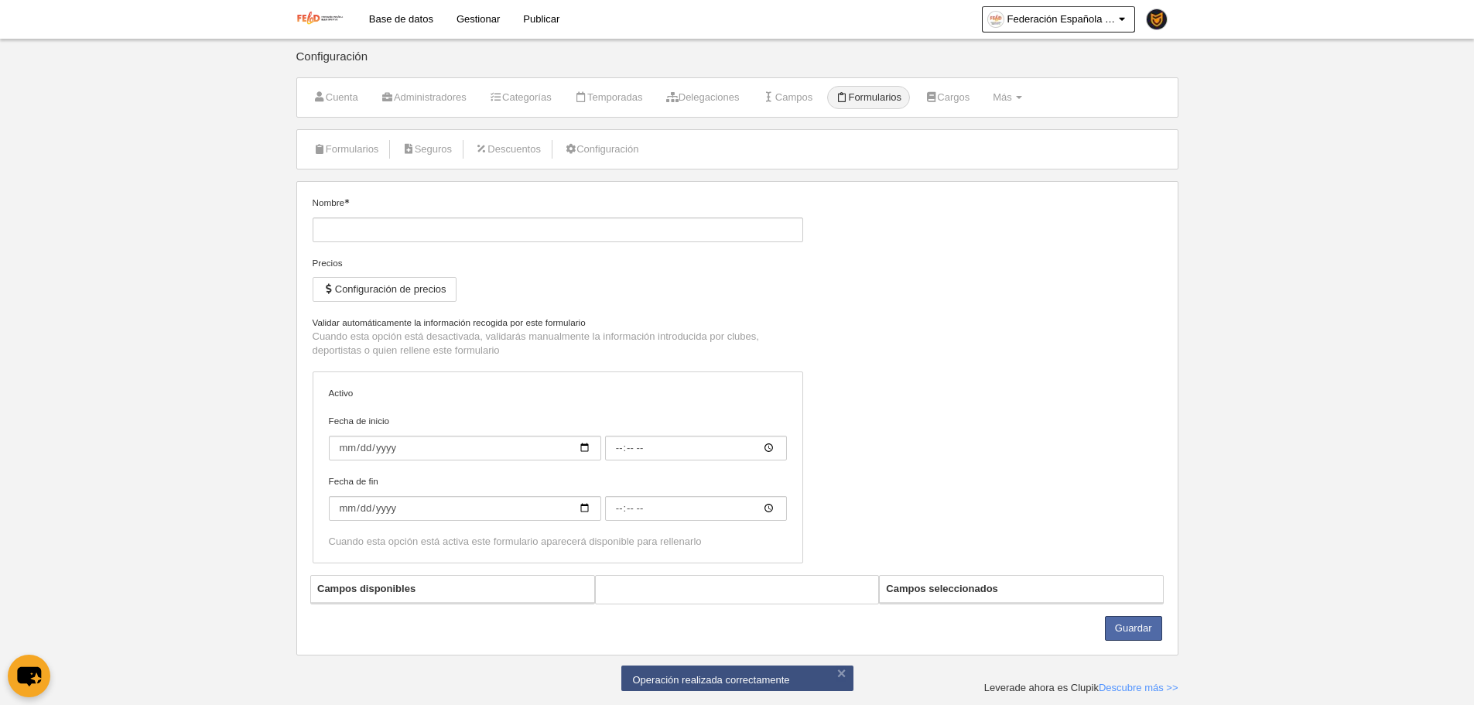
type input "Inscripción 15€ (Copia)"
checkbox input "true"
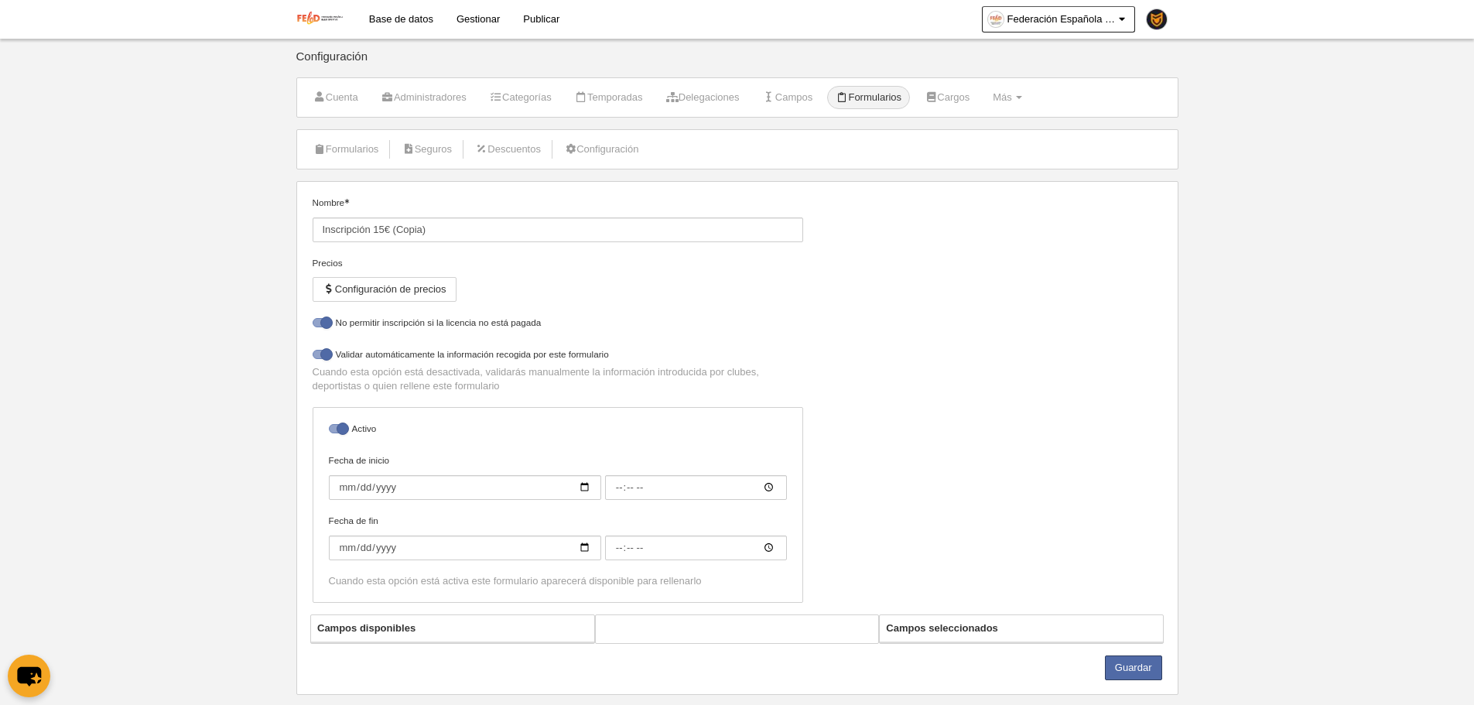
select select "selected"
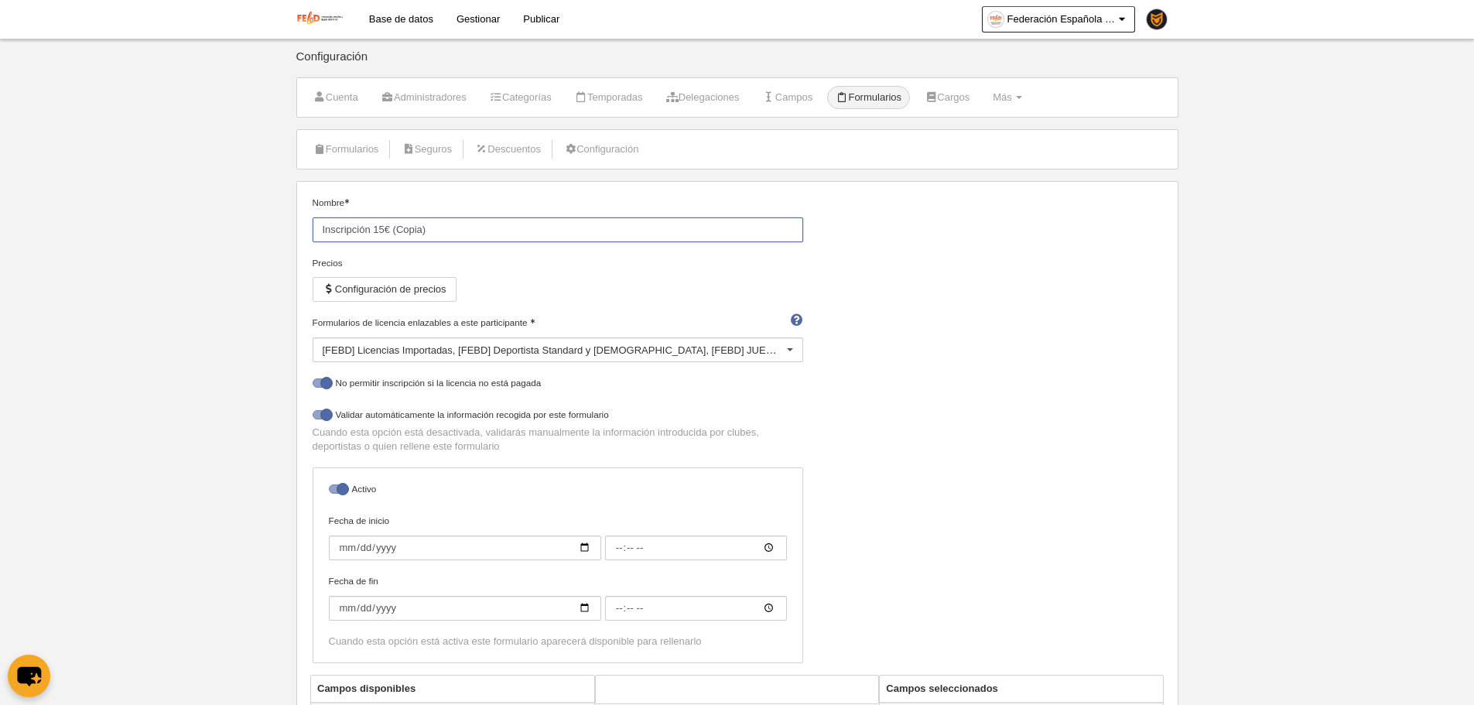
drag, startPoint x: 433, startPoint y: 231, endPoint x: 376, endPoint y: 228, distance: 57.3
click at [376, 228] on input "Inscripción 15€ (Copia)" at bounding box center [558, 229] width 491 height 25
drag, startPoint x: 470, startPoint y: 238, endPoint x: 443, endPoint y: 234, distance: 27.3
click at [443, 234] on input "Inscripción Circuito Iberico 15€" at bounding box center [558, 229] width 491 height 25
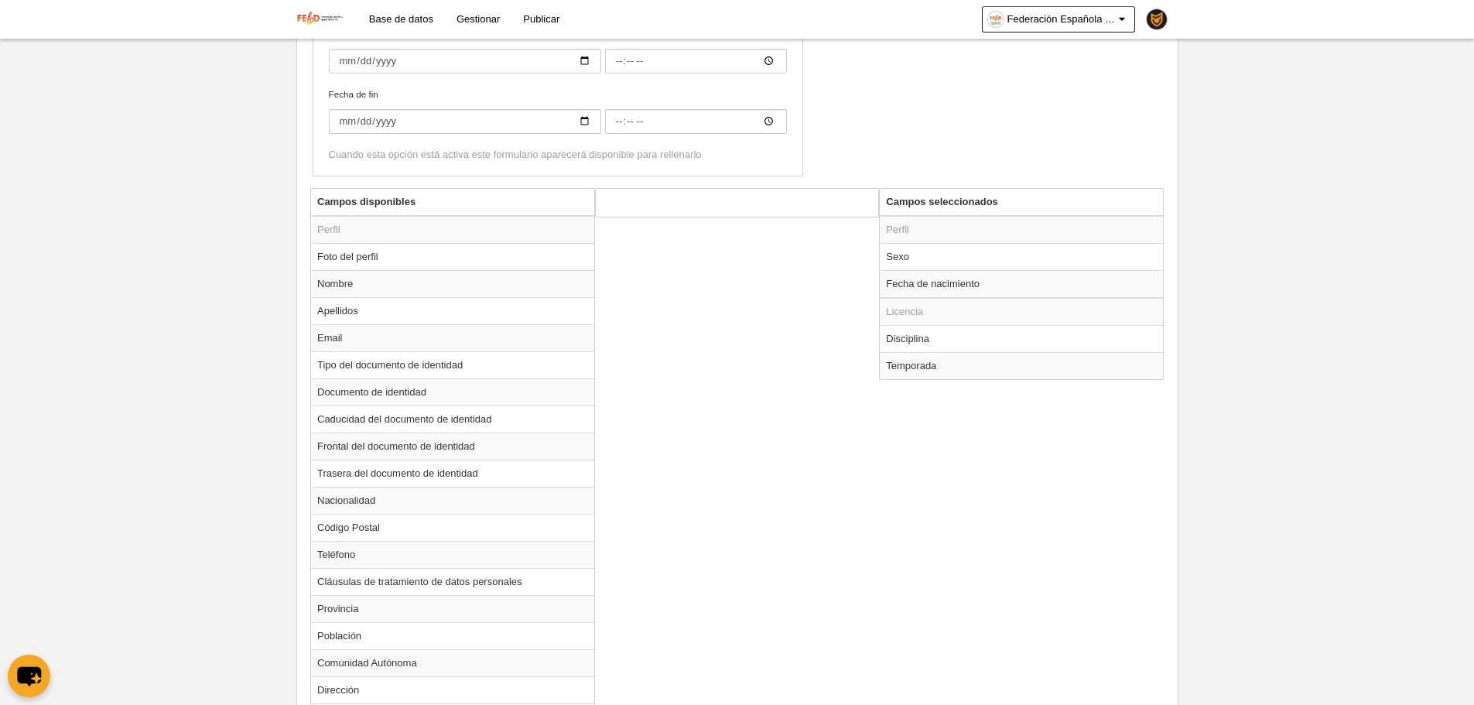
scroll to position [481, 0]
type input "Inscripción Circuito Iberico"
click at [917, 369] on td "Temporada" at bounding box center [1021, 370] width 283 height 27
radio input "true"
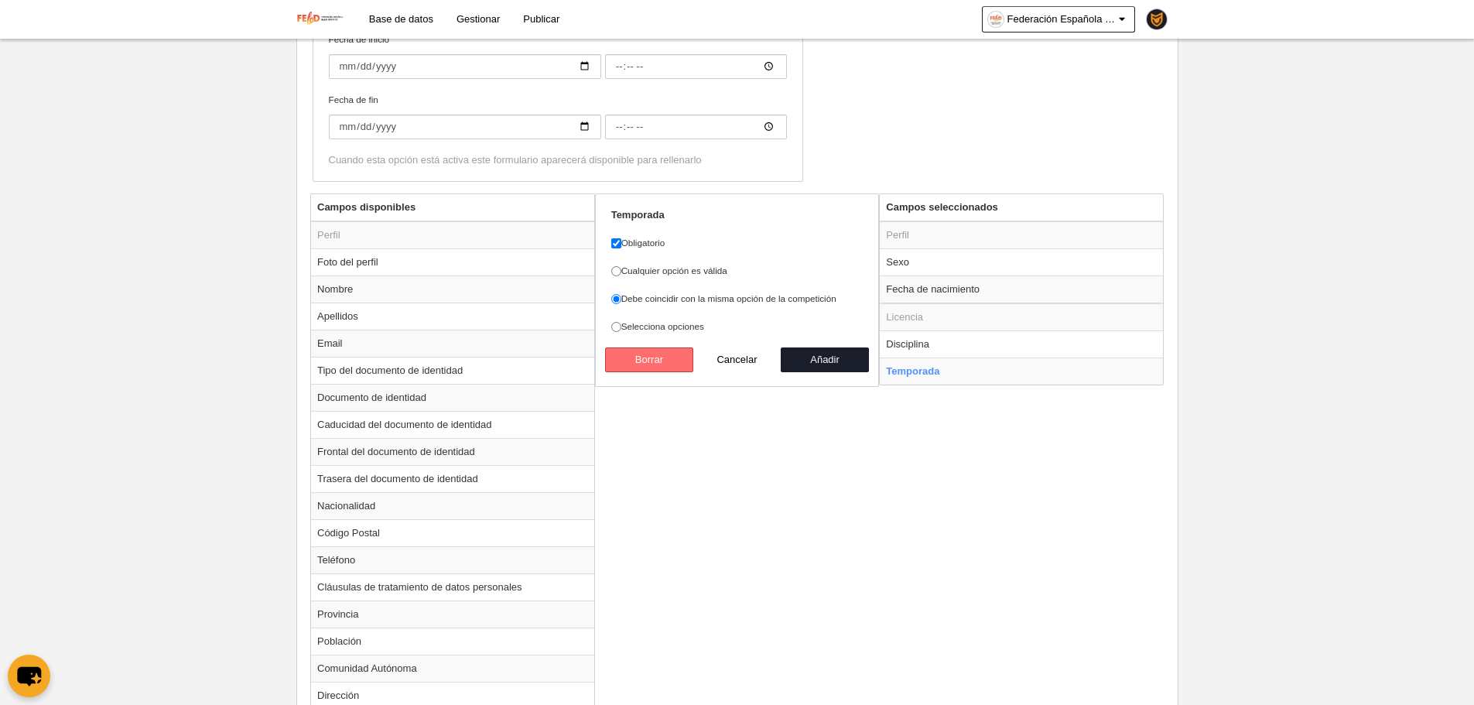
click at [653, 355] on button "Borrar" at bounding box center [649, 359] width 88 height 25
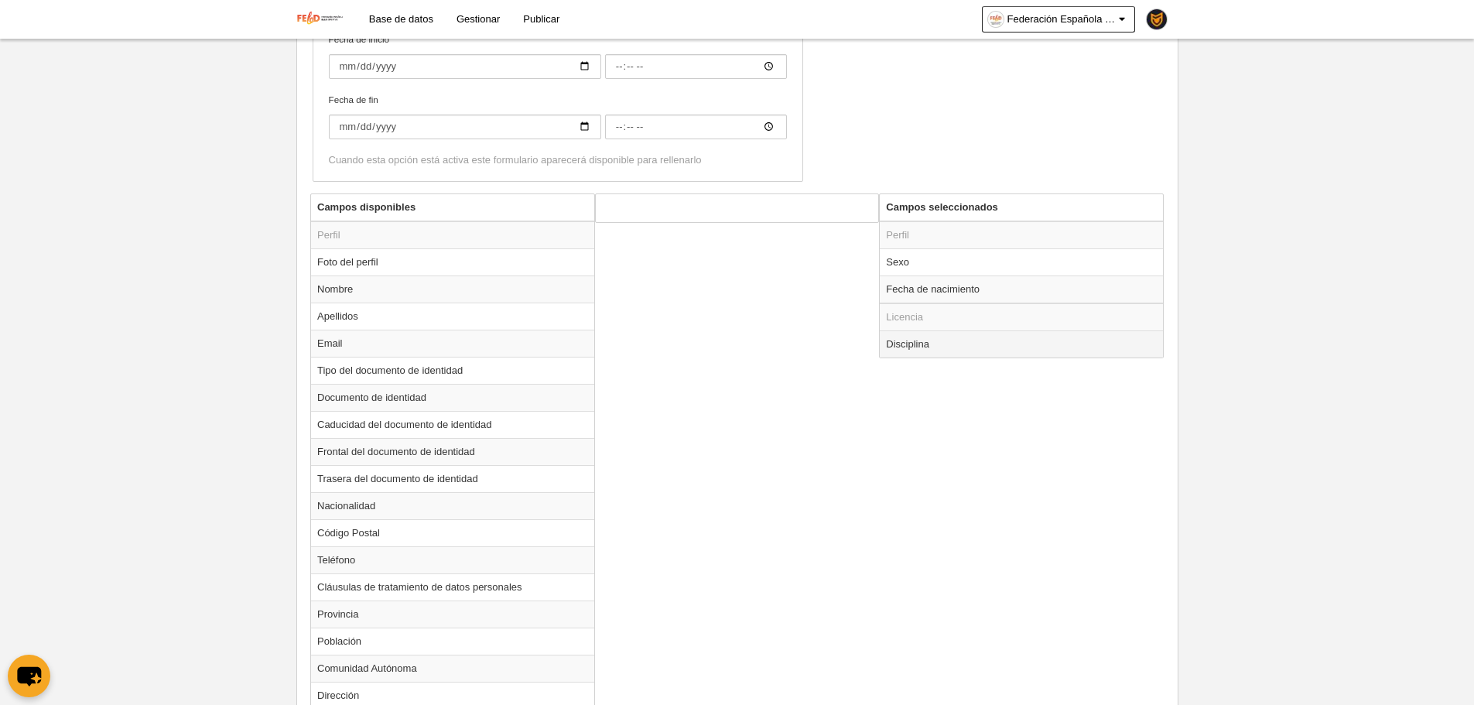
click at [925, 348] on td "Disciplina" at bounding box center [1021, 343] width 283 height 27
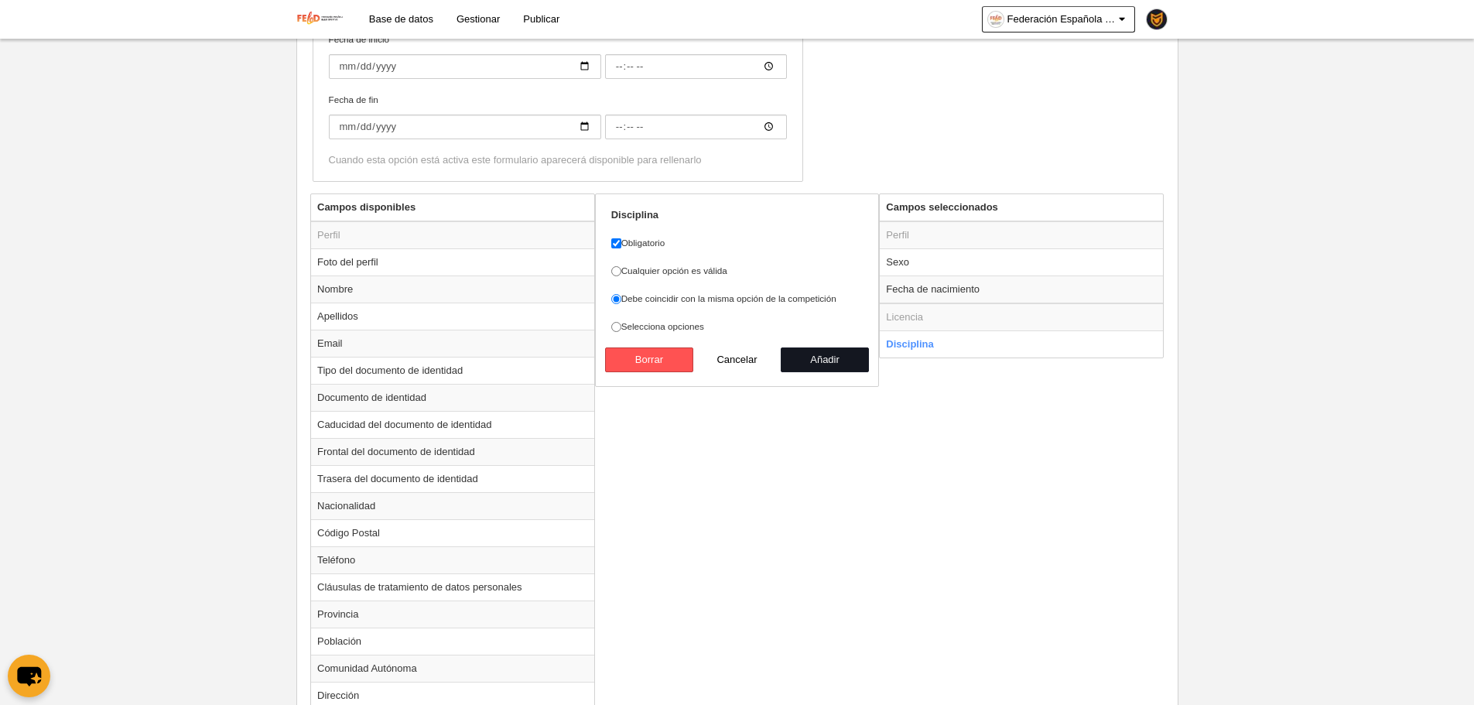
click at [802, 360] on button "Añadir" at bounding box center [825, 359] width 88 height 25
radio input "false"
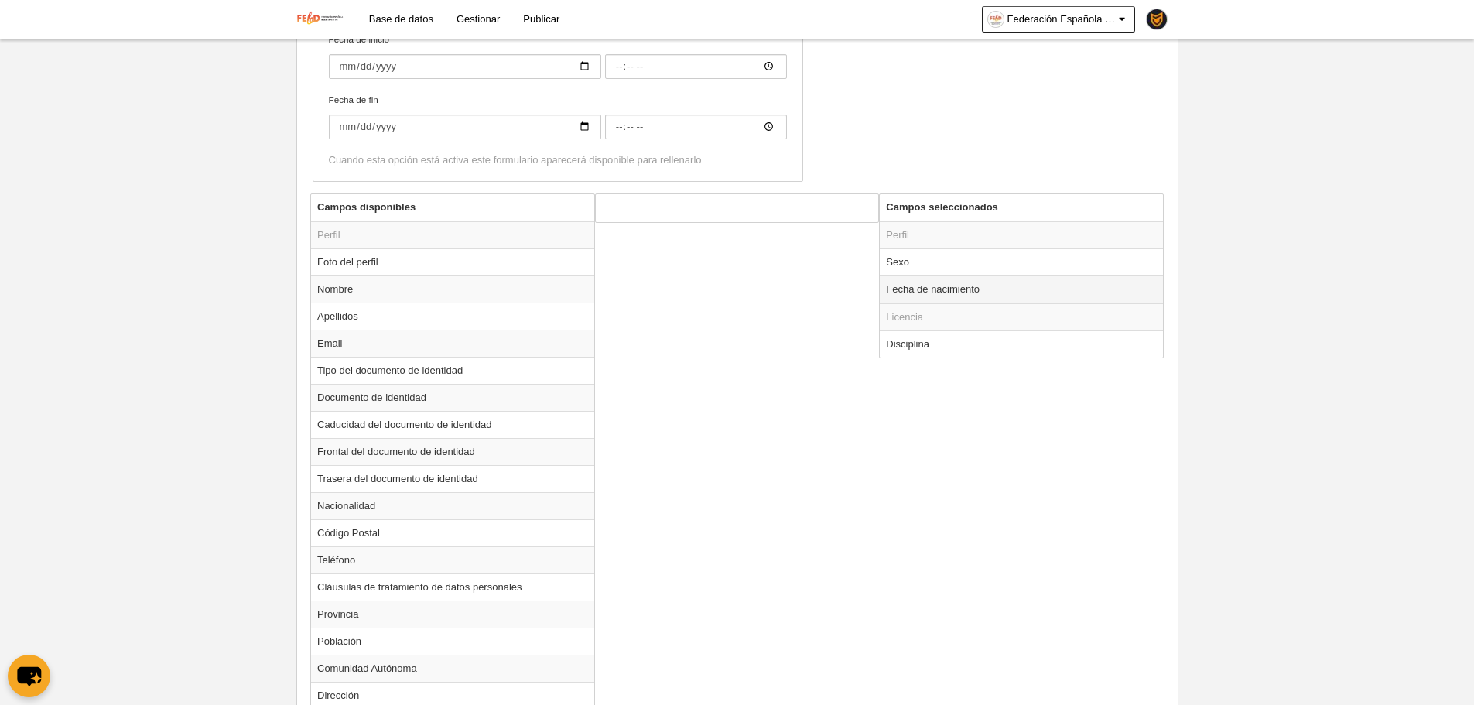
click at [947, 297] on td "Fecha de nacimiento" at bounding box center [1021, 289] width 283 height 28
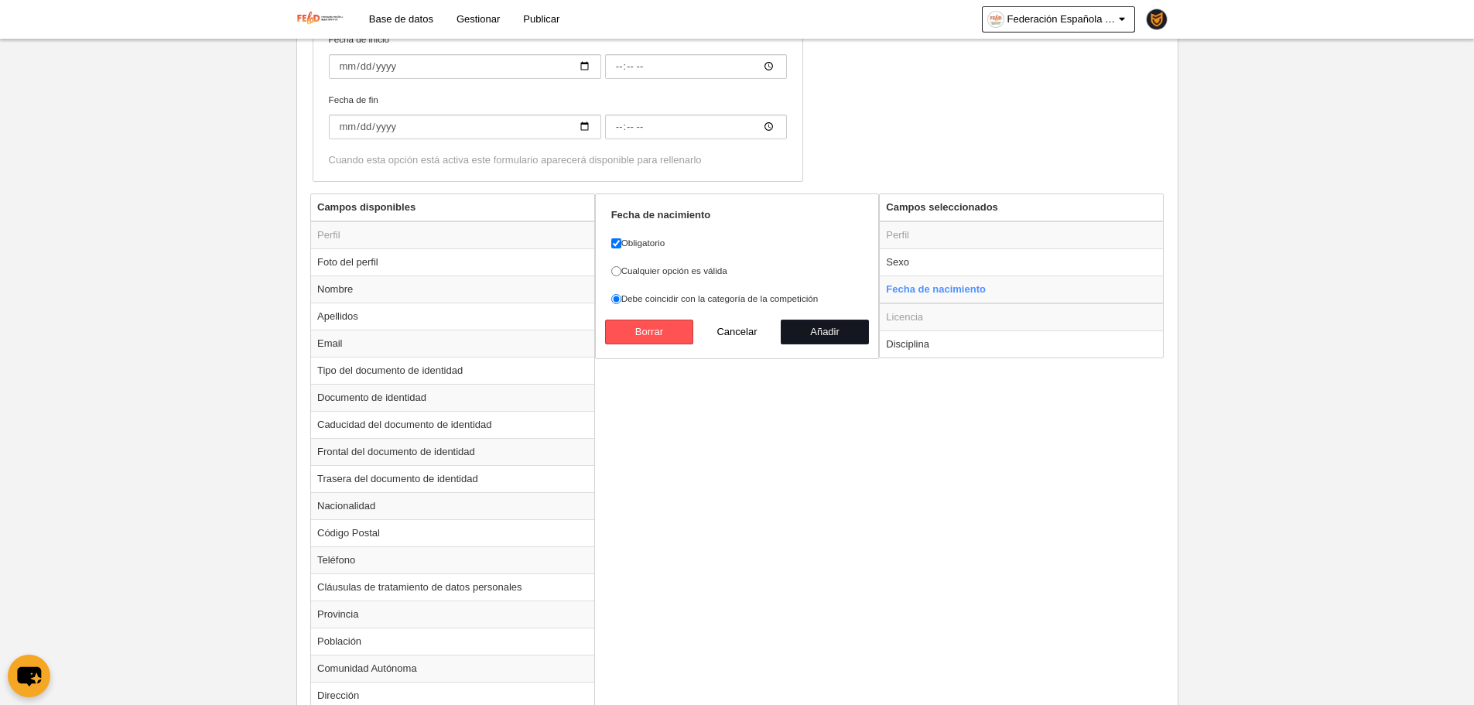
click at [814, 334] on button "Añadir" at bounding box center [825, 332] width 88 height 25
radio input "false"
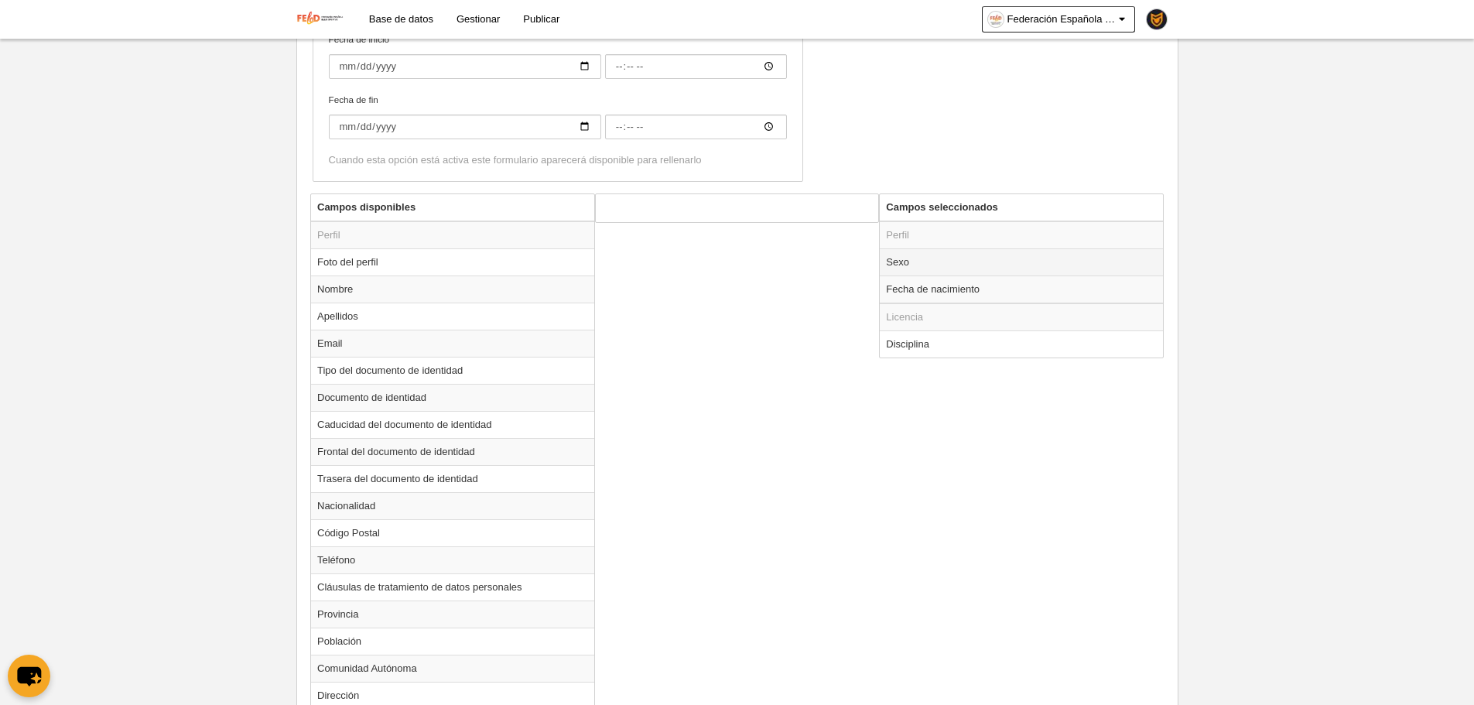
click at [928, 265] on td "Sexo" at bounding box center [1021, 261] width 283 height 27
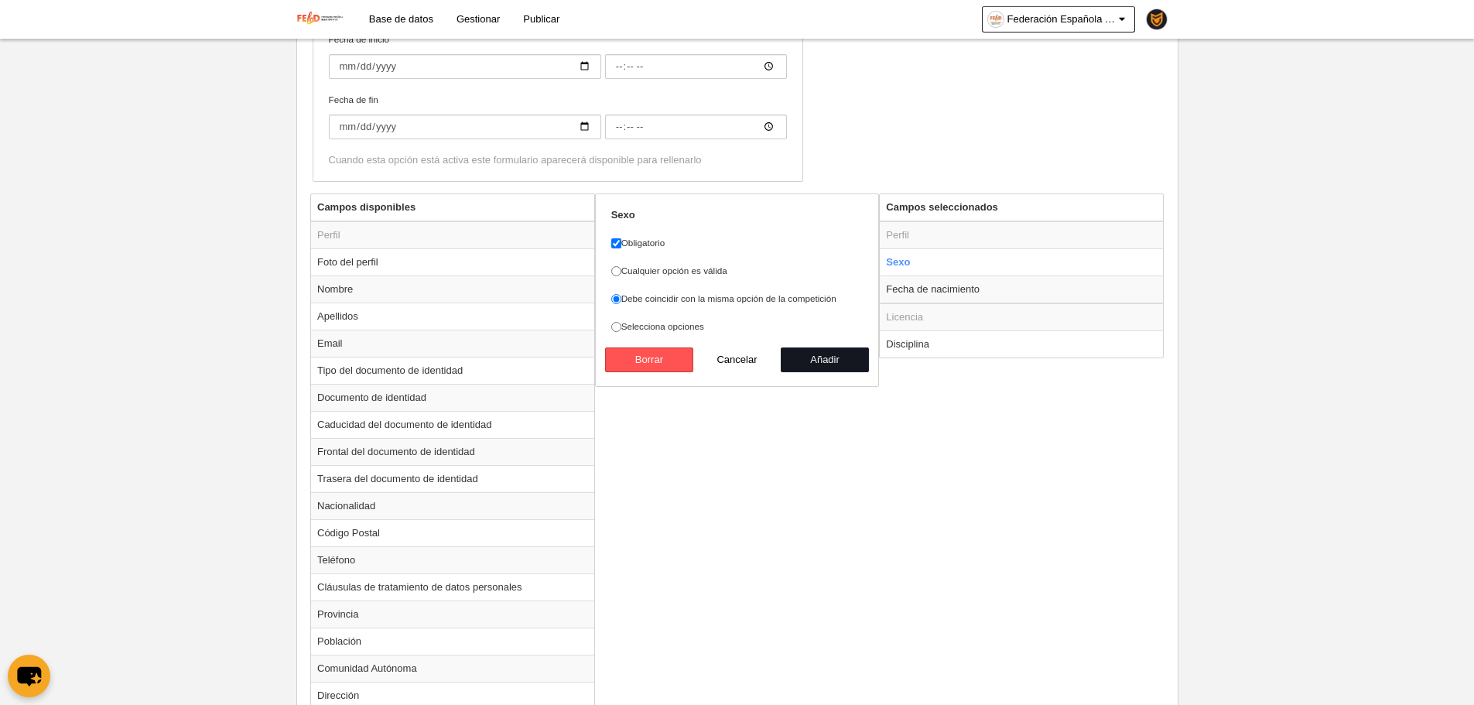
click at [809, 362] on button "Añadir" at bounding box center [825, 359] width 88 height 25
radio input "false"
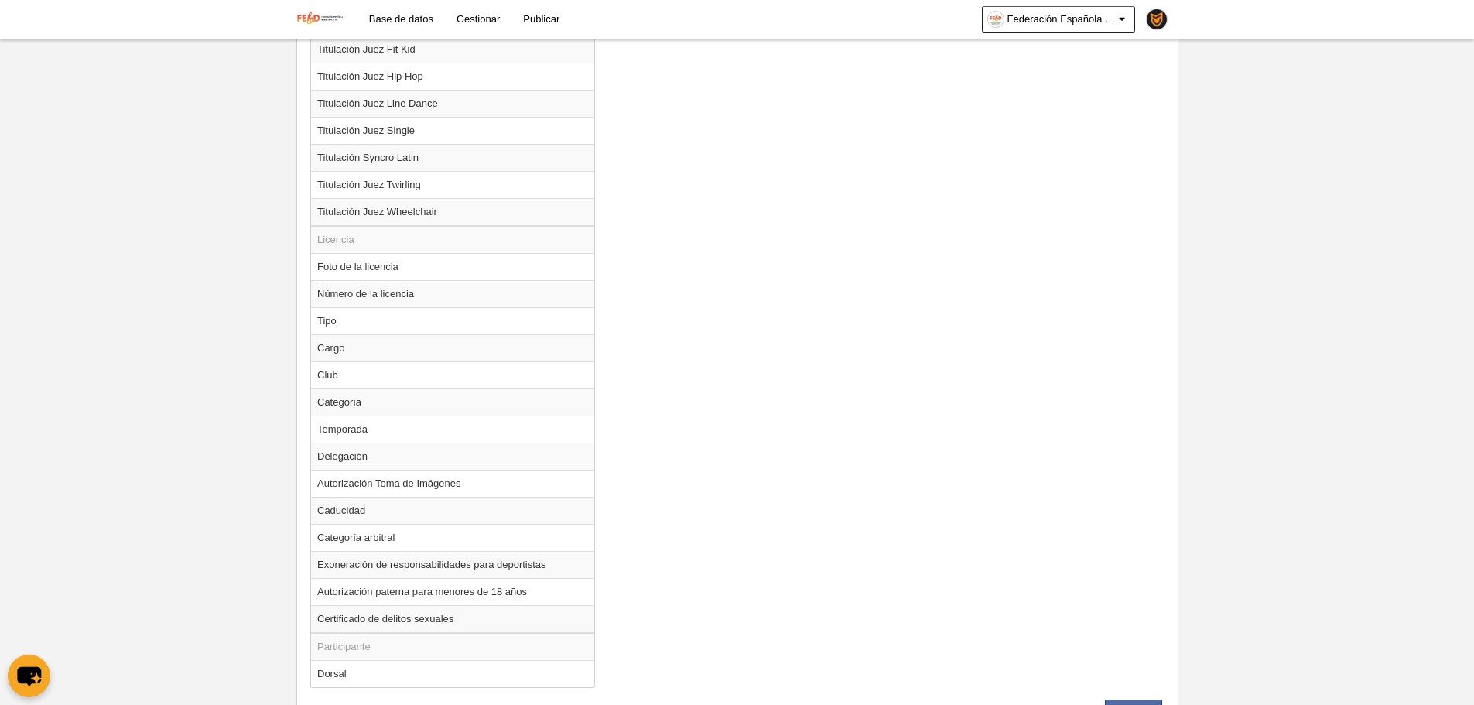
scroll to position [1824, 0]
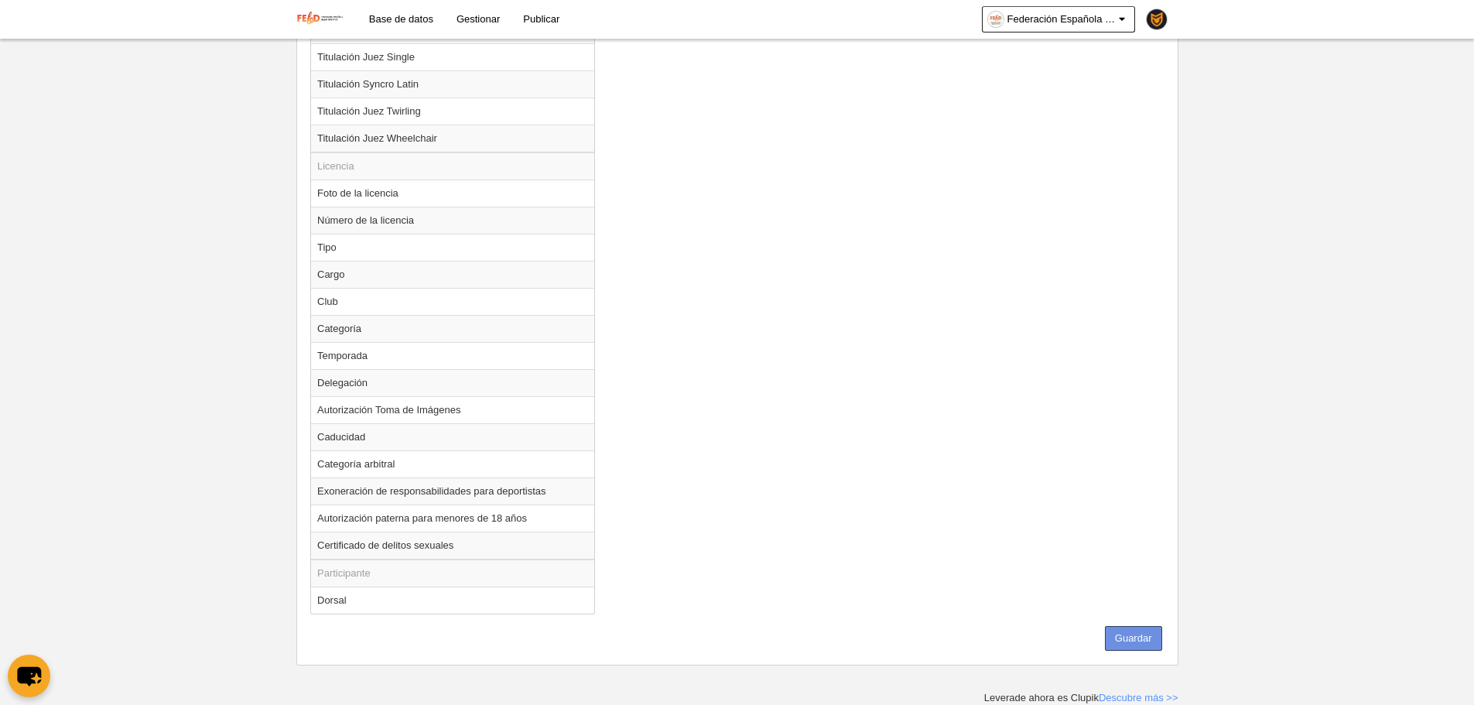
click at [1114, 640] on button "Guardar" at bounding box center [1133, 638] width 57 height 25
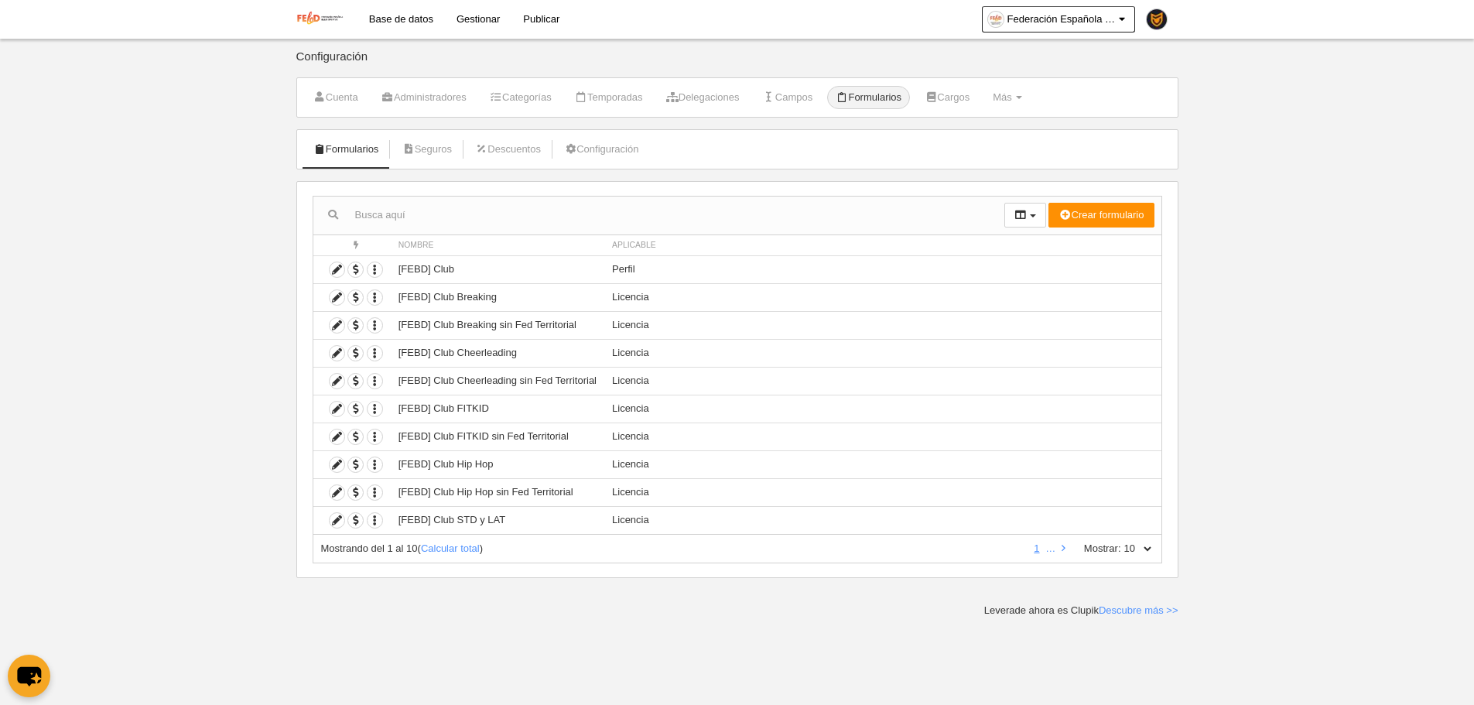
click at [1142, 551] on select "10 25 50 100 500" at bounding box center [1137, 549] width 32 height 14
select select "500"
click at [1121, 542] on select "10 25 50 100 500" at bounding box center [1137, 549] width 32 height 14
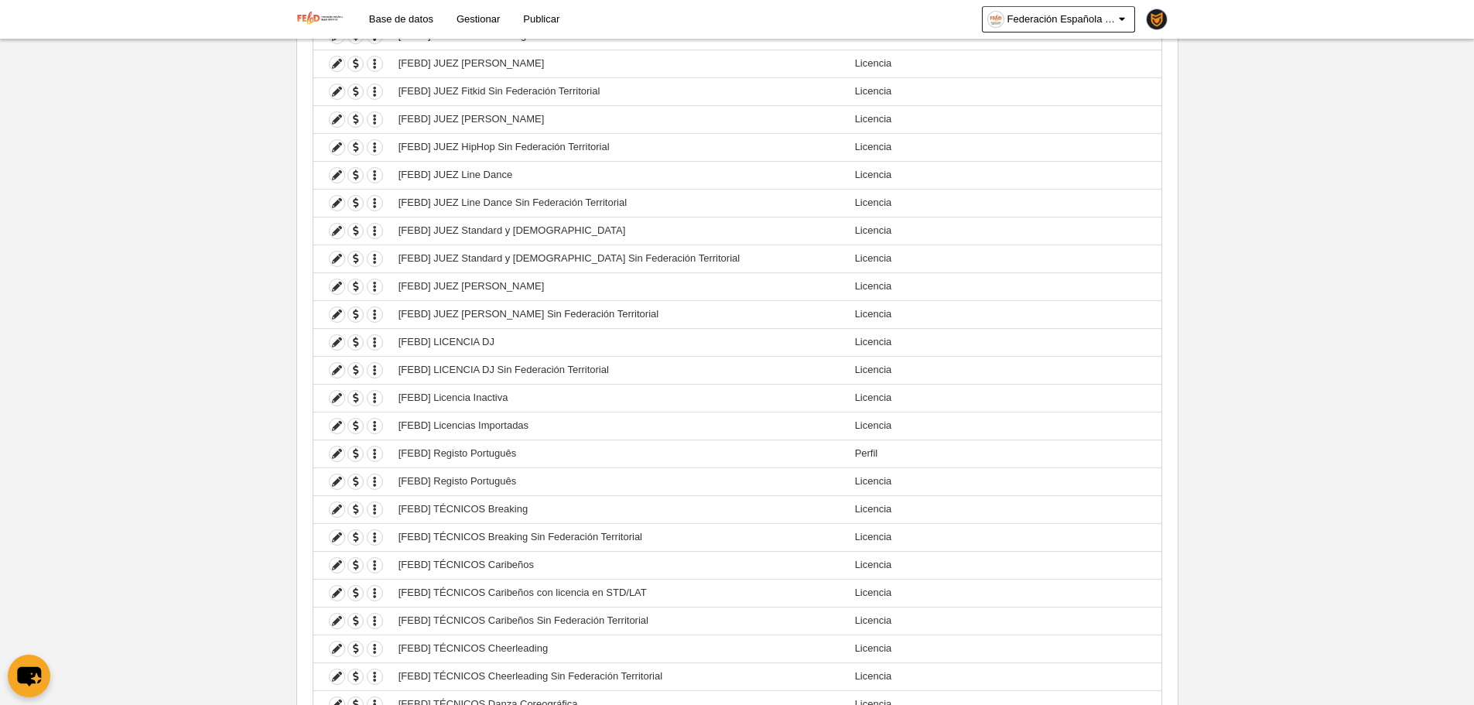
scroll to position [2419, 0]
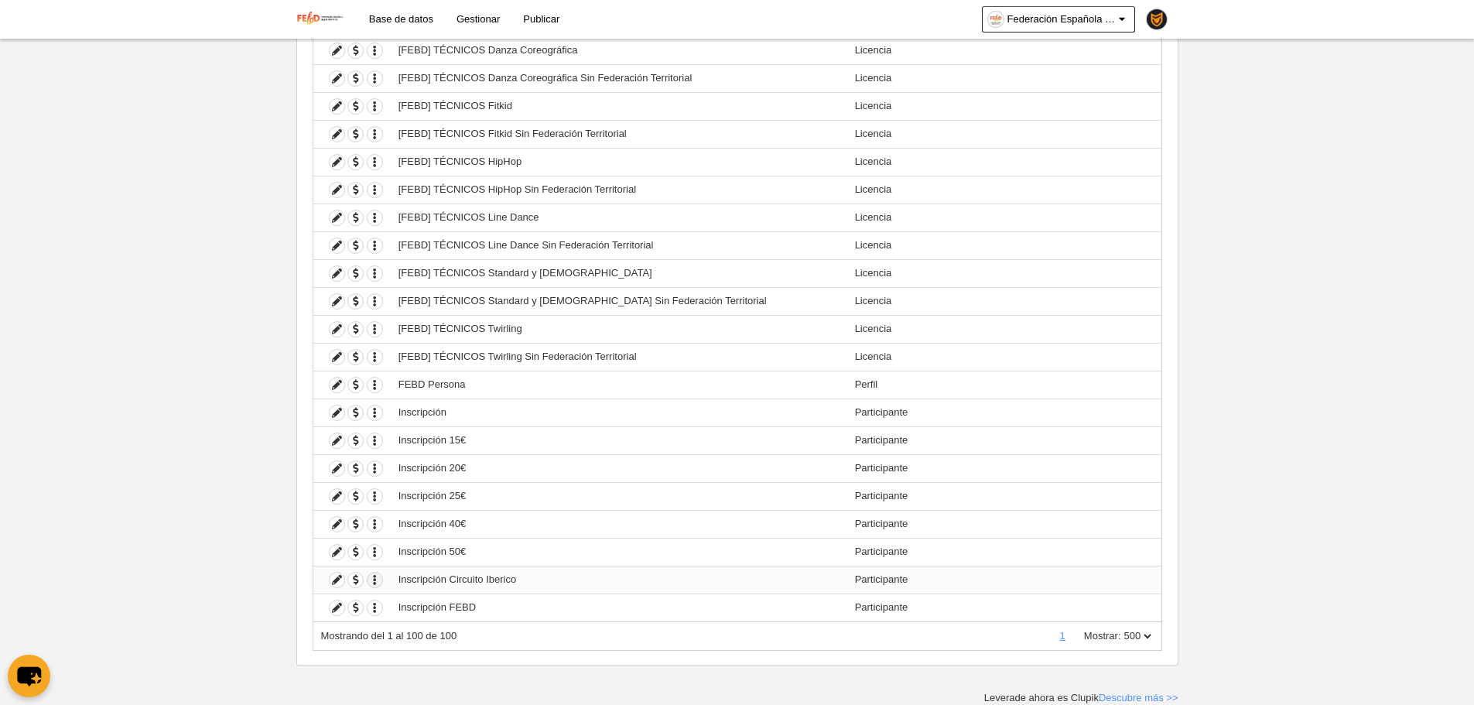
click at [375, 583] on icon "button" at bounding box center [375, 580] width 15 height 15
click at [405, 612] on link "Duplicar formulario" at bounding box center [432, 606] width 128 height 25
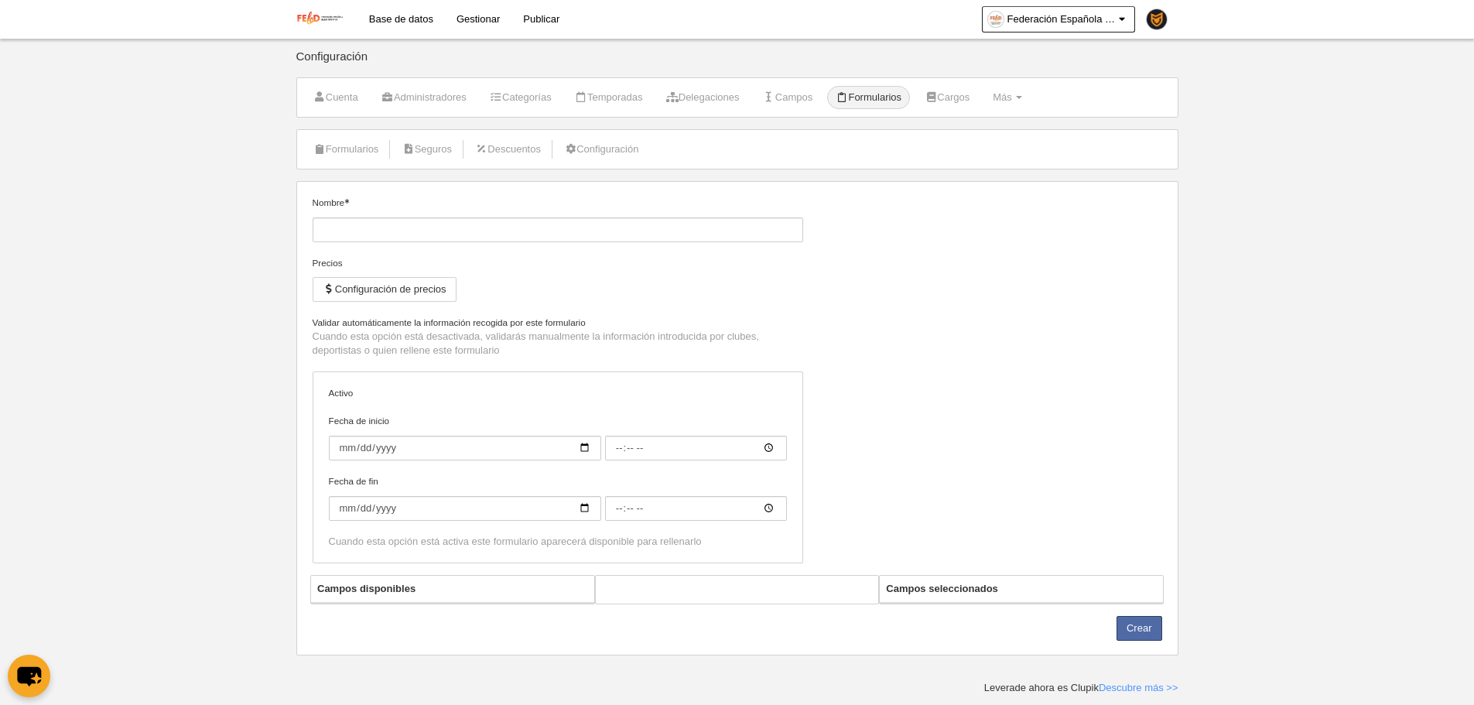
type input "Inscripción Circuito Iberico (Copia)"
checkbox input "true"
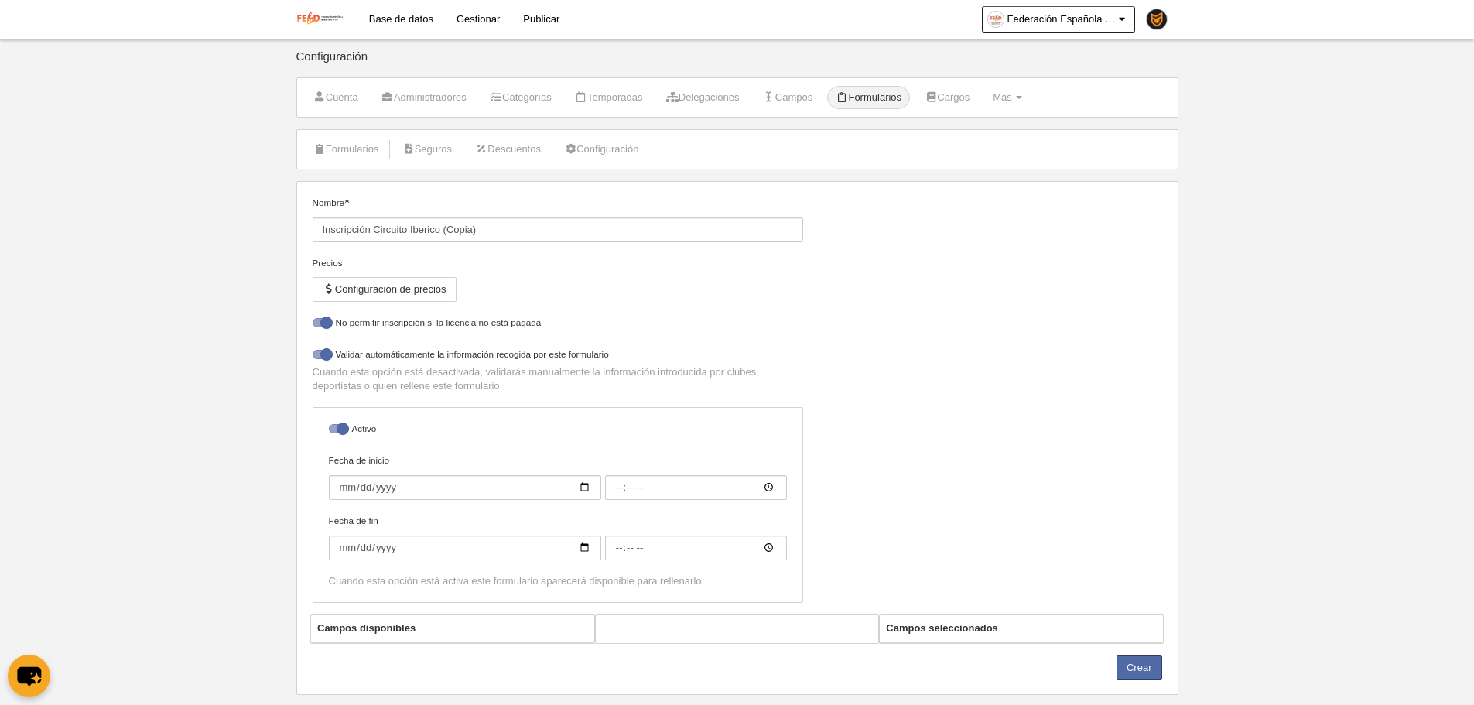
select select "selected"
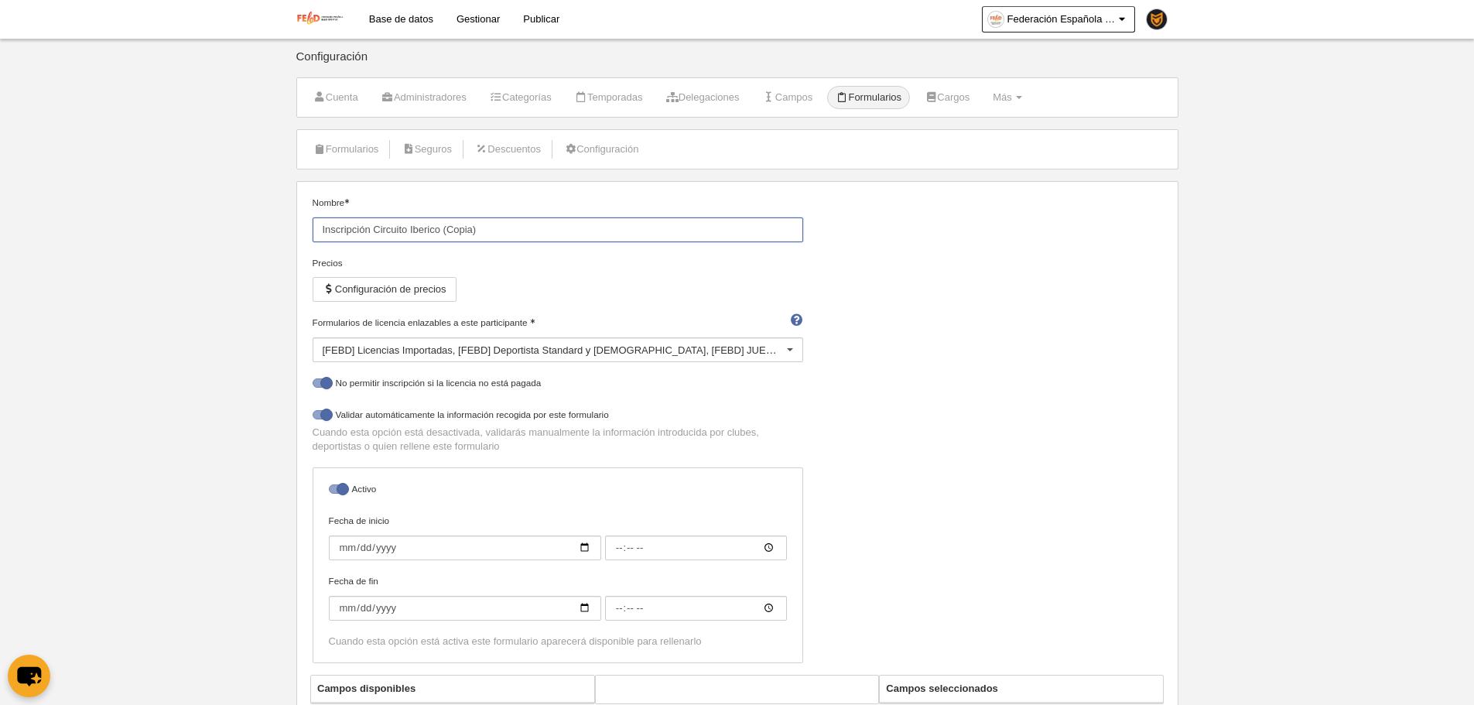
click at [461, 237] on input "Inscripción Circuito Iberico (Copia)" at bounding box center [558, 229] width 491 height 25
click at [484, 236] on input "Inscripción Circuito Iberico (Copia)" at bounding box center [558, 229] width 491 height 25
drag, startPoint x: 484, startPoint y: 236, endPoint x: 443, endPoint y: 238, distance: 41.0
click at [443, 238] on input "Inscripción Circuito Iberico (Copia)" at bounding box center [558, 229] width 491 height 25
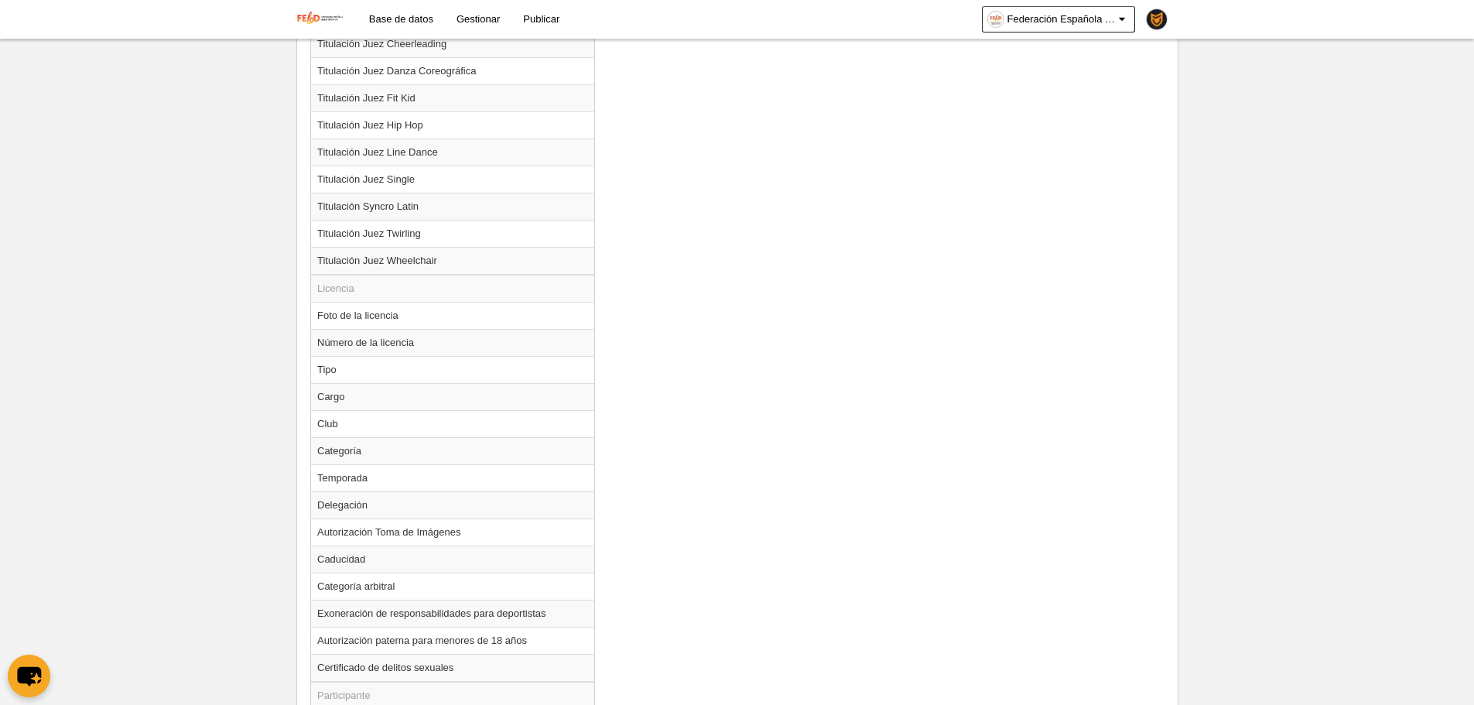
scroll to position [1824, 0]
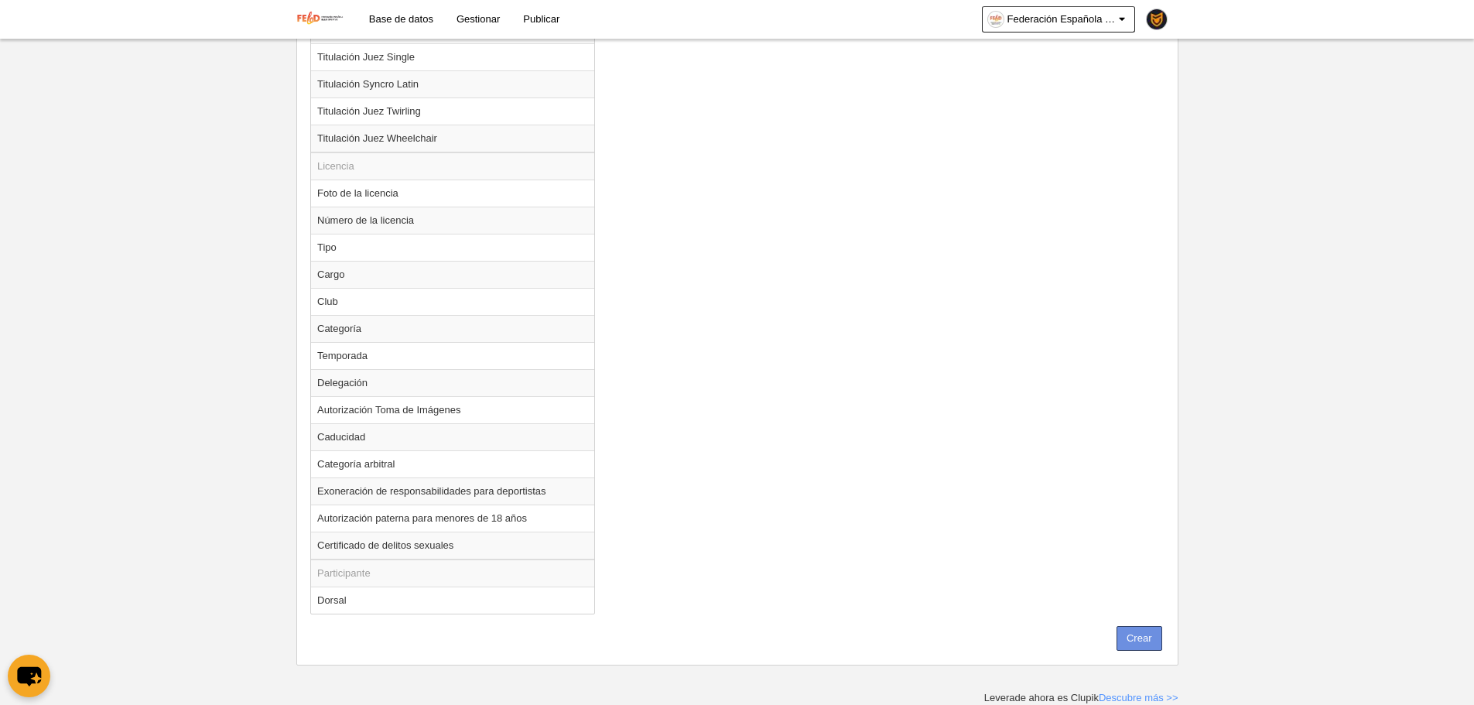
type input "Inscripción Circuito Iberico 7,5€"
click at [1129, 647] on button "Crear" at bounding box center [1139, 638] width 46 height 25
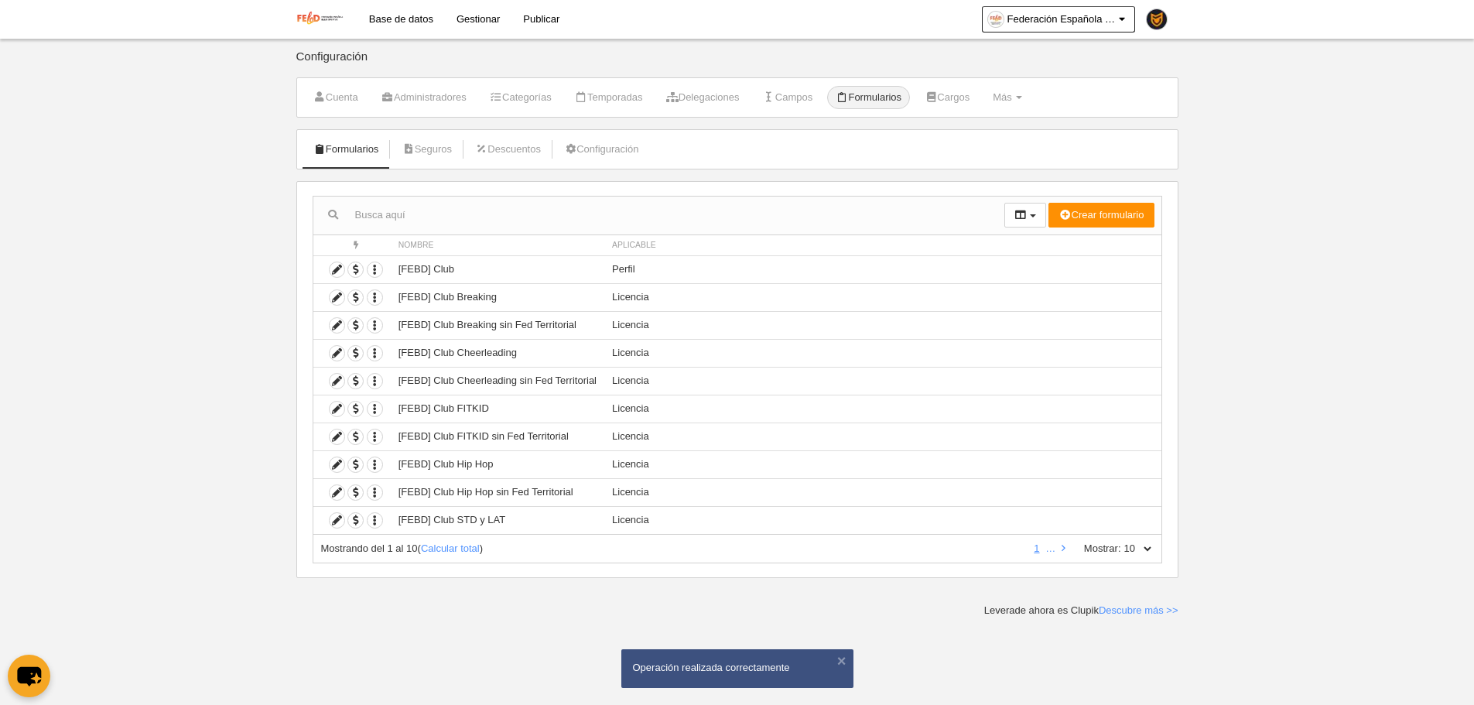
click at [1149, 545] on div "Mostrando del 1 al 10 ( Calcular total ) 1 … Mostrar: 10 25 50 100 500" at bounding box center [738, 549] width 850 height 29
click at [1150, 558] on div "Mostrando del 1 al 10 ( Calcular total ) 1 … Mostrar: 10 25 50 100 500" at bounding box center [738, 549] width 850 height 29
click at [1147, 553] on select "10 25 50 100 500" at bounding box center [1137, 549] width 32 height 14
select select "500"
click at [1121, 542] on select "10 25 50 100 500" at bounding box center [1137, 549] width 32 height 14
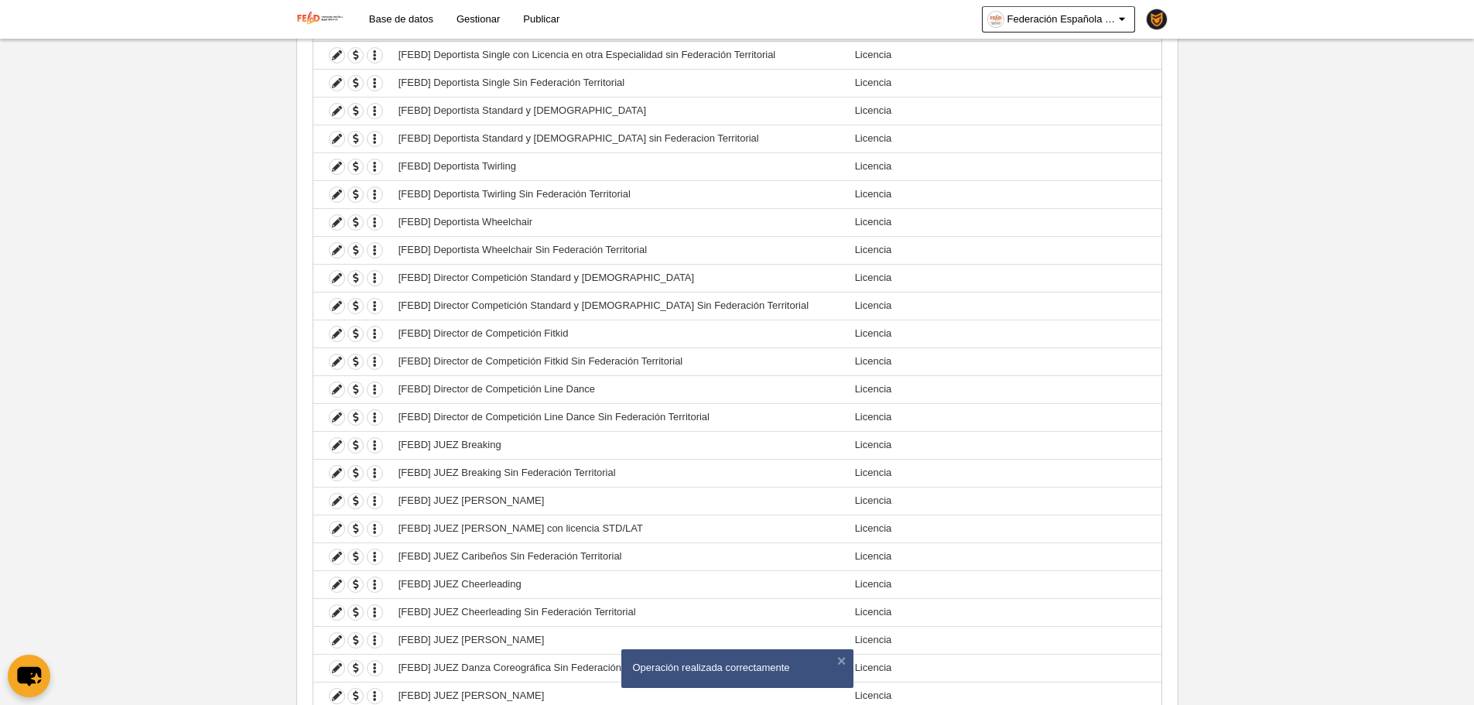
scroll to position [2447, 0]
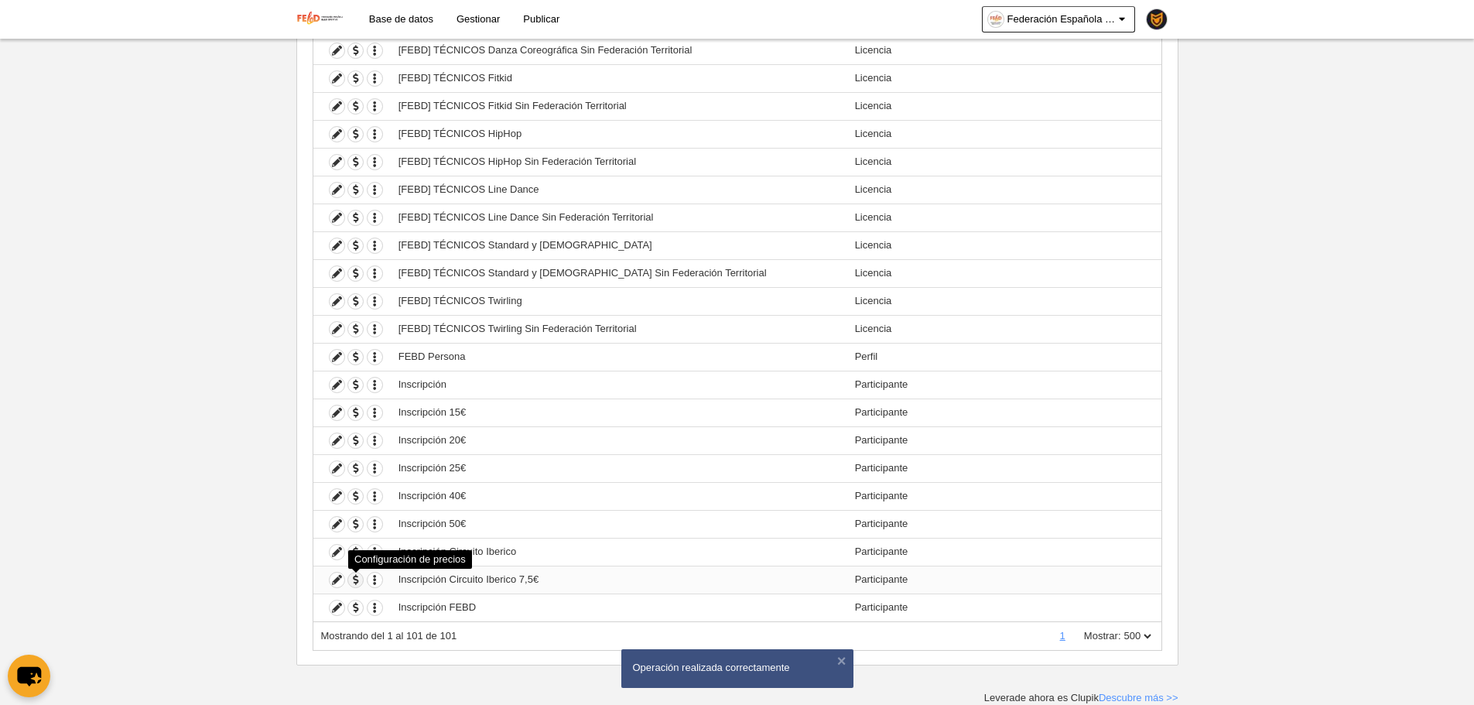
click at [355, 579] on span "button" at bounding box center [355, 580] width 15 height 15
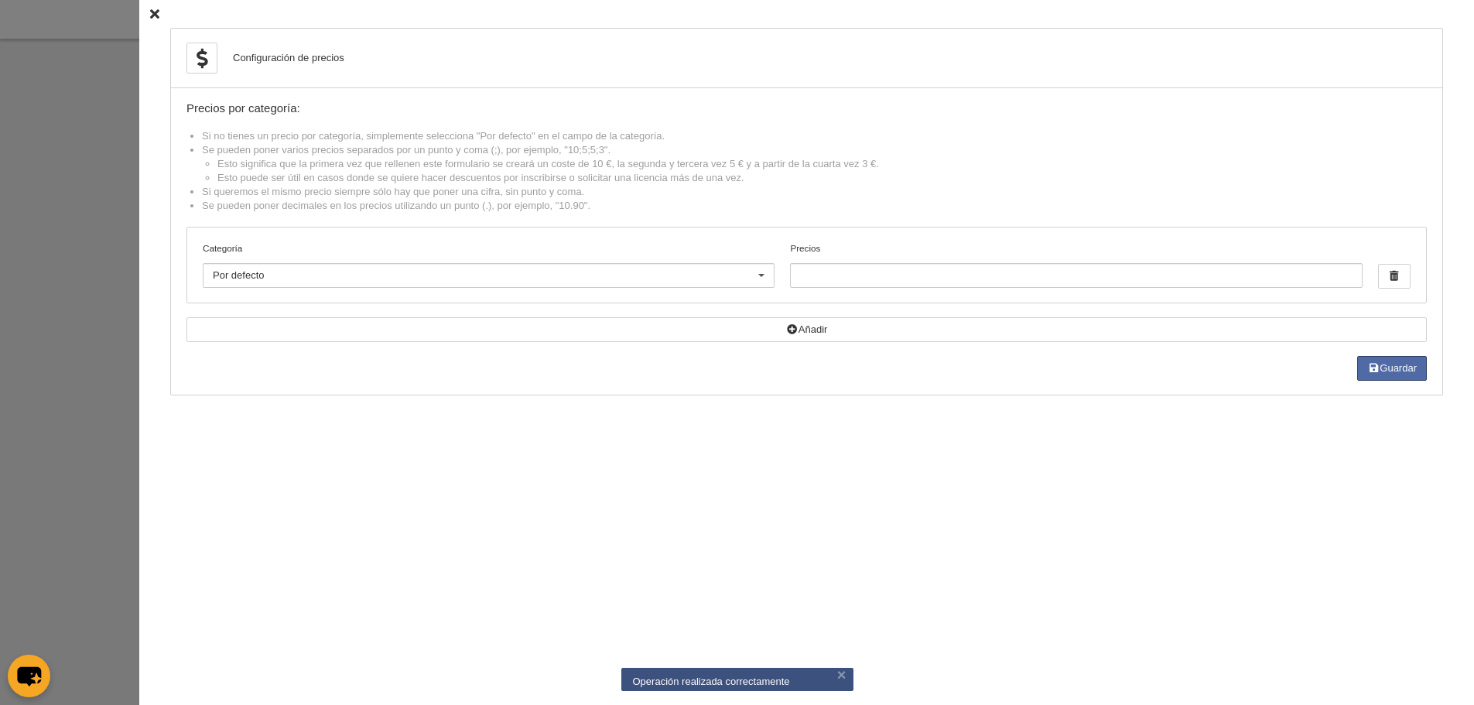
click at [862, 288] on div "Categoría Por defecto Por defecto Absoluta Absoluto (más de 17) Absoulta Adulto…" at bounding box center [806, 264] width 1239 height 75
click at [851, 278] on input "Precios" at bounding box center [1076, 275] width 572 height 25
click at [1408, 357] on button "Guardar" at bounding box center [1392, 368] width 70 height 25
type input "7.5"
click at [75, 192] on div at bounding box center [737, 352] width 1474 height 705
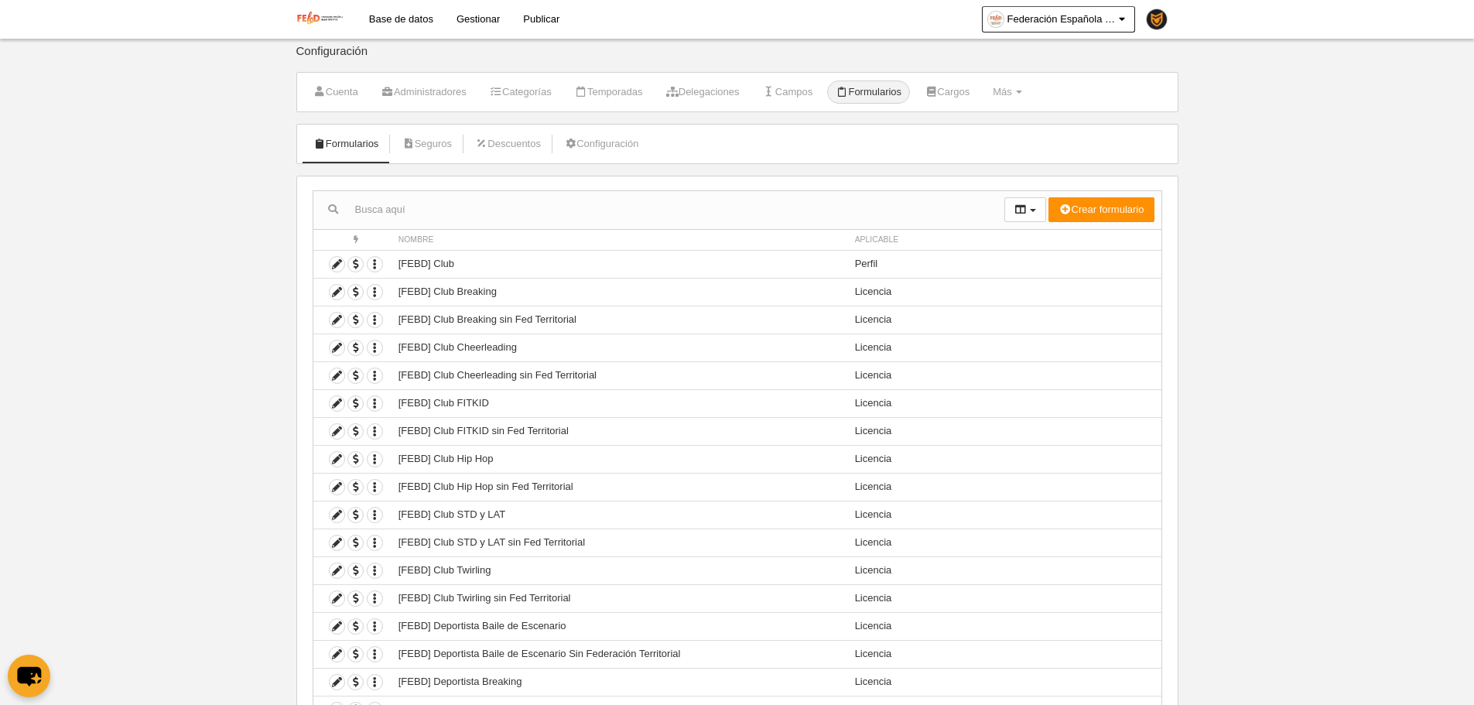
scroll to position [0, 0]
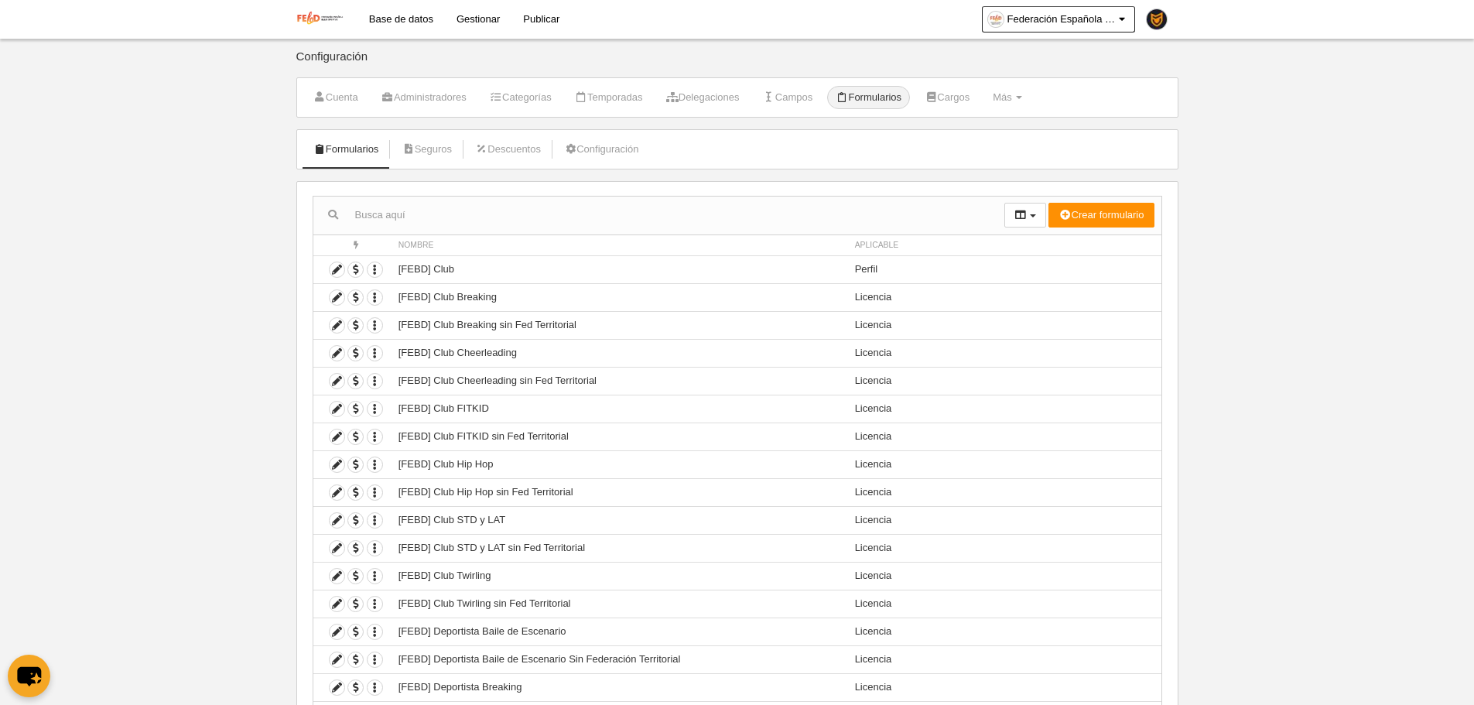
click at [475, 32] on link "Gestionar" at bounding box center [478, 19] width 67 height 39
